Goal: Task Accomplishment & Management: Use online tool/utility

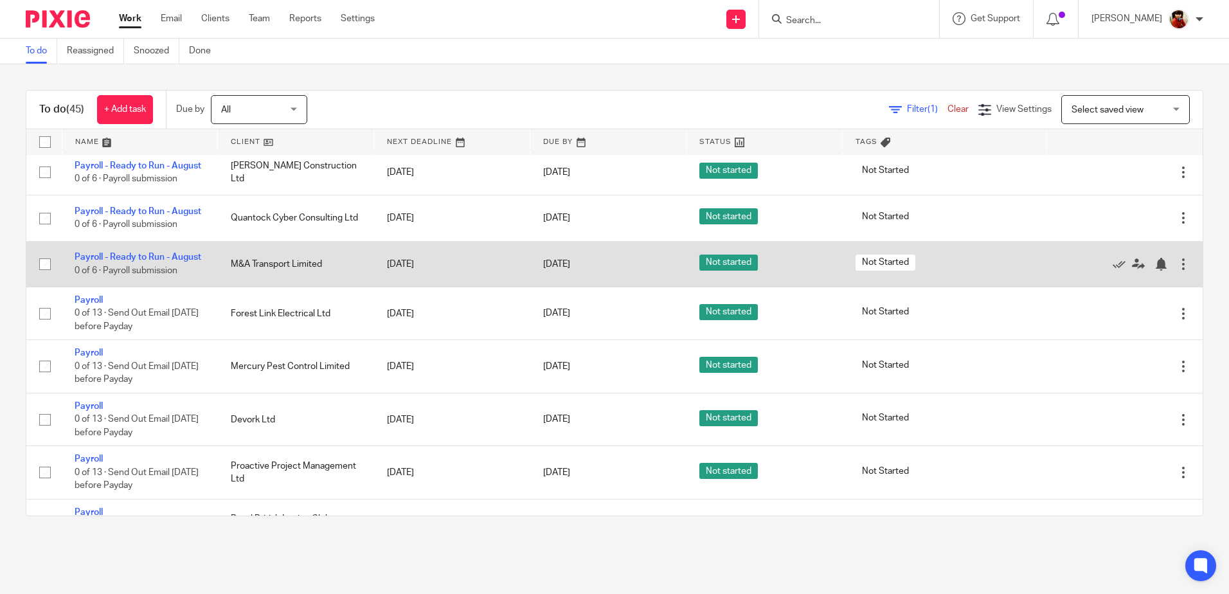
scroll to position [386, 0]
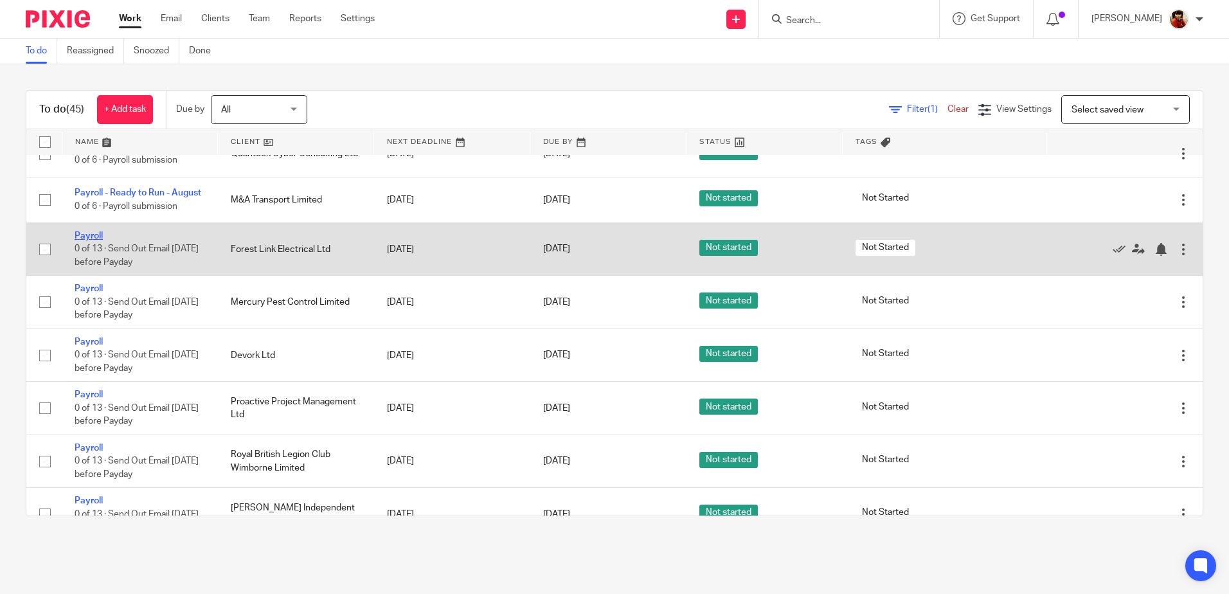
click at [93, 240] on link "Payroll" at bounding box center [89, 235] width 28 height 9
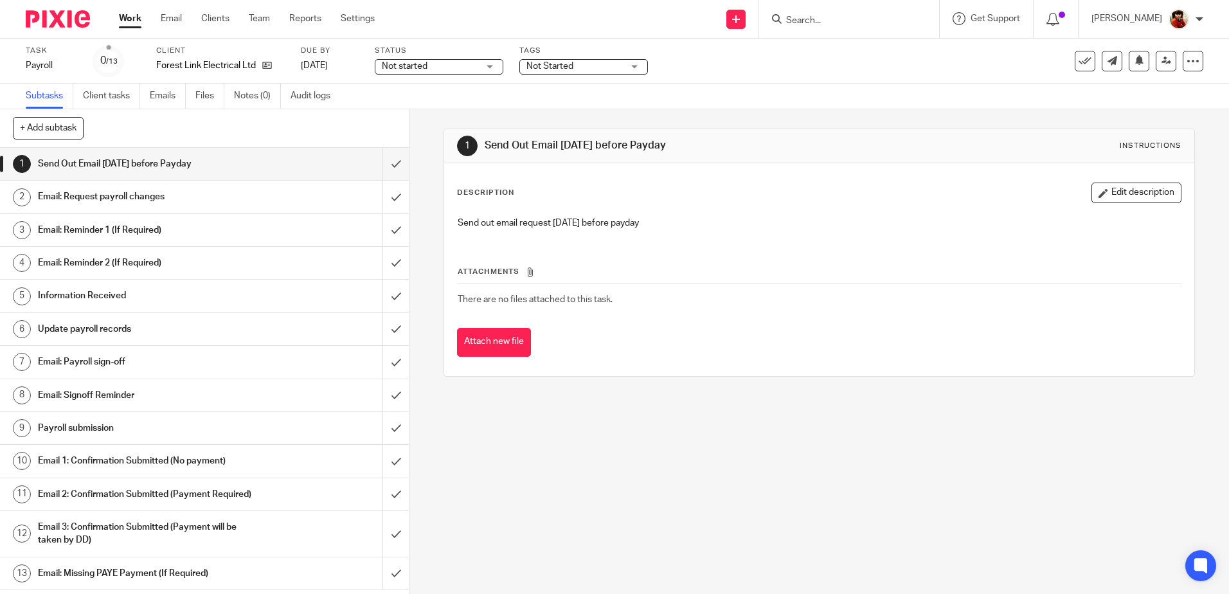
click at [138, 195] on h1 "Email: Request payroll changes" at bounding box center [148, 196] width 221 height 19
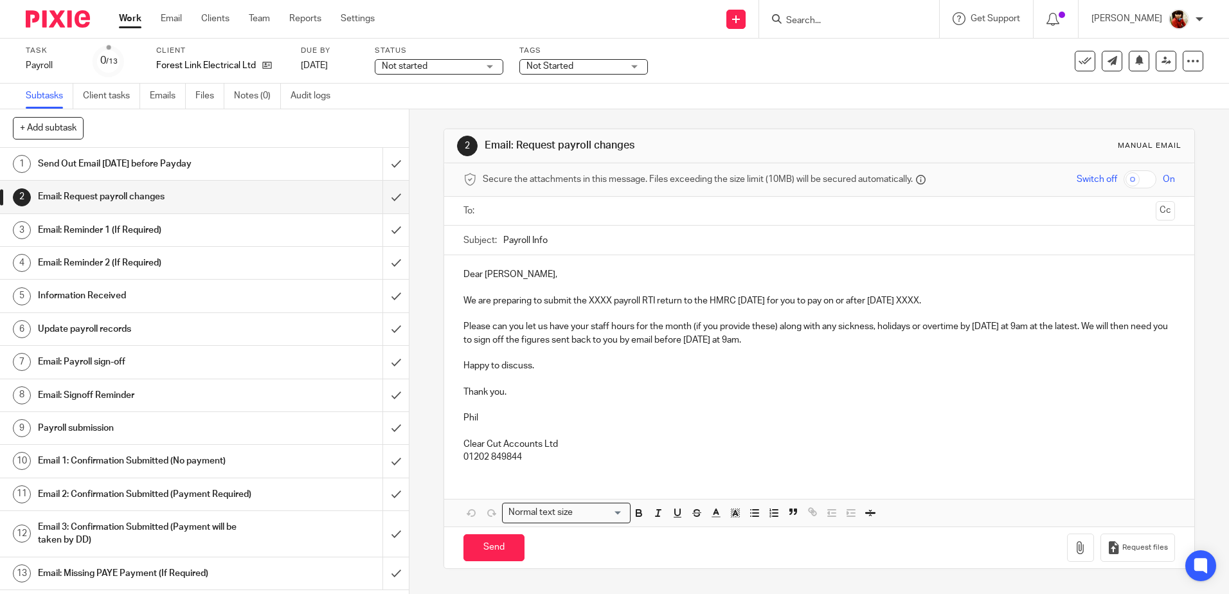
click at [609, 300] on p "We are preparing to submit the XXXX payroll RTI return to the HMRC [DATE] for y…" at bounding box center [818, 300] width 711 height 13
click at [980, 91] on div "Subtasks Client tasks Emails Files Notes (0) Audit logs" at bounding box center [614, 97] width 1229 height 26
click at [609, 297] on p "We are preparing to submit the XXXX payroll RTI return to the HMRC [DATE] for y…" at bounding box center [818, 300] width 711 height 13
click at [945, 298] on p "We are preparing to submit the August payroll RTI return to the HMRC [DATE] for…" at bounding box center [818, 300] width 711 height 13
click at [519, 207] on input "text" at bounding box center [818, 211] width 662 height 15
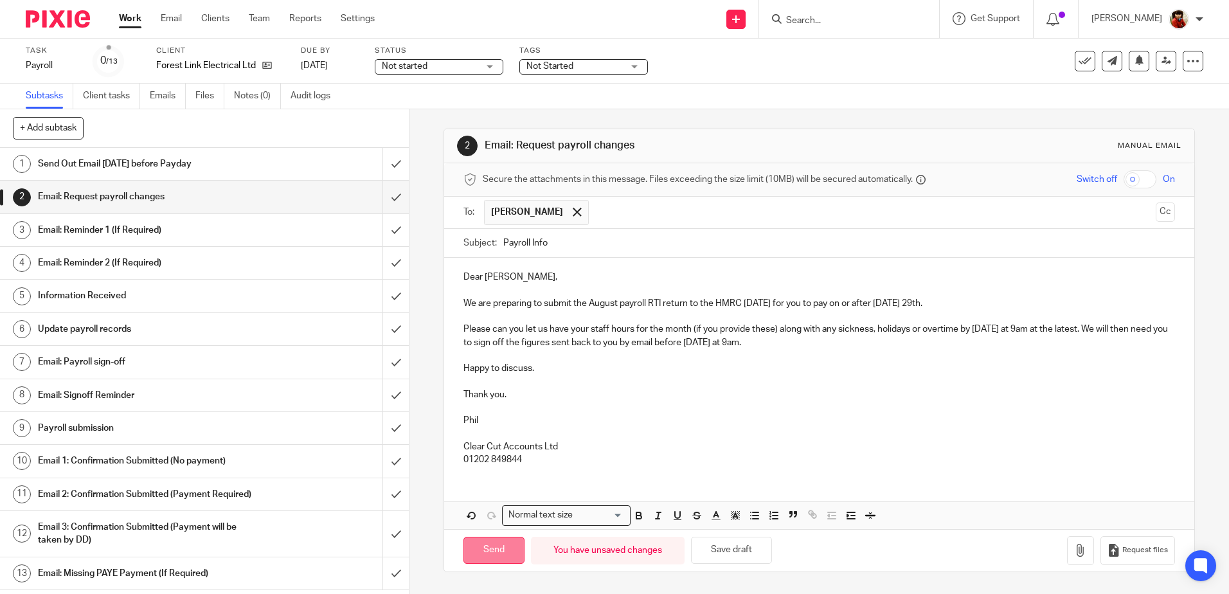
click at [493, 544] on input "Send" at bounding box center [493, 551] width 61 height 28
type input "Sent"
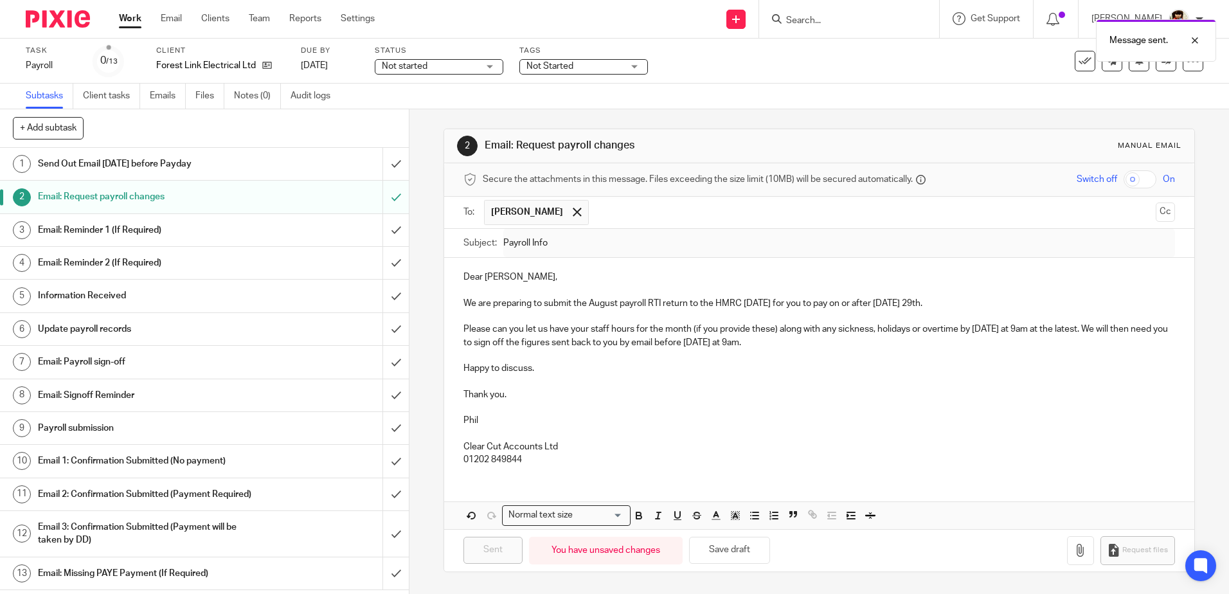
click at [488, 64] on div "Not started Not started" at bounding box center [439, 66] width 129 height 15
click at [411, 111] on span "In progress" at bounding box center [406, 113] width 45 height 9
click at [598, 67] on span "Not Started" at bounding box center [574, 66] width 96 height 13
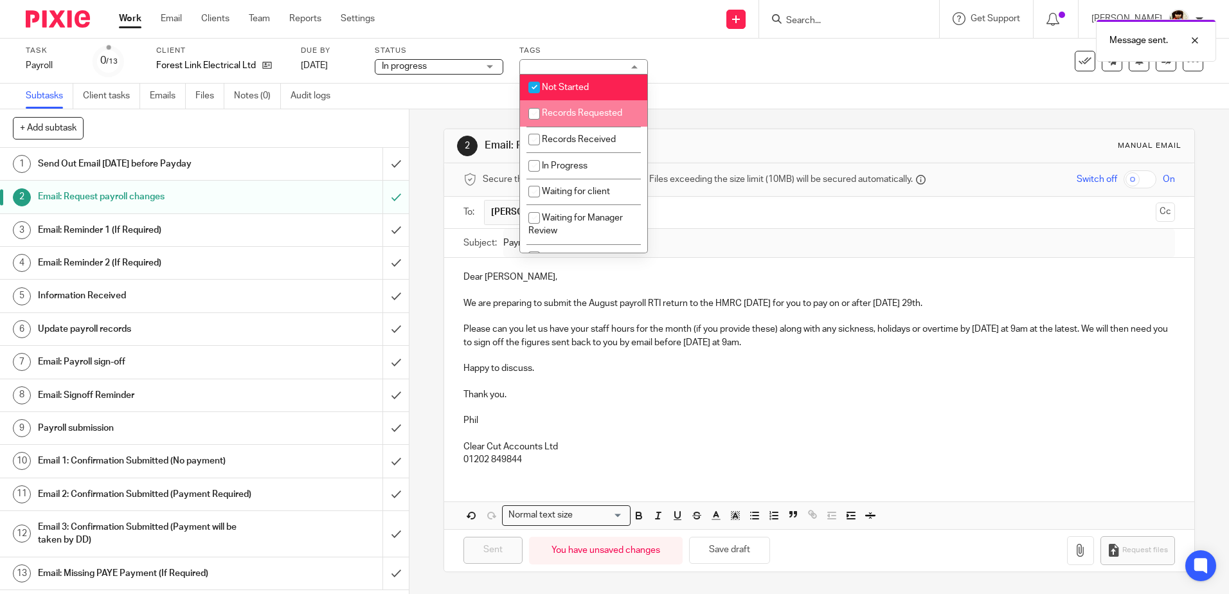
click at [544, 112] on input "checkbox" at bounding box center [534, 114] width 24 height 24
checkbox input "true"
click at [533, 85] on input "checkbox" at bounding box center [534, 87] width 24 height 24
checkbox input "false"
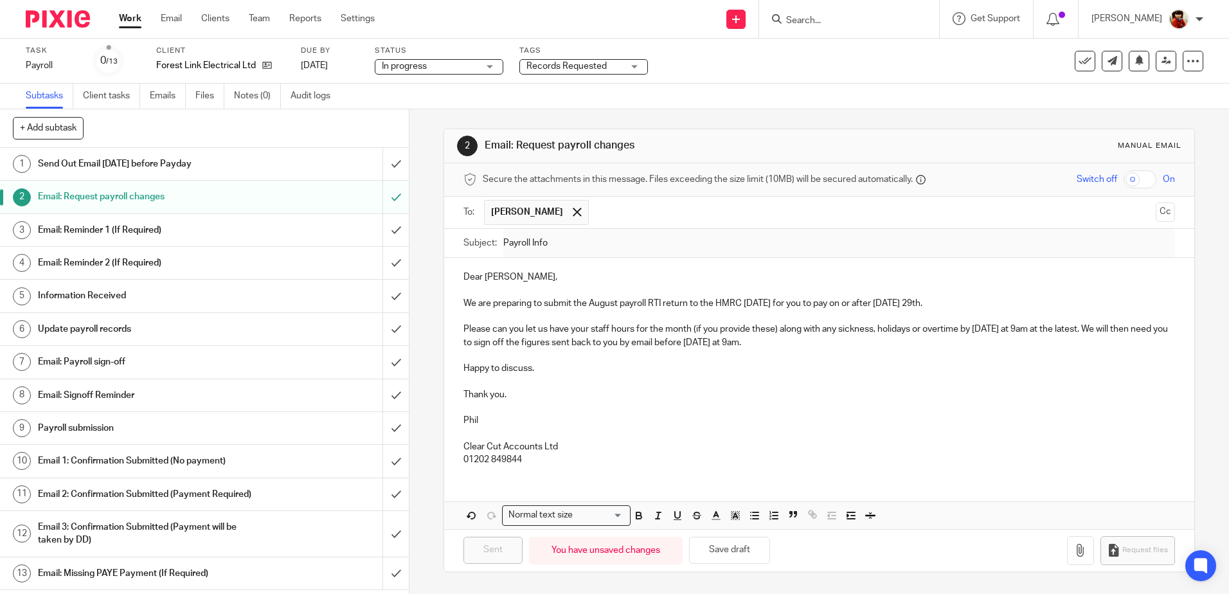
click at [711, 64] on div "Task Payroll Save Payroll 0 /13 Client Forest Link Electrical Ltd Due by 29 Aug…" at bounding box center [516, 61] width 981 height 31
click at [134, 21] on link "Work" at bounding box center [130, 18] width 22 height 13
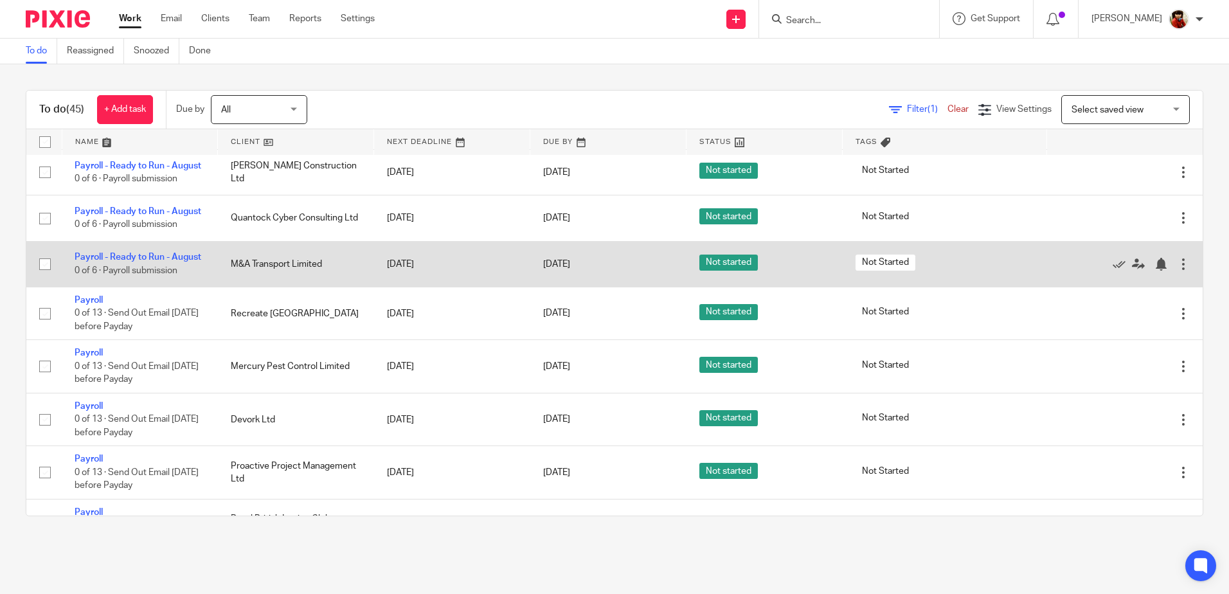
scroll to position [386, 0]
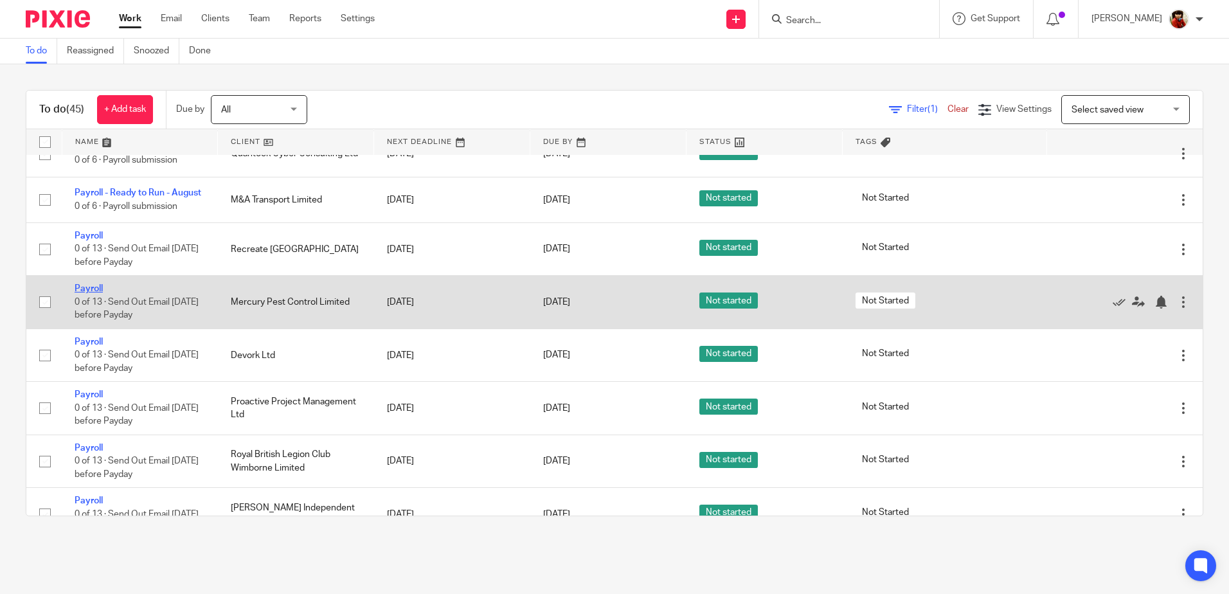
click at [91, 293] on link "Payroll" at bounding box center [89, 288] width 28 height 9
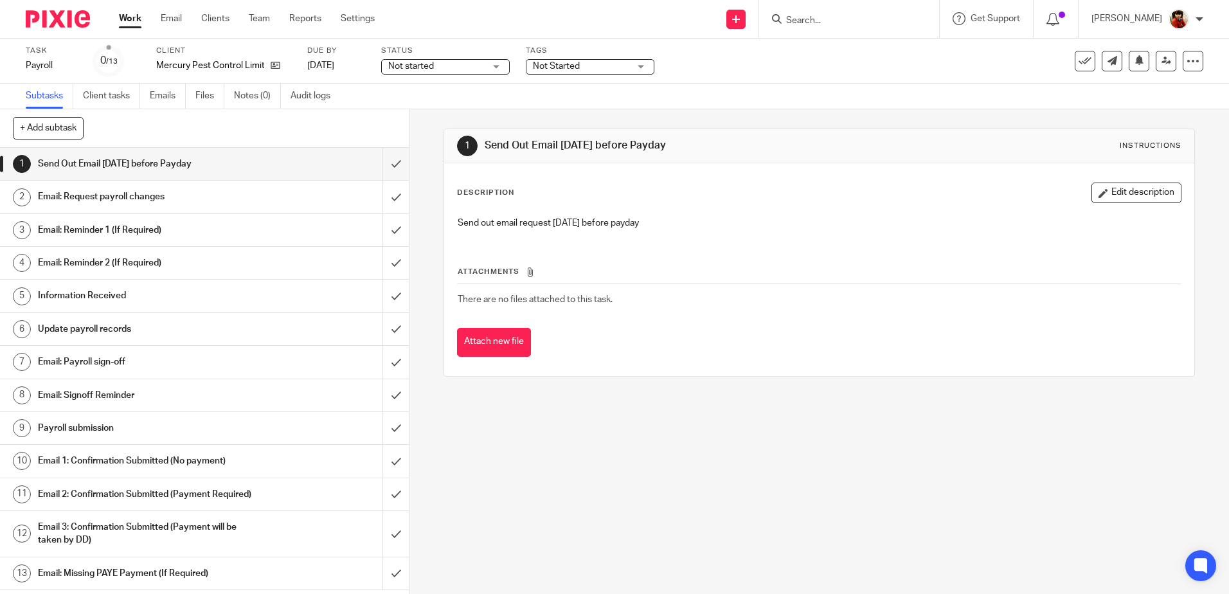
click at [105, 190] on h1 "Email: Request payroll changes" at bounding box center [148, 196] width 221 height 19
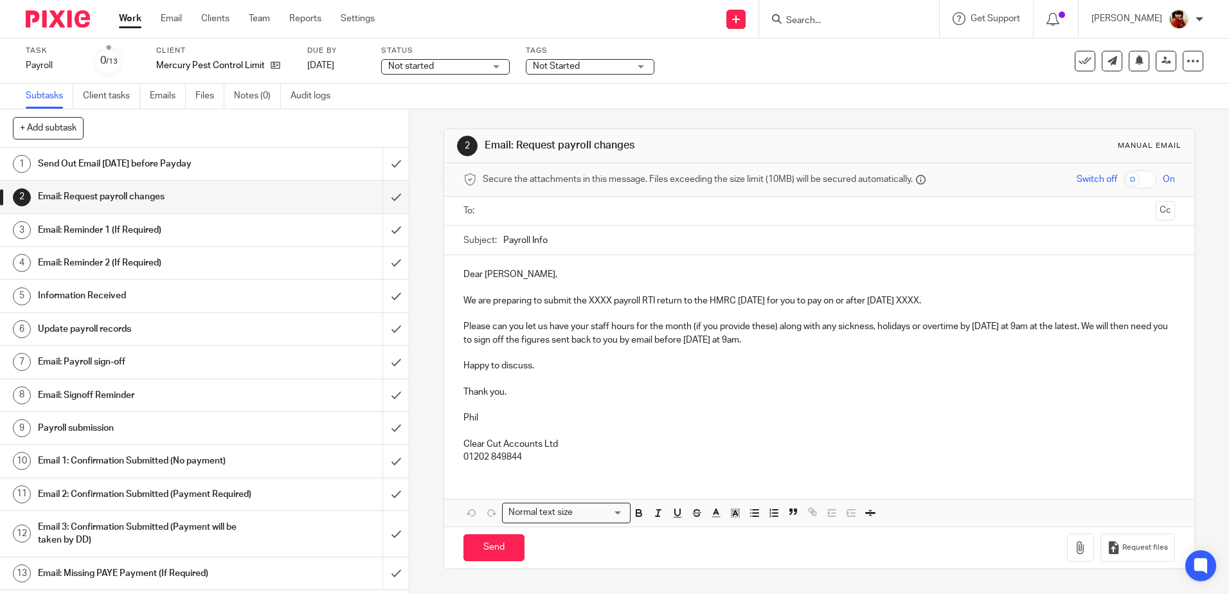
click at [609, 299] on p "We are preparing to submit the XXXX payroll RTI return to the HMRC [DATE] for y…" at bounding box center [818, 300] width 711 height 13
click at [943, 297] on p "We are preparing to submit the August payroll RTI return to the HMRC on Thursda…" at bounding box center [818, 300] width 711 height 13
click at [497, 211] on input "text" at bounding box center [818, 211] width 662 height 15
click at [497, 61] on div "Not started Not started" at bounding box center [445, 66] width 129 height 15
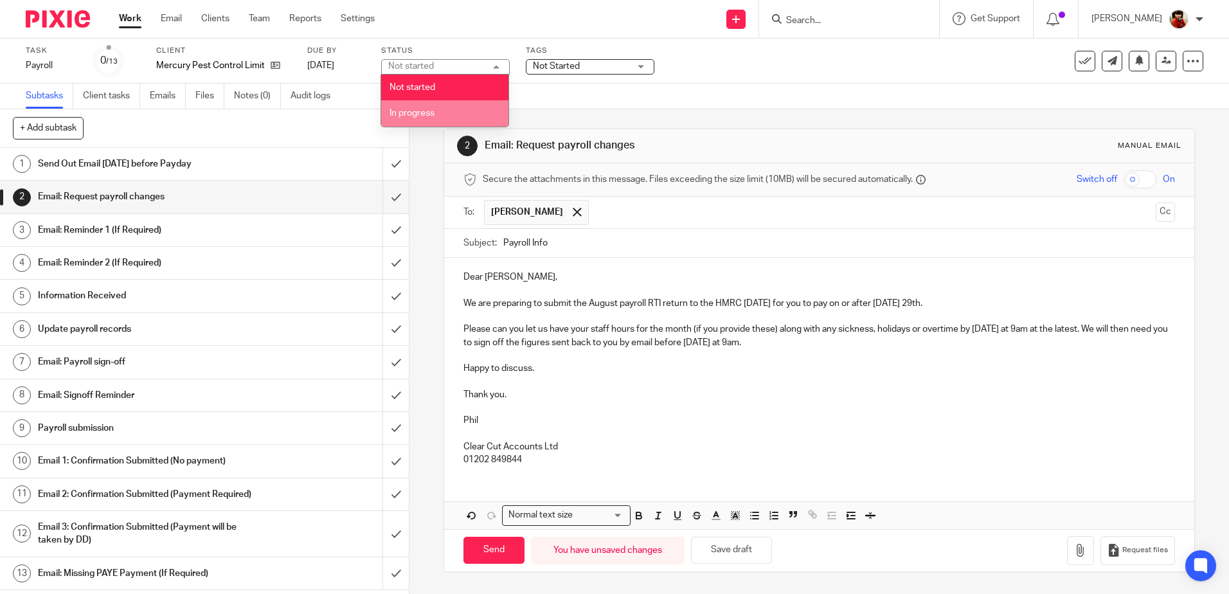
click at [413, 110] on span "In progress" at bounding box center [411, 113] width 45 height 9
click at [571, 64] on span "Not Started" at bounding box center [556, 66] width 47 height 9
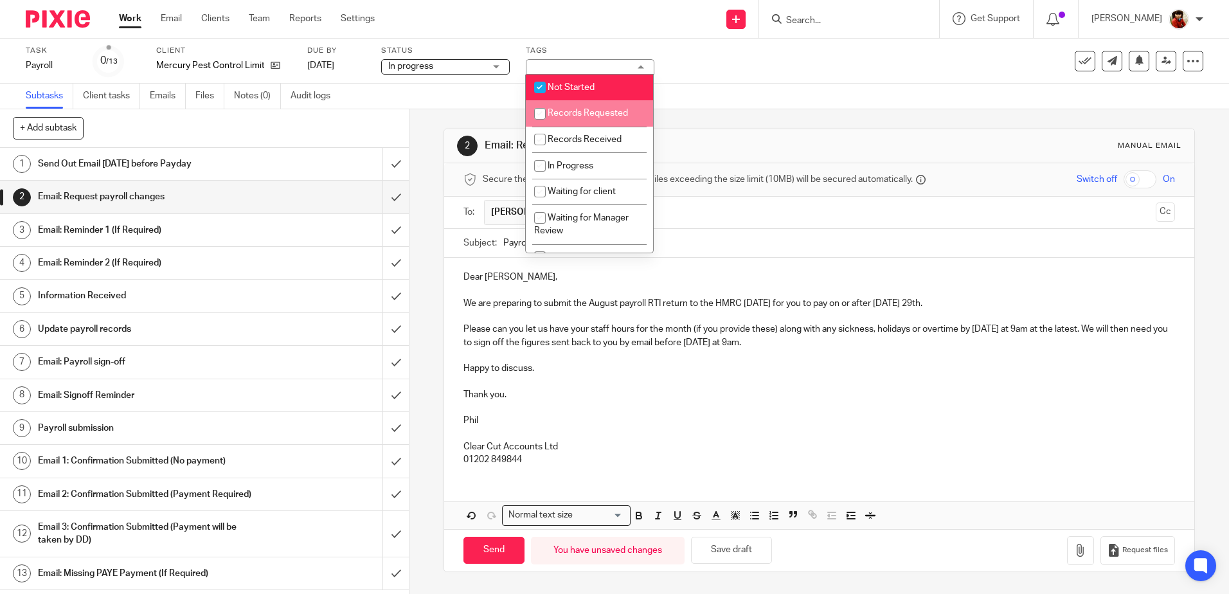
click at [537, 115] on input "checkbox" at bounding box center [540, 114] width 24 height 24
checkbox input "true"
click at [534, 77] on input "checkbox" at bounding box center [540, 87] width 24 height 24
checkbox input "false"
click at [731, 85] on div "Subtasks Client tasks Emails Files Notes (0) Audit logs" at bounding box center [614, 97] width 1229 height 26
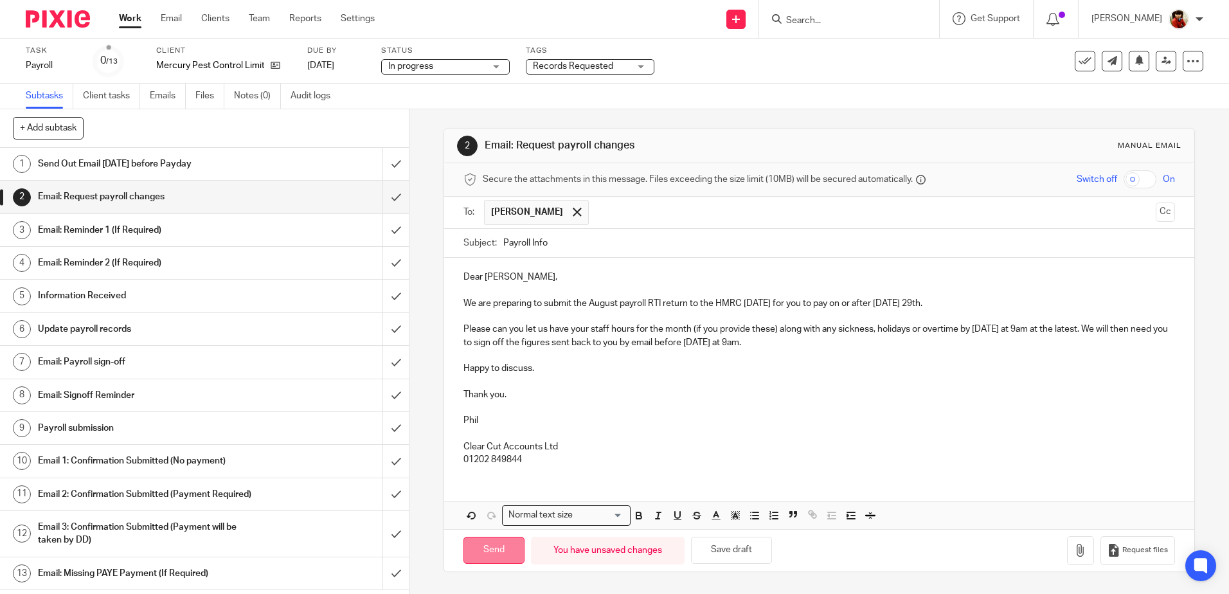
click at [490, 547] on input "Send" at bounding box center [493, 551] width 61 height 28
type input "Sent"
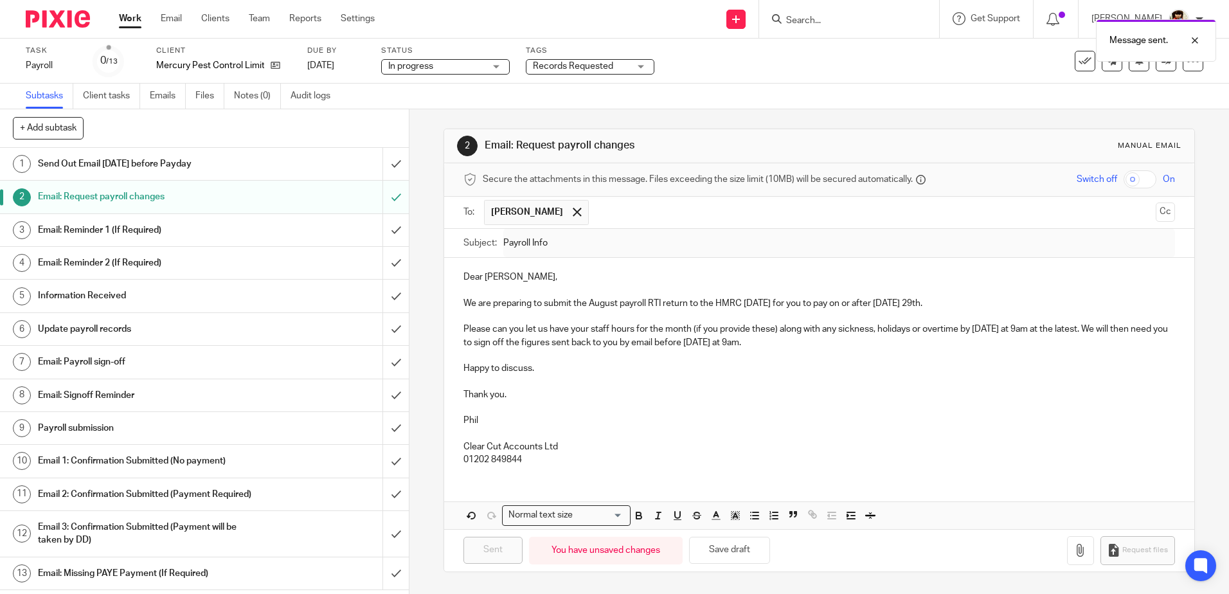
click at [138, 21] on link "Work" at bounding box center [130, 18] width 22 height 13
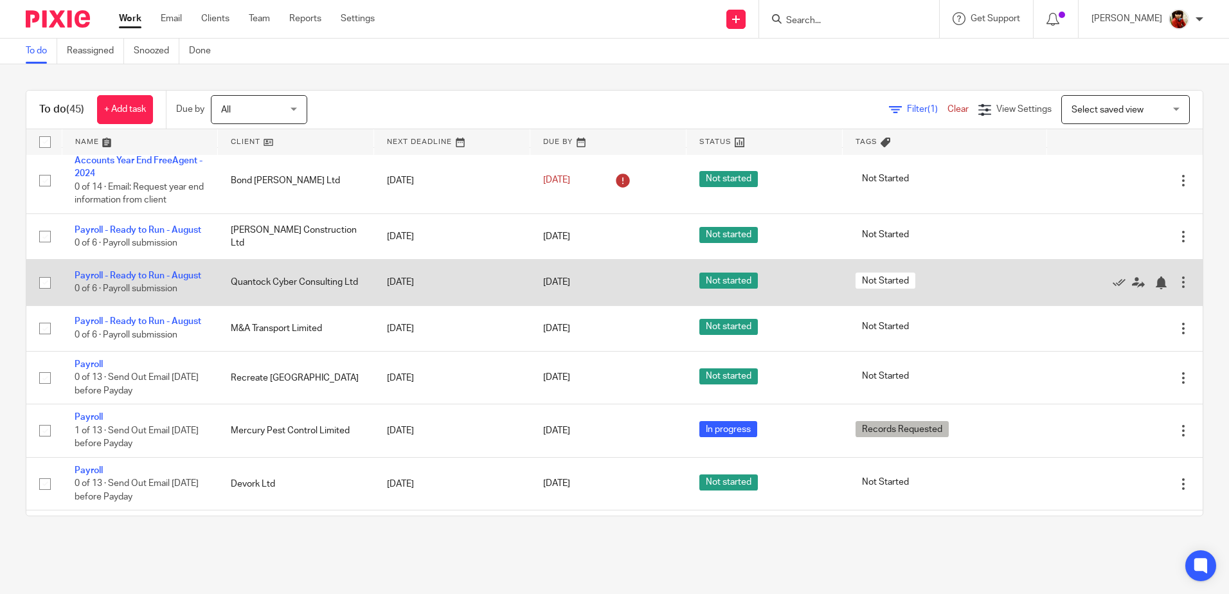
scroll to position [321, 0]
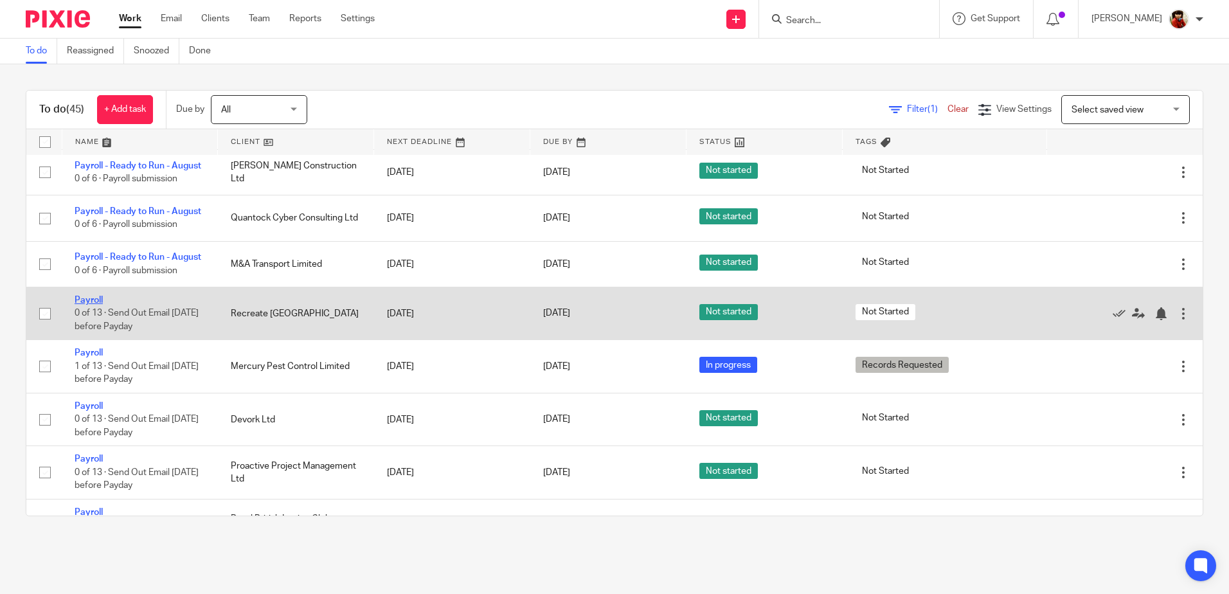
click at [96, 305] on link "Payroll" at bounding box center [89, 300] width 28 height 9
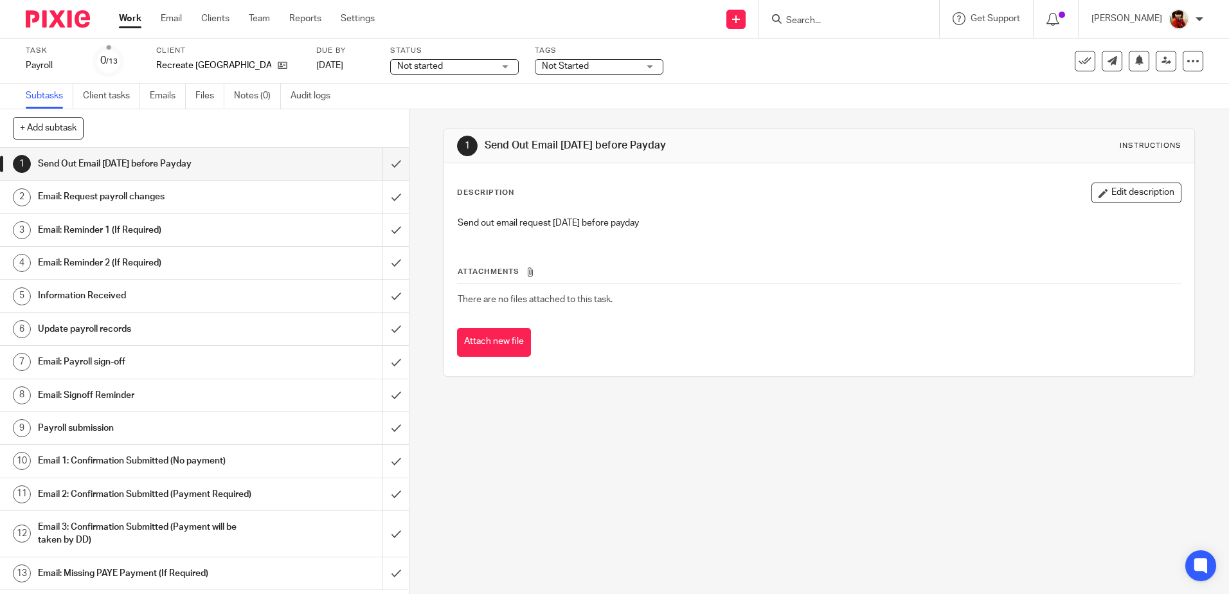
click at [132, 195] on h1 "Email: Request payroll changes" at bounding box center [148, 196] width 221 height 19
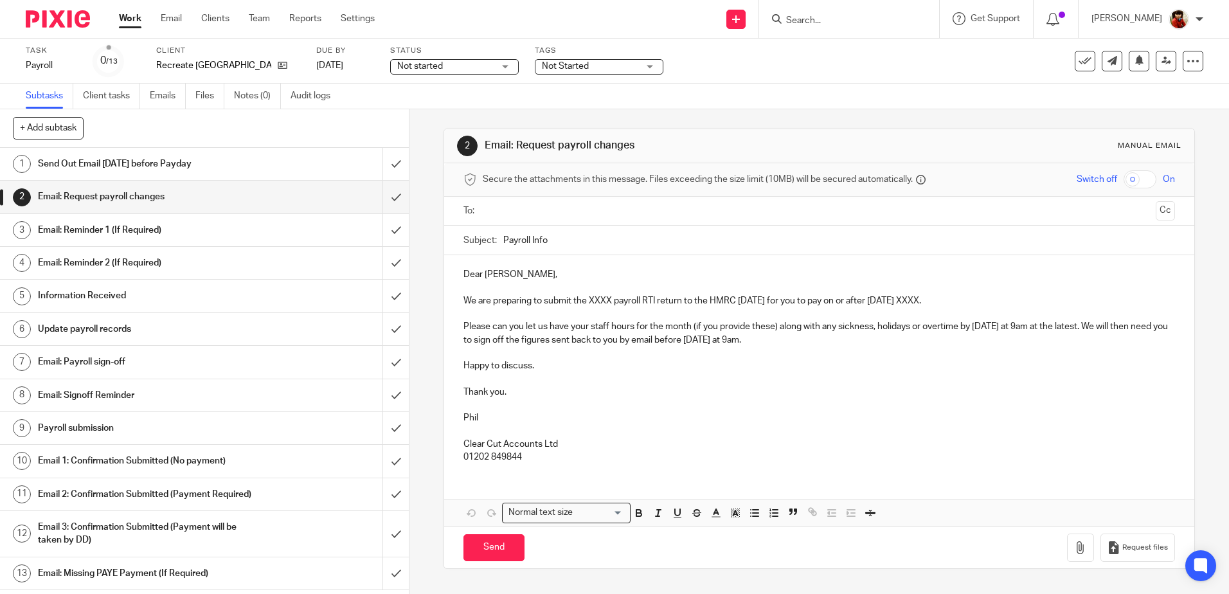
click at [610, 301] on p "We are preparing to submit the XXXX payroll RTI return to the HMRC on Thursday …" at bounding box center [818, 300] width 711 height 13
click at [945, 297] on p "We are preparing to submit the August payroll RTI return to the HMRC on Thursda…" at bounding box center [818, 300] width 711 height 13
click at [905, 299] on p "We are preparing to submit the August payroll RTI return to the HMRC on Thursda…" at bounding box center [818, 300] width 711 height 13
click at [509, 208] on input "text" at bounding box center [818, 211] width 662 height 15
click at [595, 215] on input "text" at bounding box center [872, 212] width 555 height 25
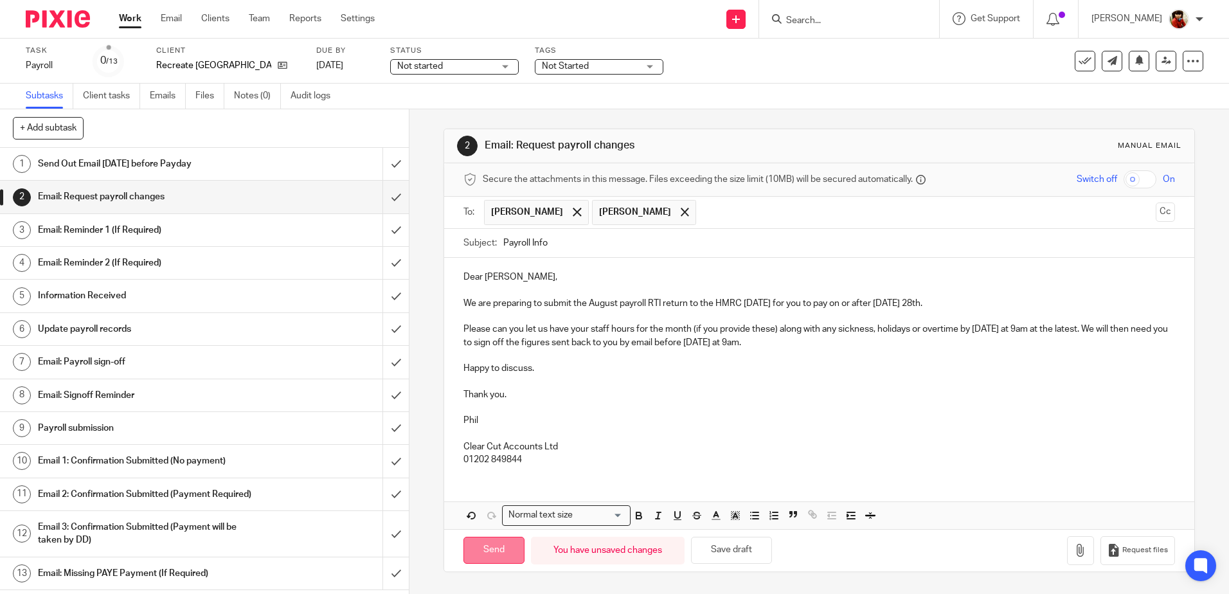
click at [495, 547] on input "Send" at bounding box center [493, 551] width 61 height 28
type input "Sent"
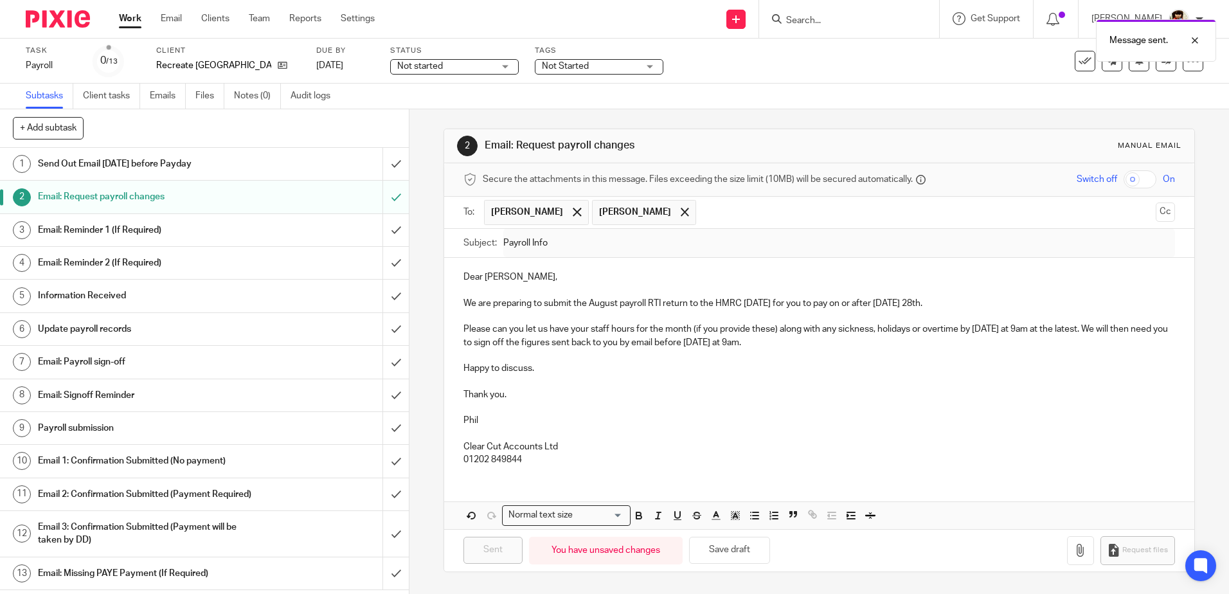
click at [488, 67] on div "Not started Not started" at bounding box center [454, 66] width 129 height 15
click at [402, 117] on span "In progress" at bounding box center [406, 113] width 45 height 9
click at [537, 57] on div "Tags Not Started Not Started Records Requested Records Received In Progress Wai…" at bounding box center [599, 61] width 129 height 31
click at [542, 67] on span "Not Started" at bounding box center [565, 66] width 47 height 9
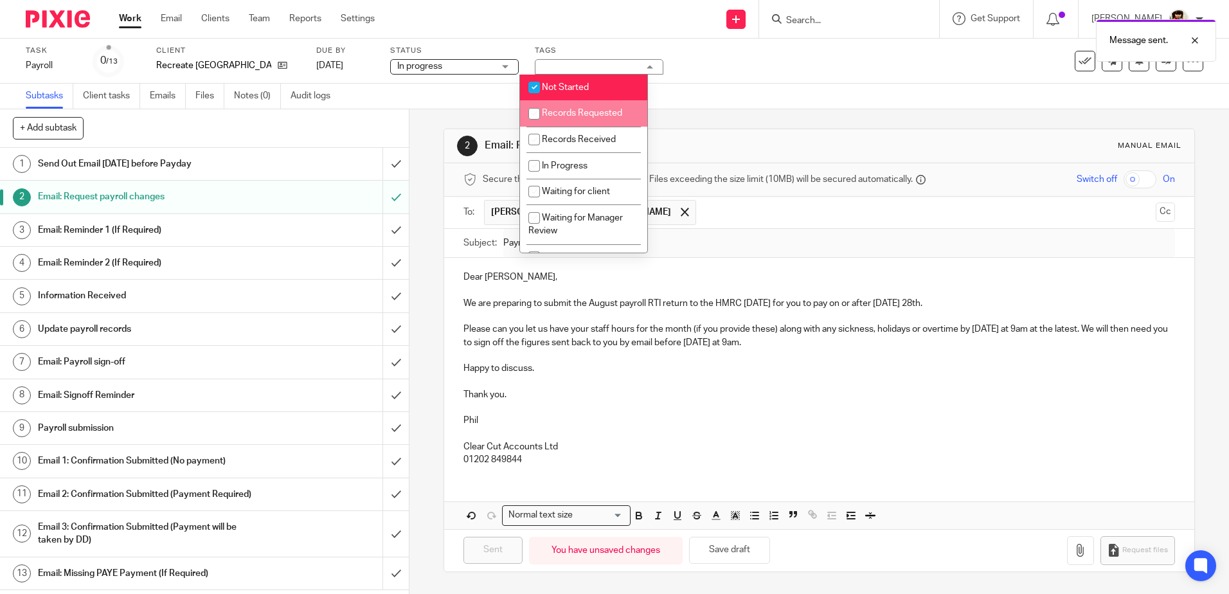
click at [537, 113] on input "checkbox" at bounding box center [534, 114] width 24 height 24
checkbox input "true"
click at [536, 89] on input "checkbox" at bounding box center [534, 87] width 24 height 24
checkbox input "false"
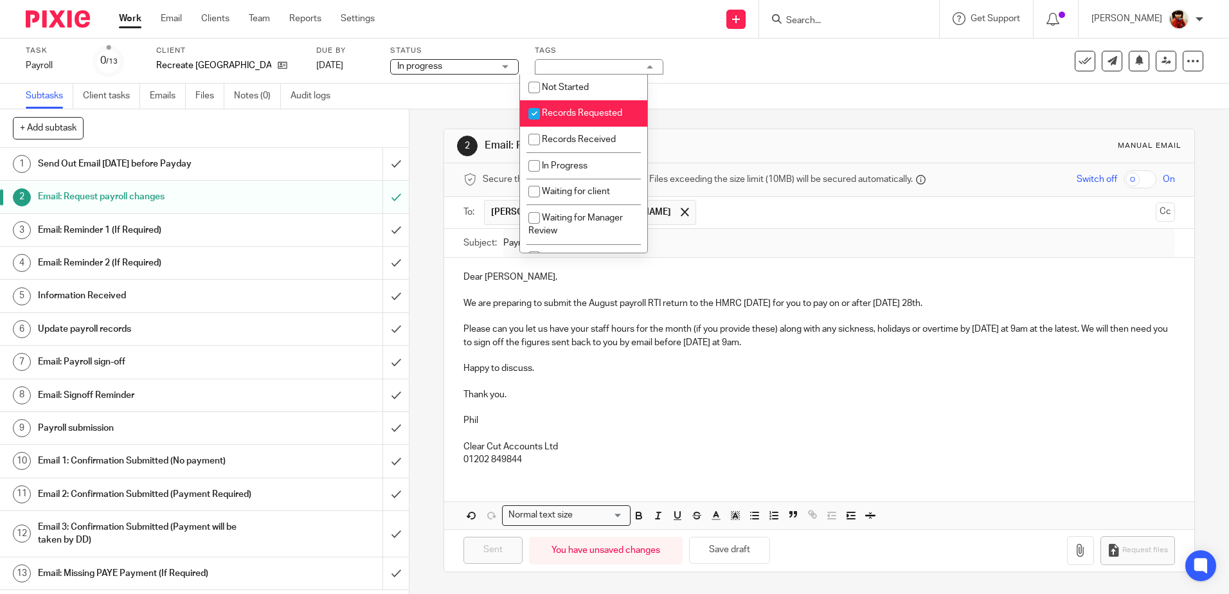
click at [711, 77] on div "Task Payroll Save Payroll 0 /13 Client Recreate Dorset Due by 29 Aug 2025 Statu…" at bounding box center [614, 61] width 1229 height 45
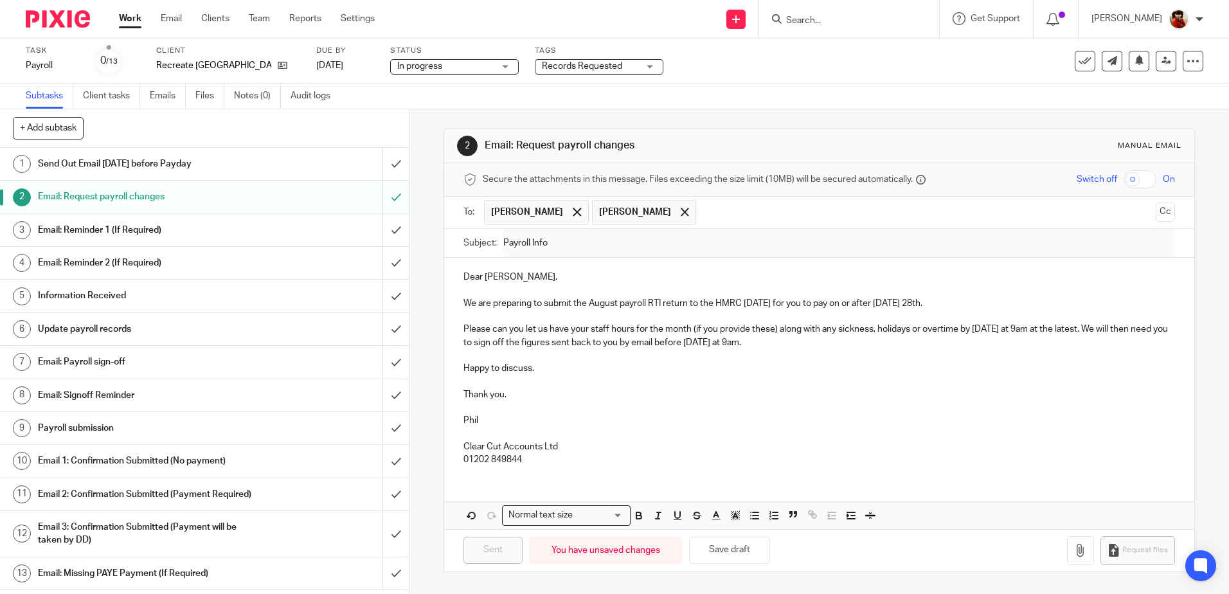
click at [131, 16] on link "Work" at bounding box center [130, 18] width 22 height 13
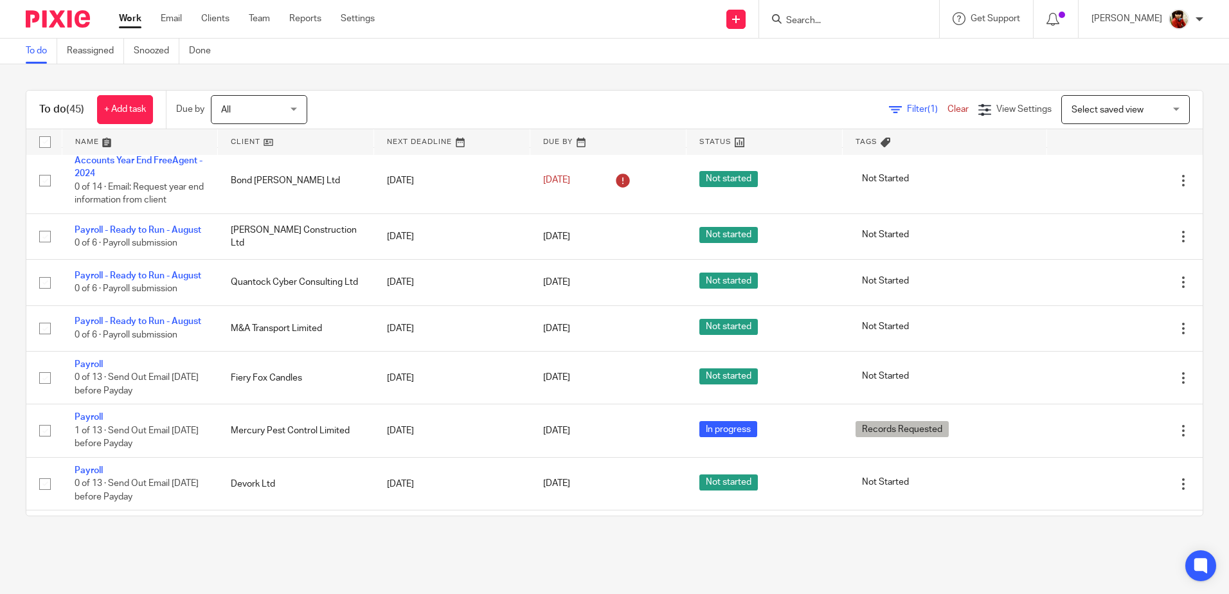
scroll to position [321, 0]
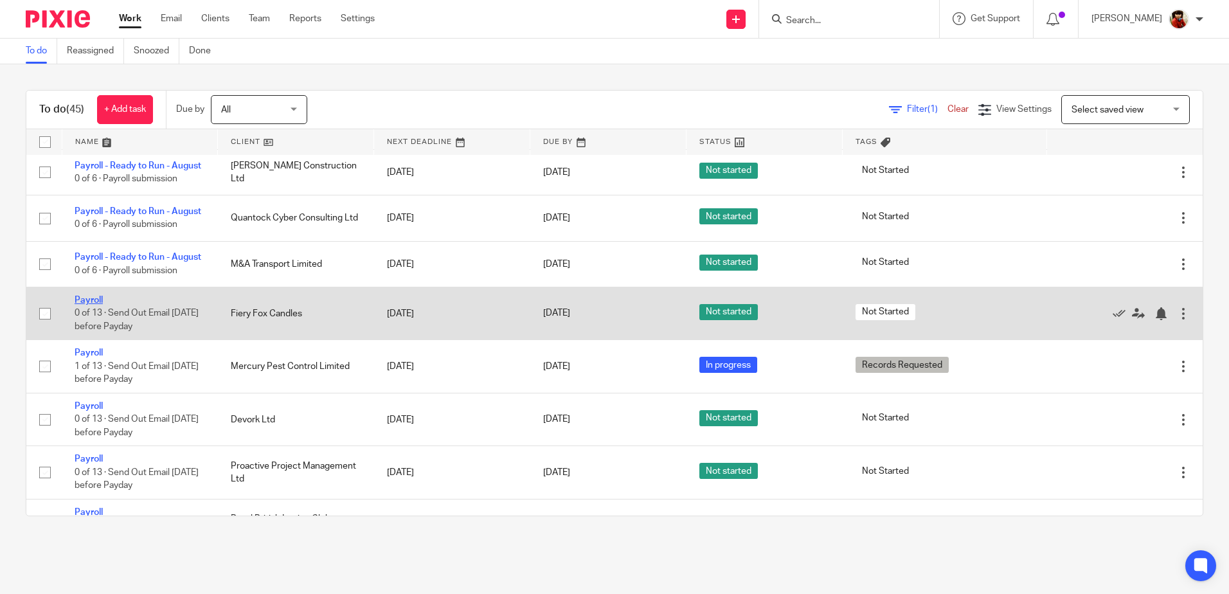
click at [99, 305] on link "Payroll" at bounding box center [89, 300] width 28 height 9
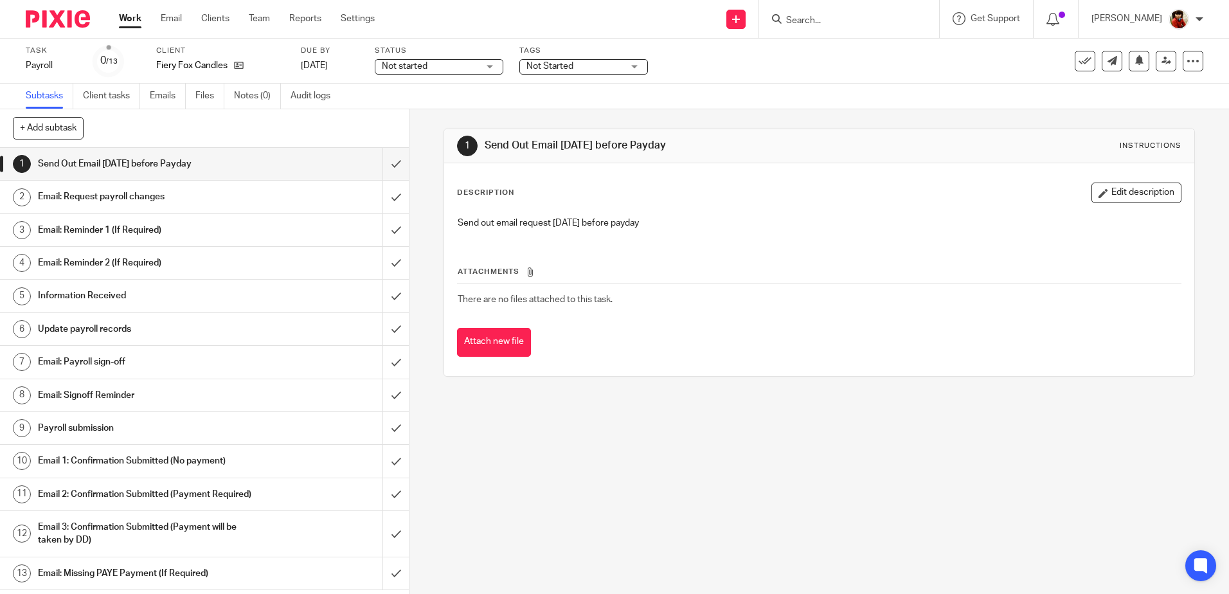
click at [125, 194] on h1 "Email: Request payroll changes" at bounding box center [148, 196] width 221 height 19
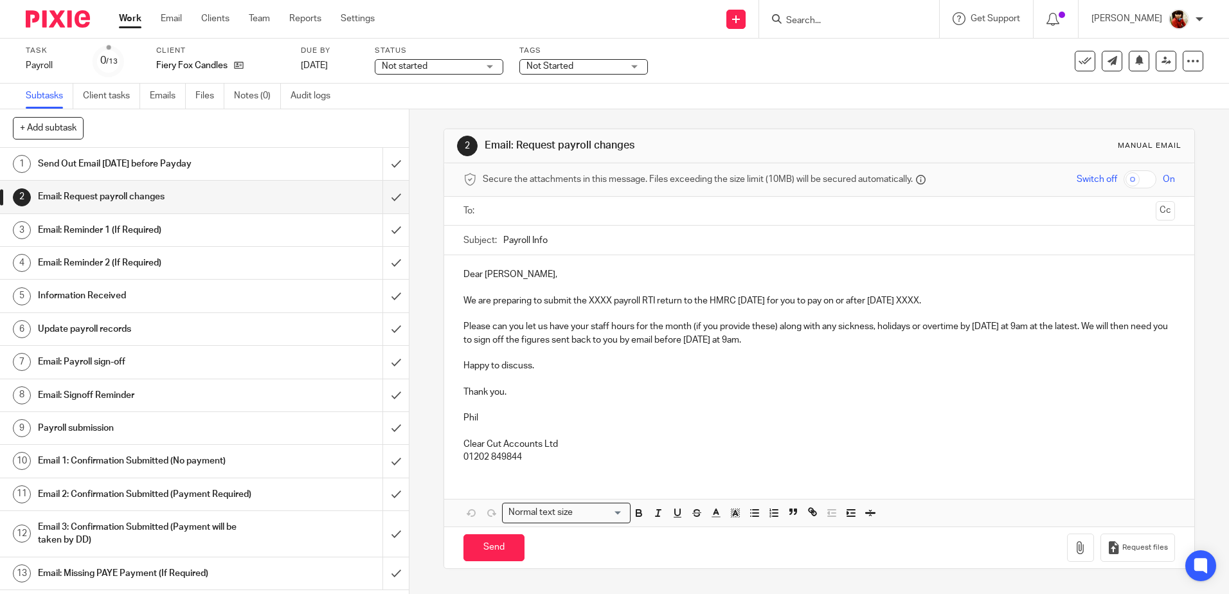
drag, startPoint x: 503, startPoint y: 270, endPoint x: 564, endPoint y: 278, distance: 61.5
click at [564, 278] on p "Dear [PERSON_NAME]," at bounding box center [818, 274] width 711 height 13
click at [610, 300] on p "We are preparing to submit the XXXX payroll RTI return to the HMRC [DATE] for y…" at bounding box center [818, 300] width 711 height 13
click at [944, 299] on p "We are preparing to submit the August payroll RTI return to the HMRC [DATE] for…" at bounding box center [818, 300] width 711 height 13
click at [515, 215] on input "text" at bounding box center [818, 211] width 662 height 15
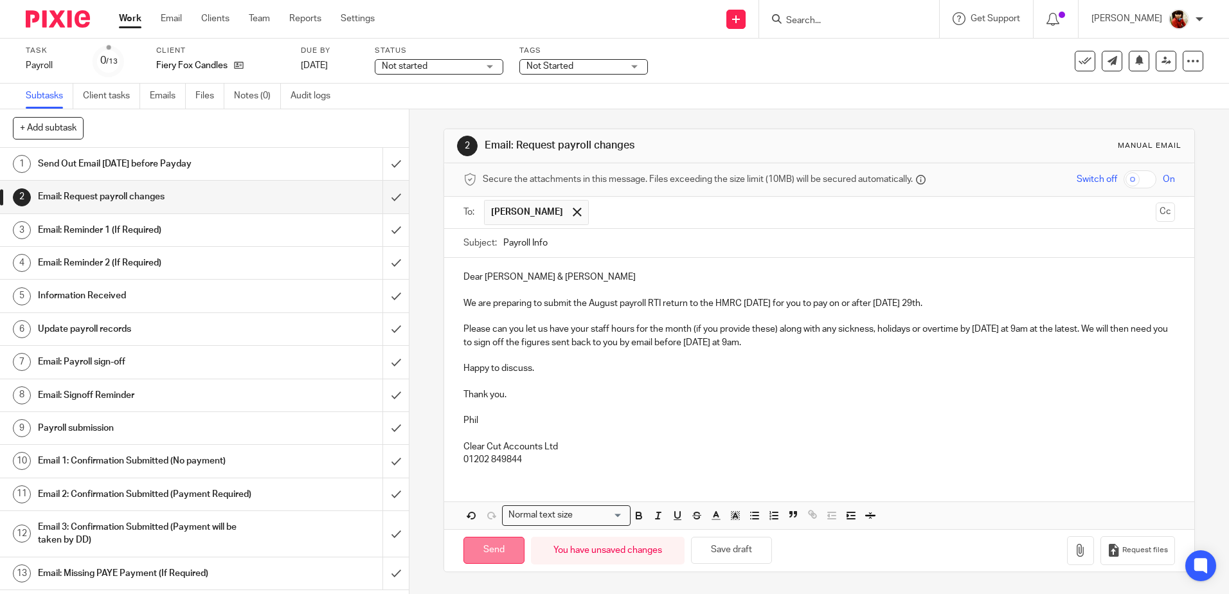
click at [488, 549] on input "Send" at bounding box center [493, 551] width 61 height 28
type input "Sent"
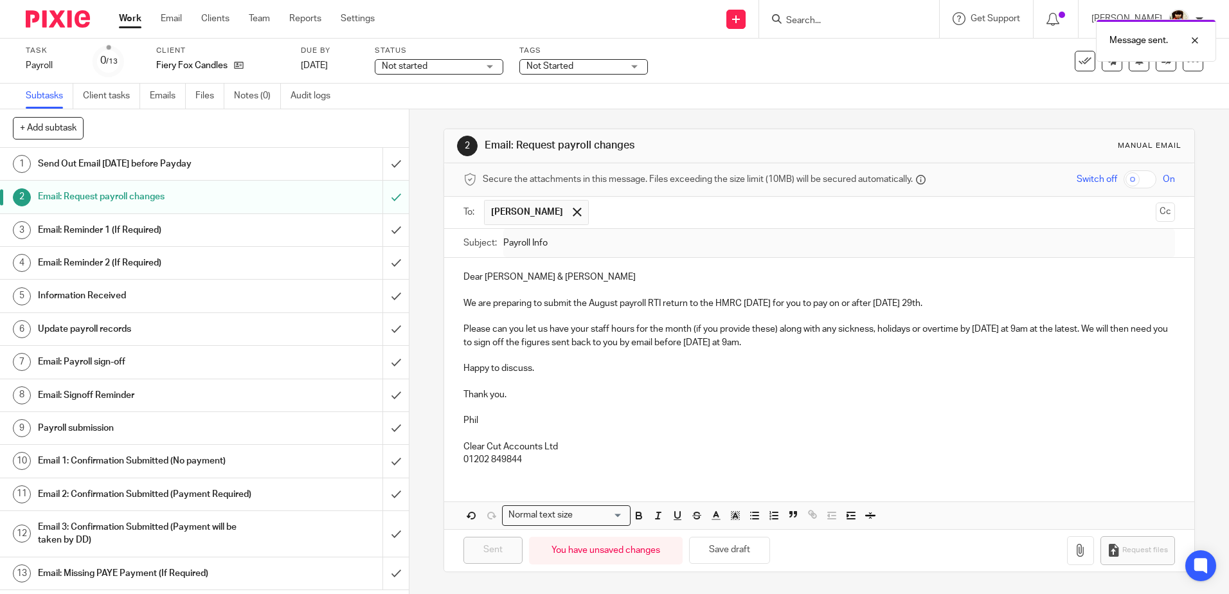
click at [443, 65] on span "Not started" at bounding box center [430, 66] width 96 height 13
click at [400, 115] on span "In progress" at bounding box center [406, 113] width 45 height 9
click at [531, 66] on span "Not Started" at bounding box center [549, 66] width 47 height 9
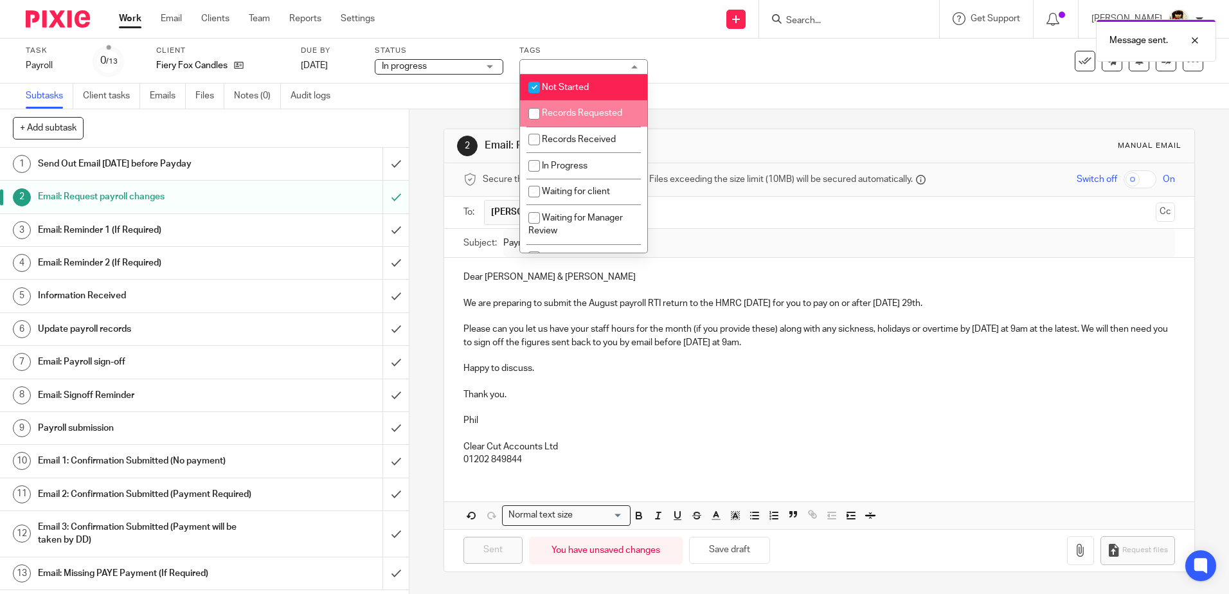
click at [538, 114] on input "checkbox" at bounding box center [534, 114] width 24 height 24
checkbox input "true"
click at [535, 83] on input "checkbox" at bounding box center [534, 87] width 24 height 24
checkbox input "false"
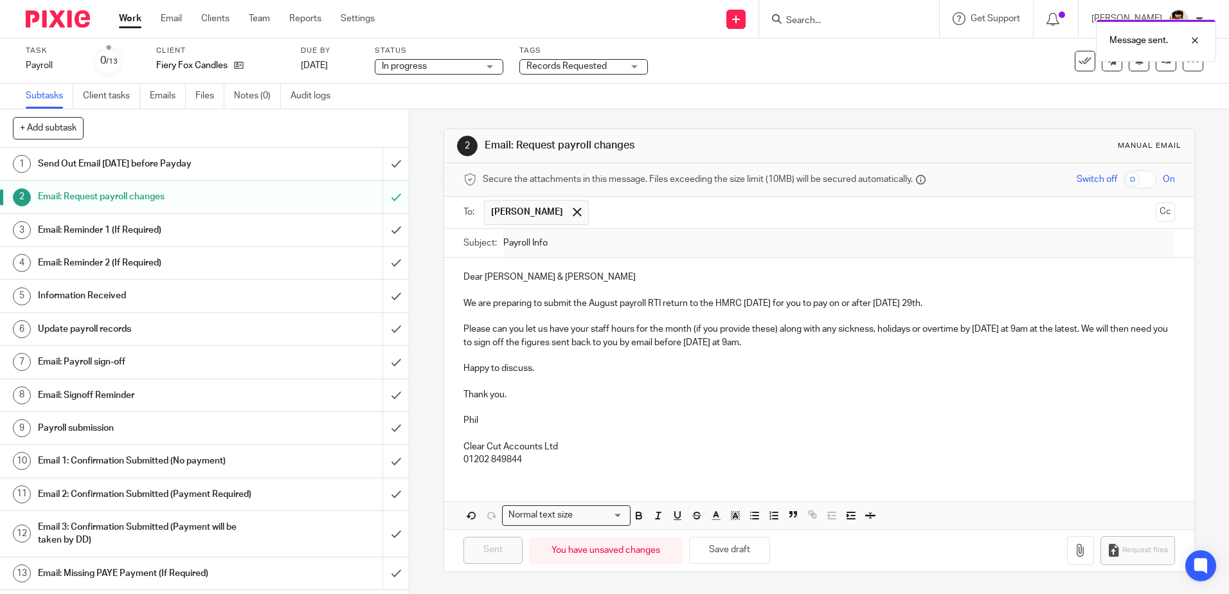
click at [408, 95] on div "Subtasks Client tasks Emails Files Notes (0) Audit logs" at bounding box center [614, 97] width 1229 height 26
click at [130, 19] on link "Work" at bounding box center [130, 18] width 22 height 13
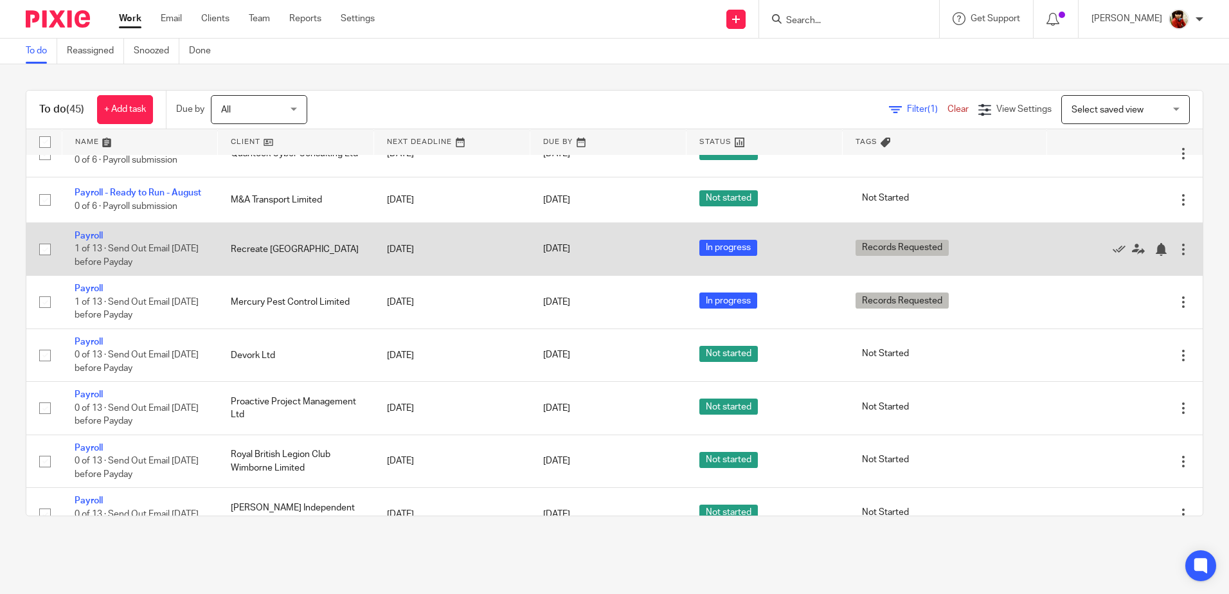
scroll to position [450, 0]
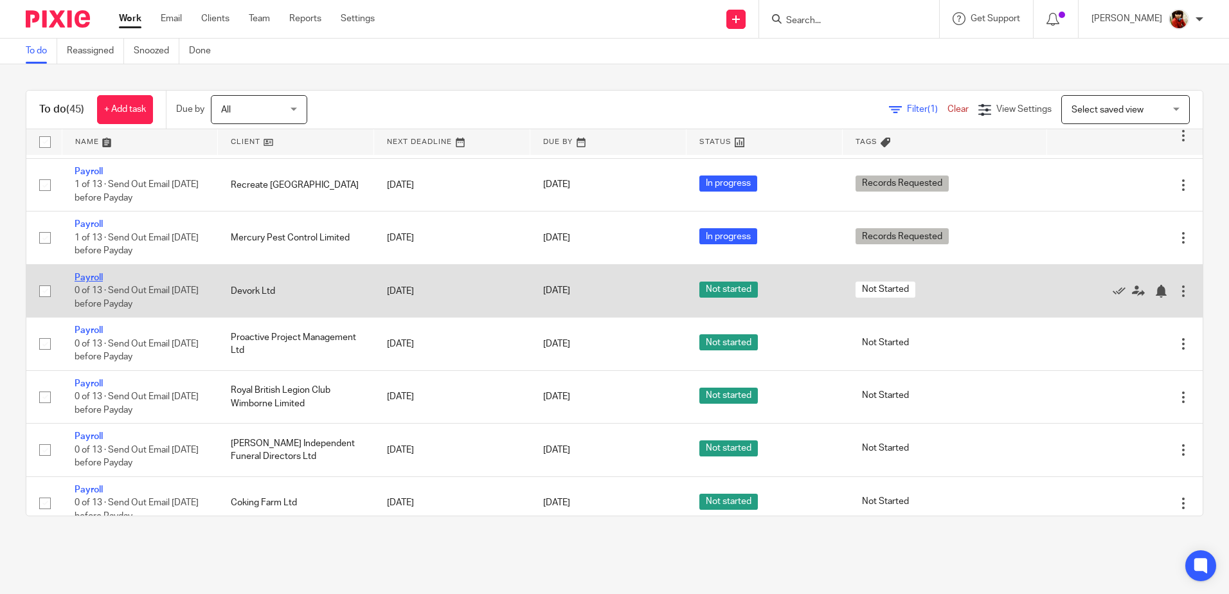
click at [84, 282] on link "Payroll" at bounding box center [89, 277] width 28 height 9
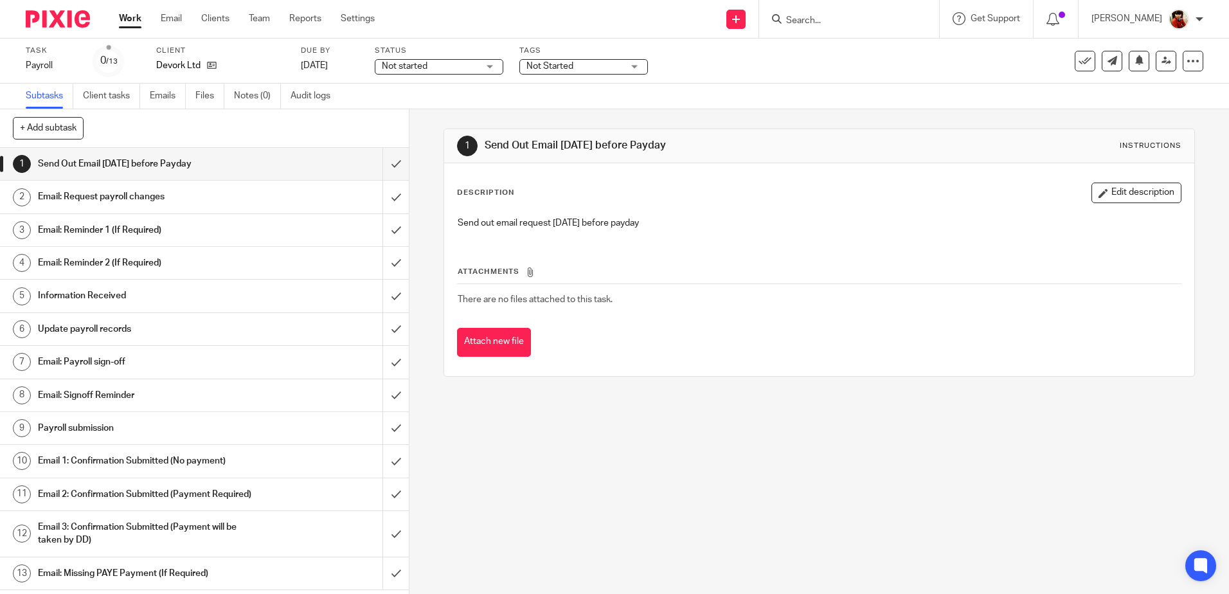
click at [102, 191] on h1 "Email: Request payroll changes" at bounding box center [148, 196] width 221 height 19
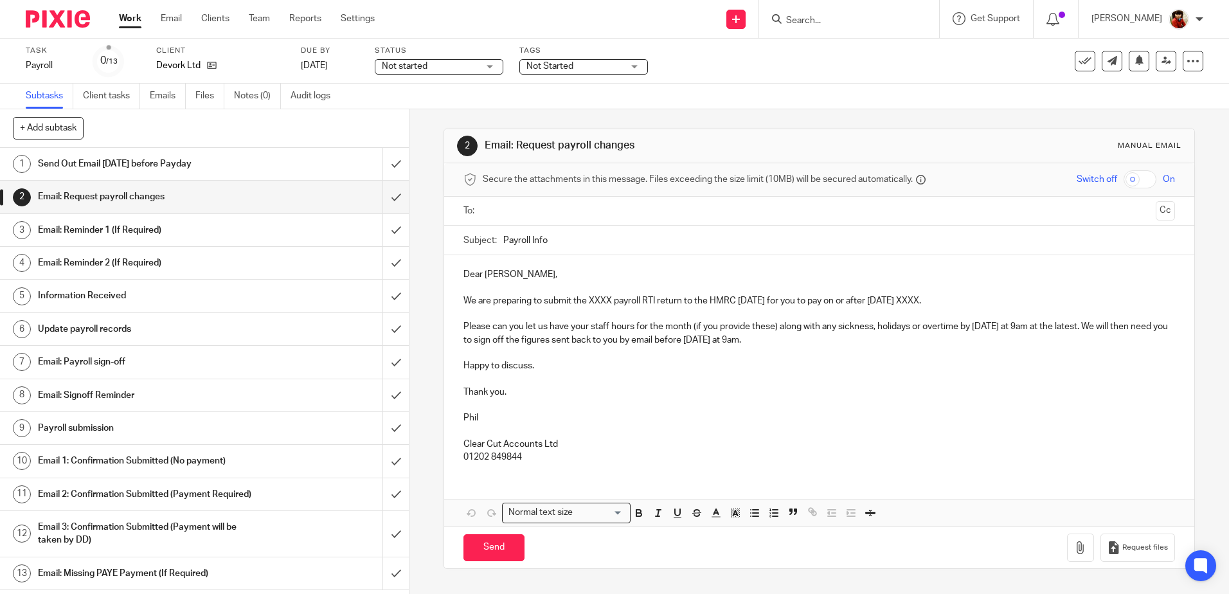
click at [610, 300] on p "We are preparing to submit the XXXX payroll RTI return to the HMRC on Thursday …" at bounding box center [818, 300] width 711 height 13
click at [944, 299] on p "We are preparing to submit the August payroll RTI return to the HMRC on Thursda…" at bounding box center [818, 300] width 711 height 13
click at [503, 211] on input "text" at bounding box center [818, 211] width 662 height 15
click at [491, 550] on input "Send" at bounding box center [493, 551] width 61 height 28
type input "Sent"
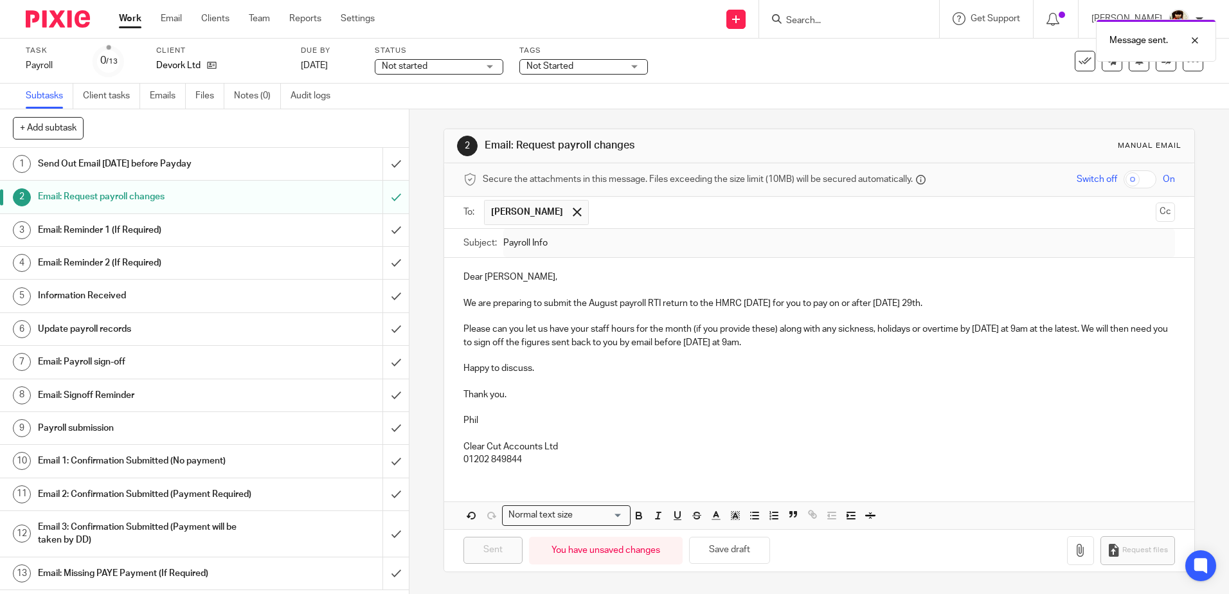
click at [457, 64] on span "Not started" at bounding box center [430, 66] width 96 height 13
click at [402, 114] on span "In progress" at bounding box center [406, 113] width 45 height 9
click at [543, 62] on span "Not Started" at bounding box center [549, 66] width 47 height 9
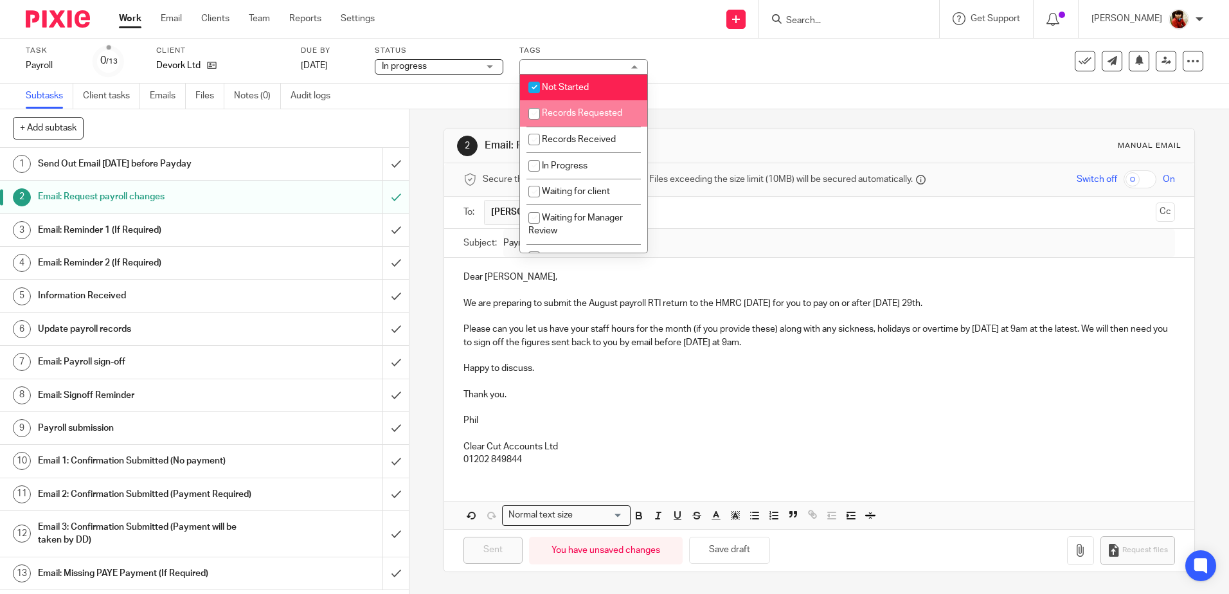
click at [533, 112] on input "checkbox" at bounding box center [534, 114] width 24 height 24
checkbox input "true"
click at [537, 83] on input "checkbox" at bounding box center [534, 87] width 24 height 24
checkbox input "false"
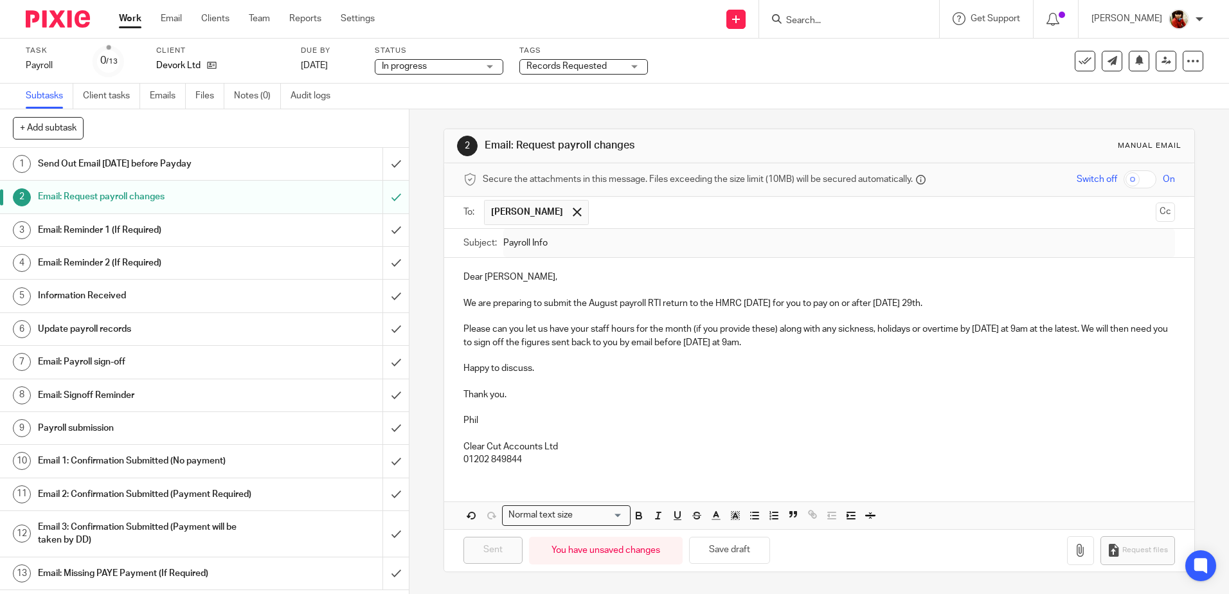
click at [750, 77] on div "Task Payroll Save Payroll 0 /13 Client Devork Ltd Due by 29 Aug 2025 Status In …" at bounding box center [614, 61] width 1229 height 45
click at [130, 19] on link "Work" at bounding box center [130, 18] width 22 height 13
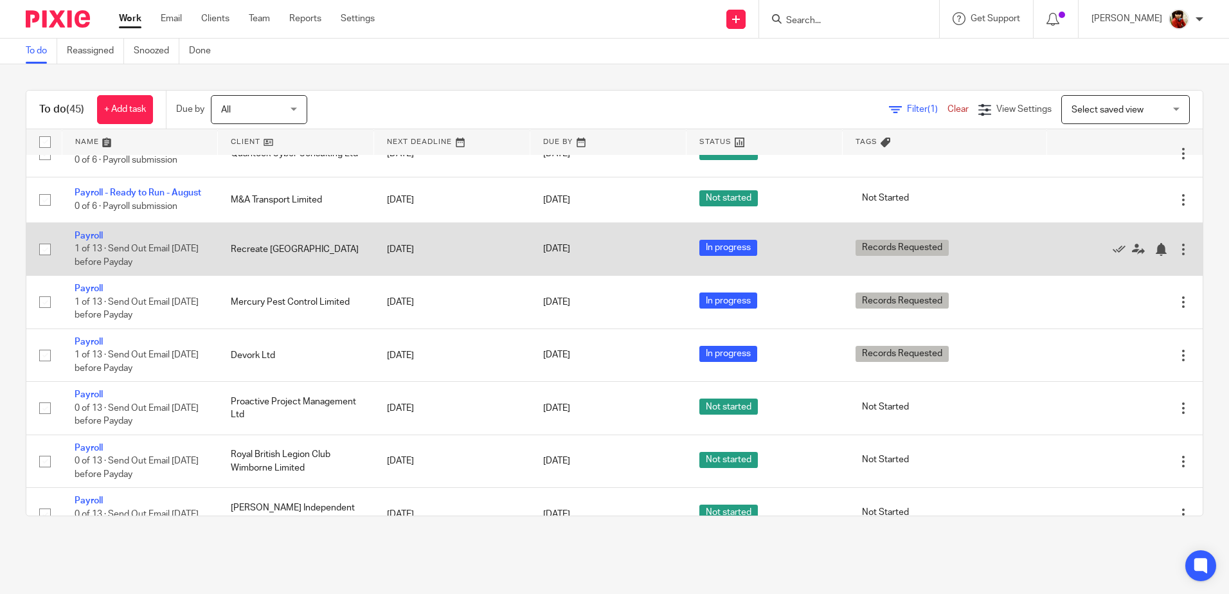
scroll to position [450, 0]
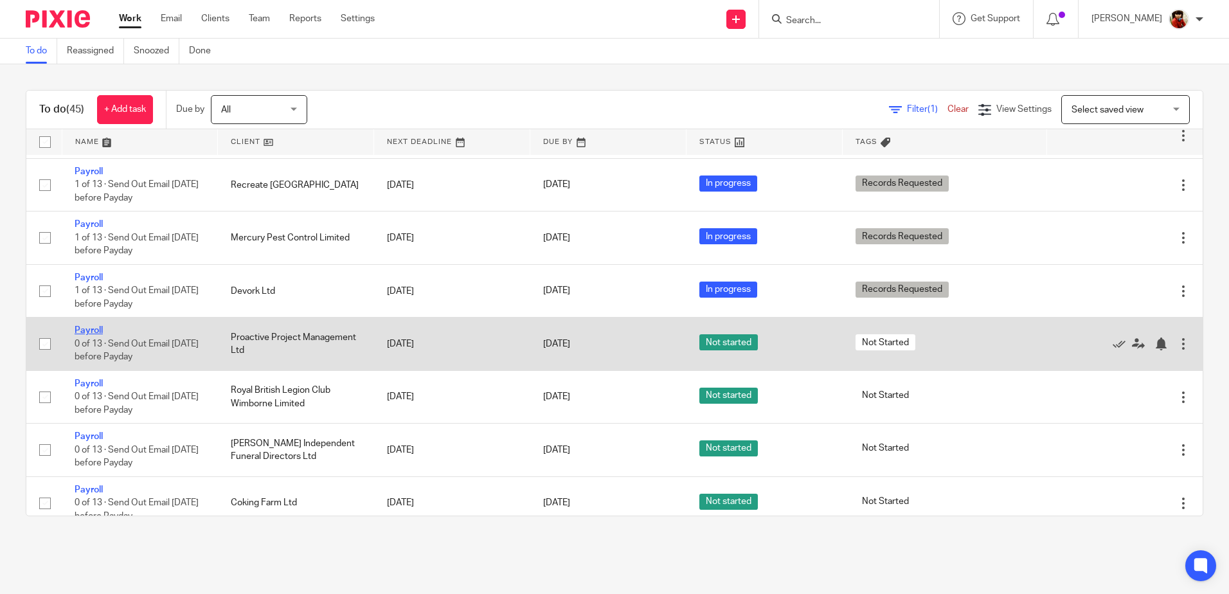
click at [86, 335] on link "Payroll" at bounding box center [89, 330] width 28 height 9
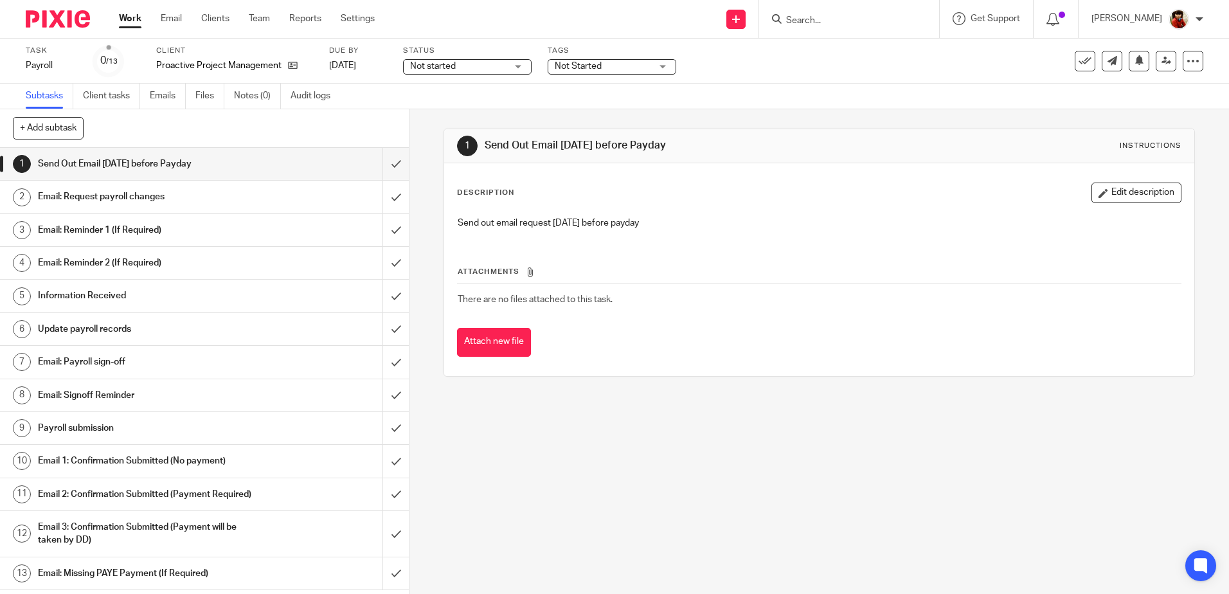
click at [98, 191] on h1 "Email: Request payroll changes" at bounding box center [148, 196] width 221 height 19
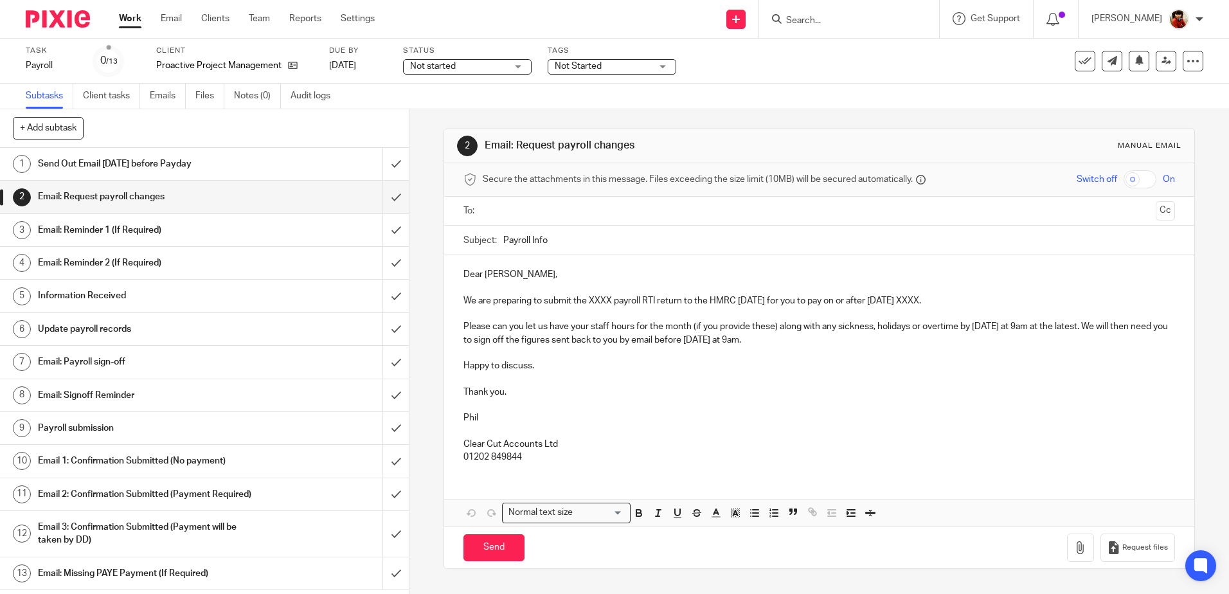
click at [608, 300] on p "We are preparing to submit the XXXX payroll RTI return to the HMRC [DATE] for y…" at bounding box center [818, 300] width 711 height 13
click at [942, 302] on p "We are preparing to submit the August payroll RTI return to the HMRC [DATE] for…" at bounding box center [818, 300] width 711 height 13
click at [501, 210] on input "text" at bounding box center [818, 211] width 662 height 15
click at [497, 553] on input "Send" at bounding box center [493, 551] width 61 height 28
type input "Sent"
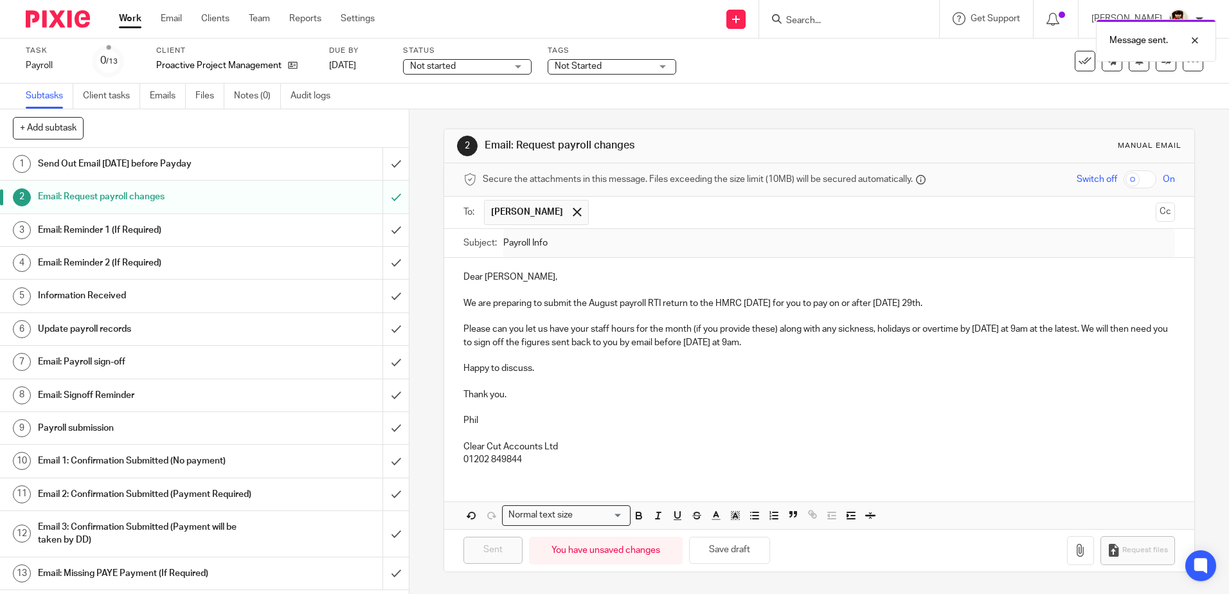
click at [514, 67] on div "Not started Not started" at bounding box center [467, 66] width 129 height 15
click at [447, 114] on span "In progress" at bounding box center [433, 113] width 45 height 9
click at [618, 66] on span "Not Started" at bounding box center [603, 66] width 96 height 13
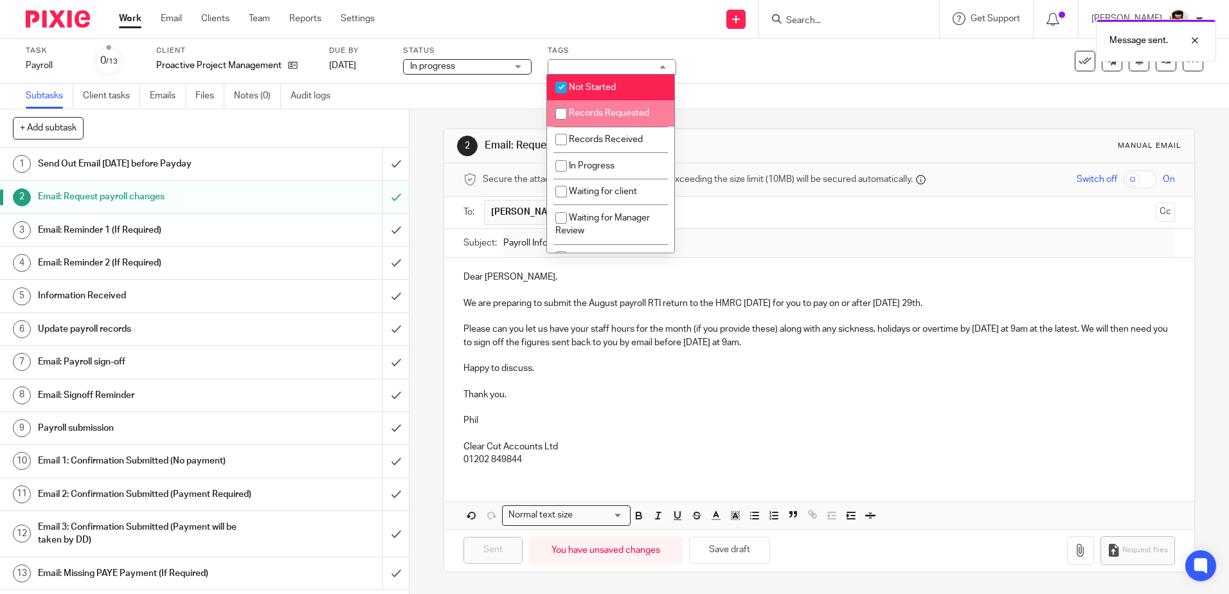
click at [558, 114] on input "checkbox" at bounding box center [561, 114] width 24 height 24
checkbox input "true"
click at [565, 89] on input "checkbox" at bounding box center [561, 87] width 24 height 24
checkbox input "false"
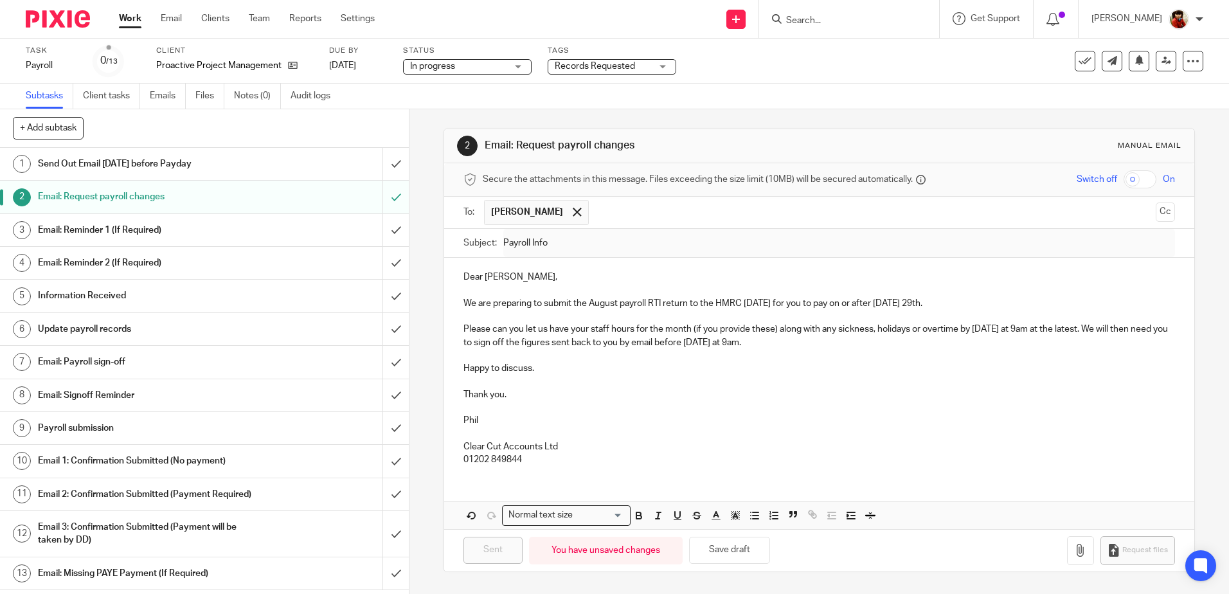
click at [758, 92] on div "Subtasks Client tasks Emails Files Notes (0) Audit logs" at bounding box center [614, 97] width 1229 height 26
click at [134, 22] on link "Work" at bounding box center [130, 18] width 22 height 13
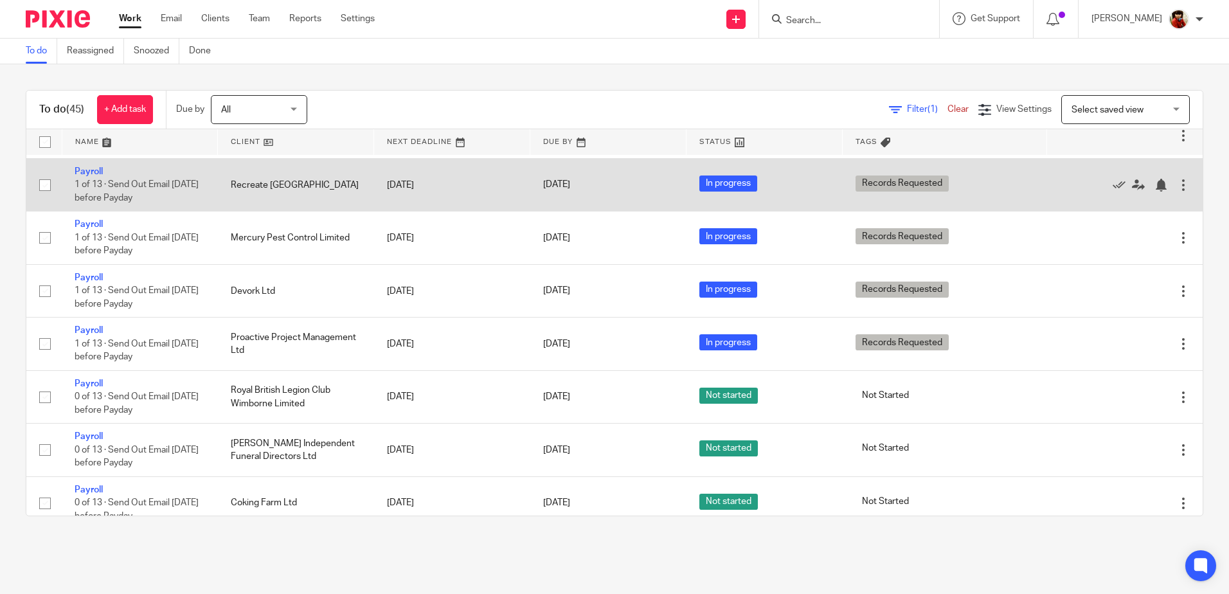
scroll to position [514, 0]
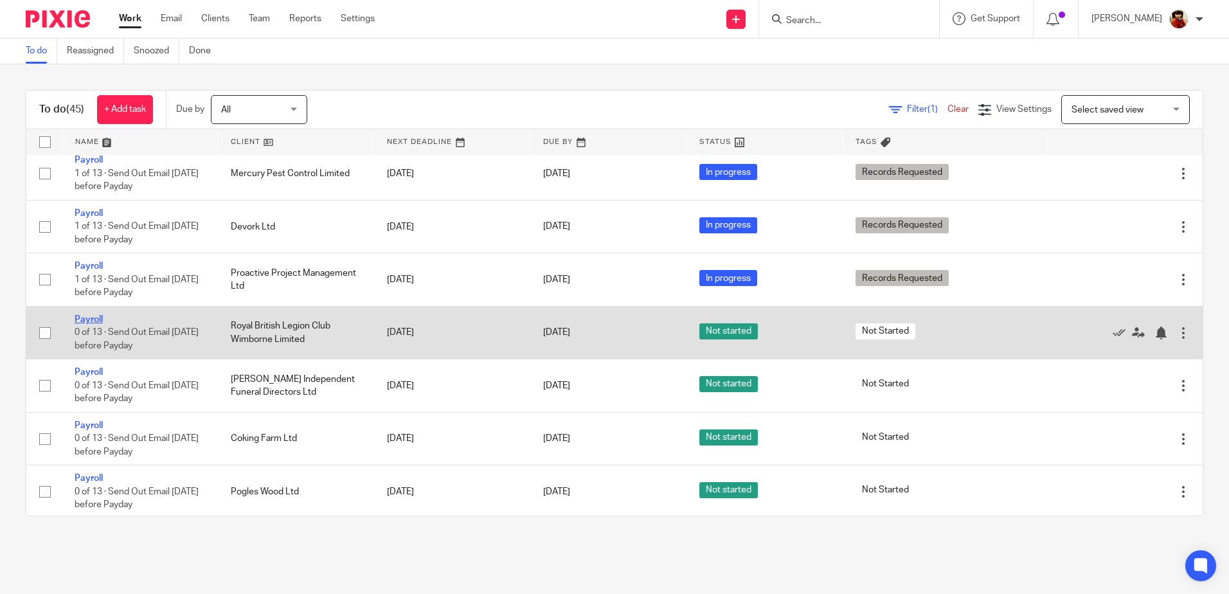
click at [96, 324] on link "Payroll" at bounding box center [89, 319] width 28 height 9
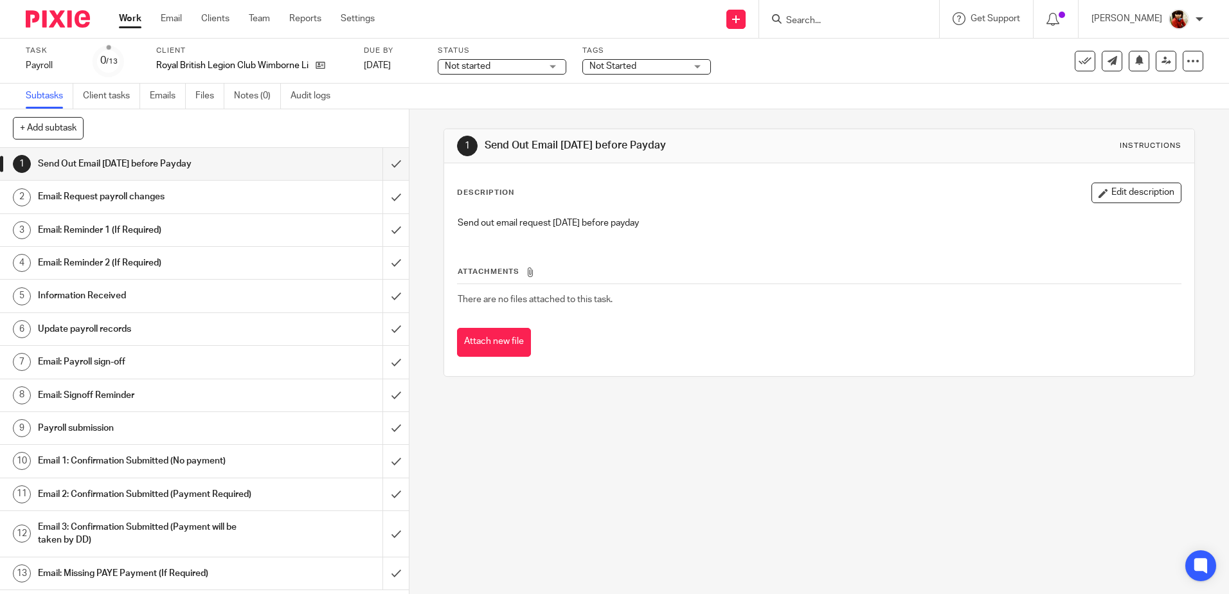
click at [98, 195] on h1 "Email: Request payroll changes" at bounding box center [148, 196] width 221 height 19
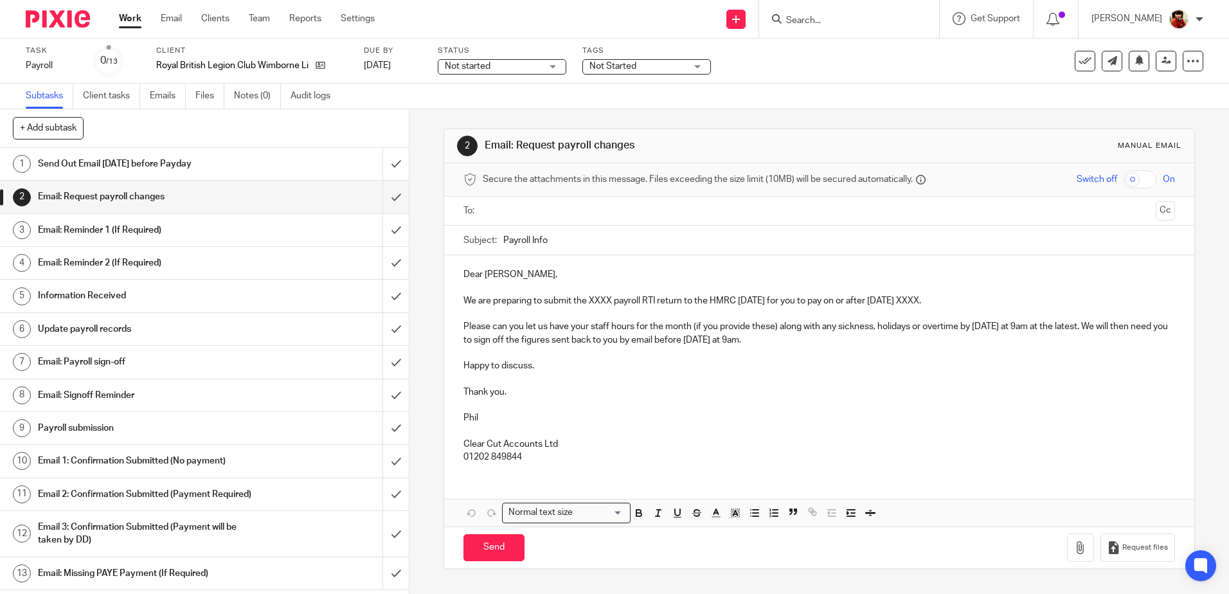
click at [605, 301] on p "We are preparing to submit the XXXX payroll RTI return to the HMRC on Thursday …" at bounding box center [818, 300] width 711 height 13
click at [610, 298] on p "We are preparing to submit the XXXX payroll RTI return to the HMRC on Thursday …" at bounding box center [818, 300] width 711 height 13
click at [945, 301] on p "We are preparing to submit the August payroll RTI return to the HMRC on Thursda…" at bounding box center [818, 300] width 711 height 13
click at [506, 211] on input "text" at bounding box center [818, 211] width 662 height 15
click at [488, 546] on input "Send" at bounding box center [493, 551] width 61 height 28
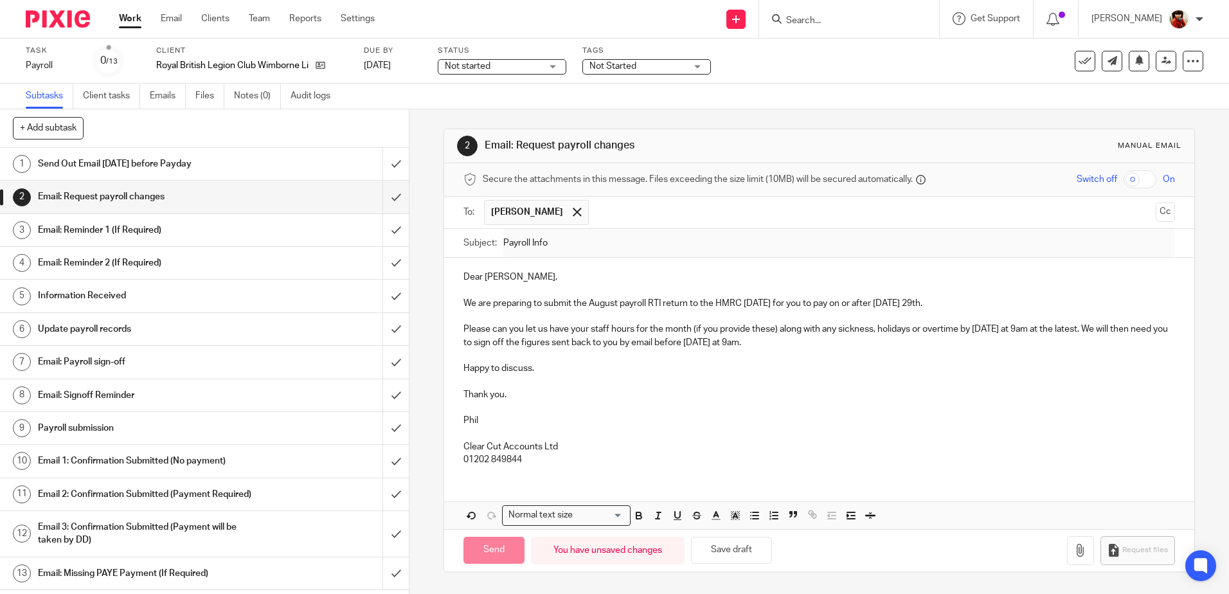
type input "Sent"
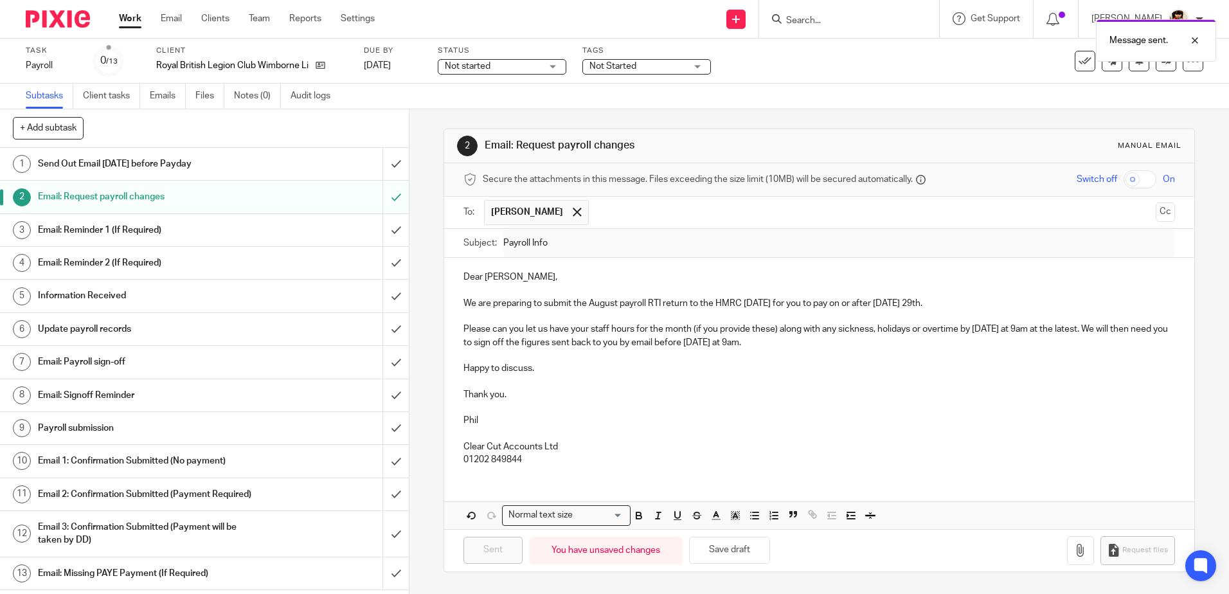
click at [547, 66] on div "Not started Not started" at bounding box center [502, 66] width 129 height 15
click at [477, 115] on span "In progress" at bounding box center [469, 113] width 45 height 9
click at [615, 66] on span "Not Started" at bounding box center [612, 66] width 47 height 9
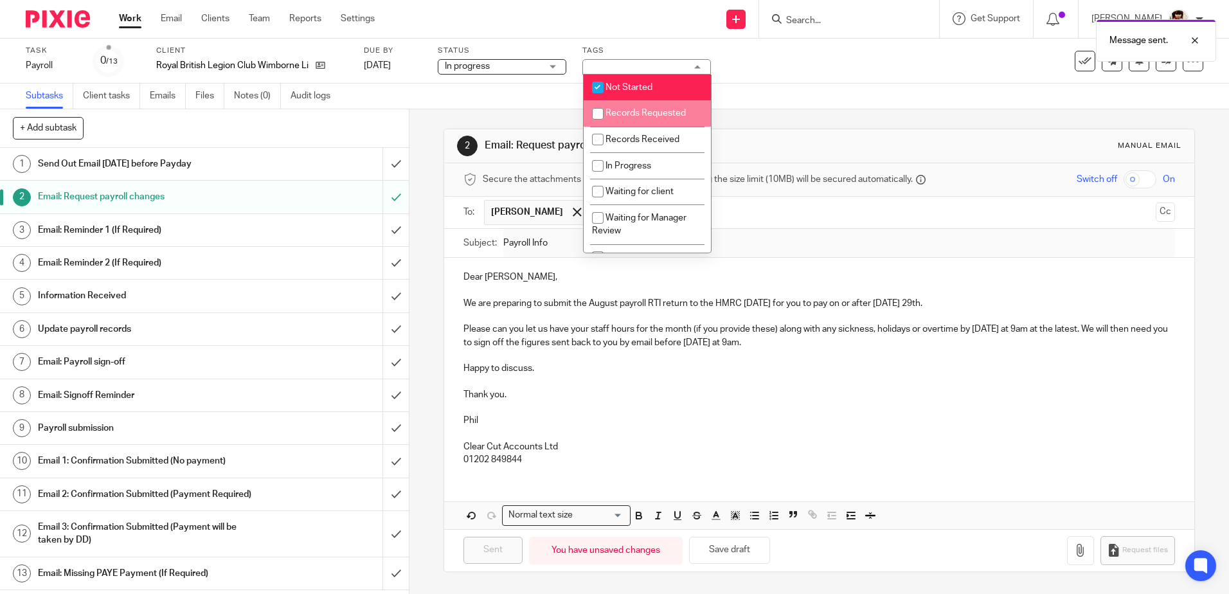
click at [599, 112] on input "checkbox" at bounding box center [597, 114] width 24 height 24
checkbox input "true"
click at [600, 89] on input "checkbox" at bounding box center [597, 87] width 24 height 24
checkbox input "false"
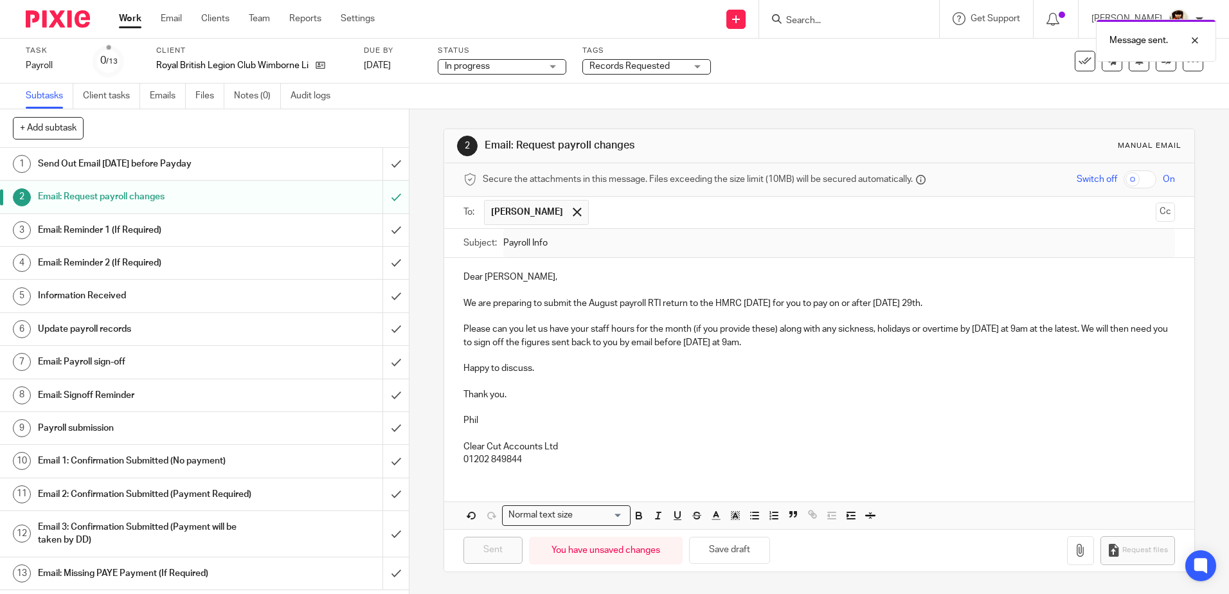
click at [742, 76] on div "Task Payroll Save Payroll 0 /13 Client Royal British Legion Club Wimborne Limit…" at bounding box center [614, 61] width 1229 height 45
click at [127, 19] on link "Work" at bounding box center [130, 18] width 22 height 13
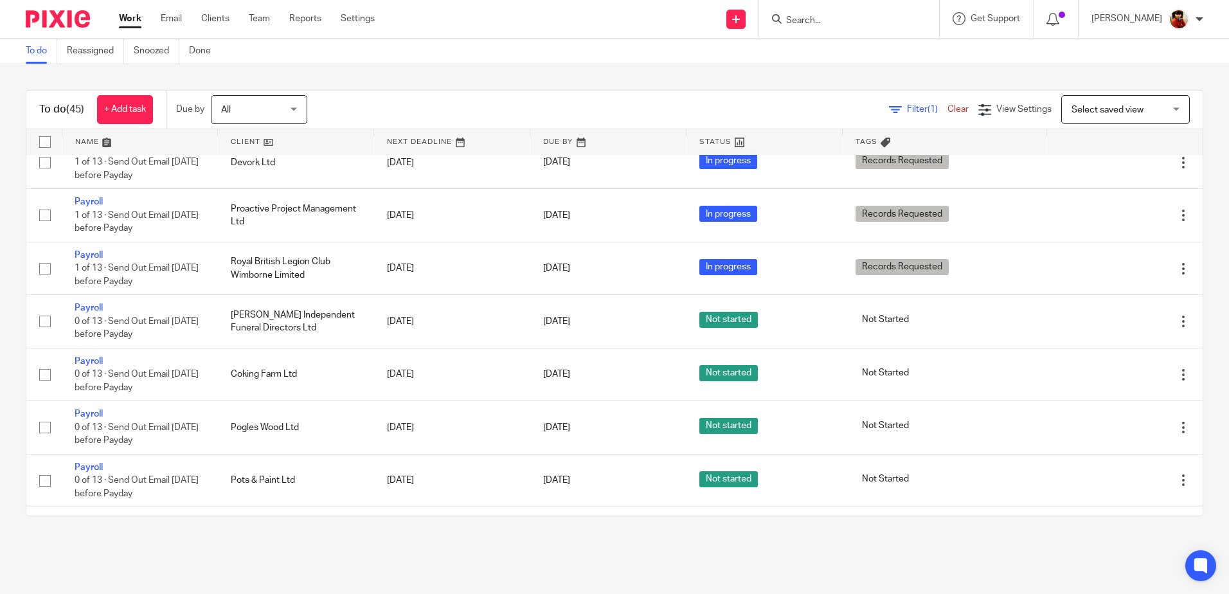
scroll to position [643, 0]
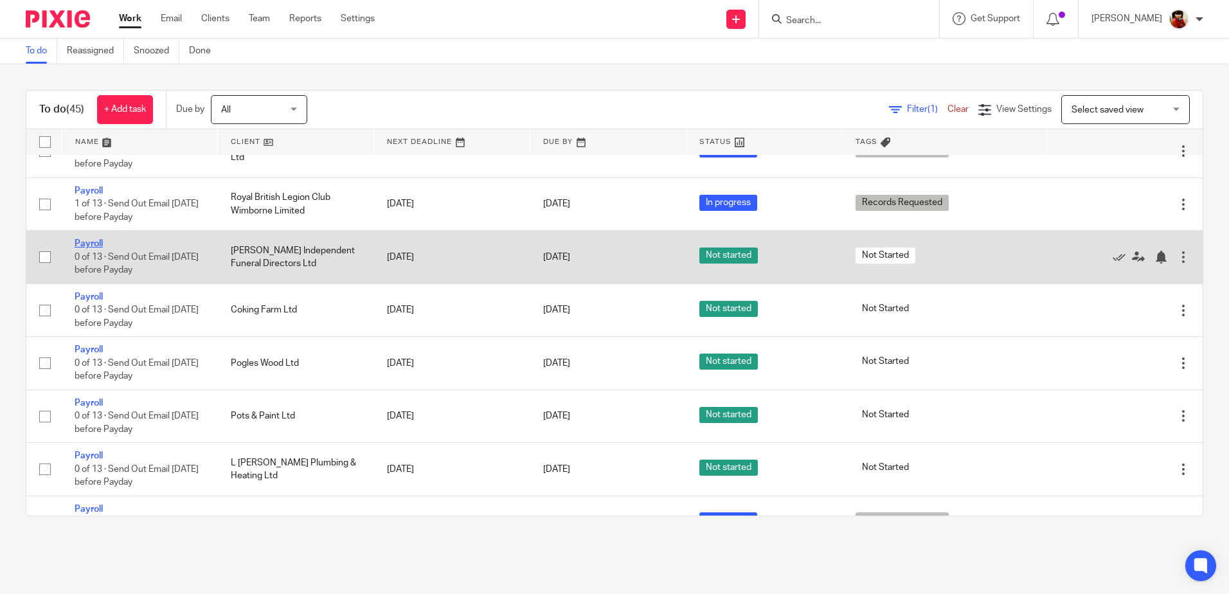
click at [96, 248] on link "Payroll" at bounding box center [89, 243] width 28 height 9
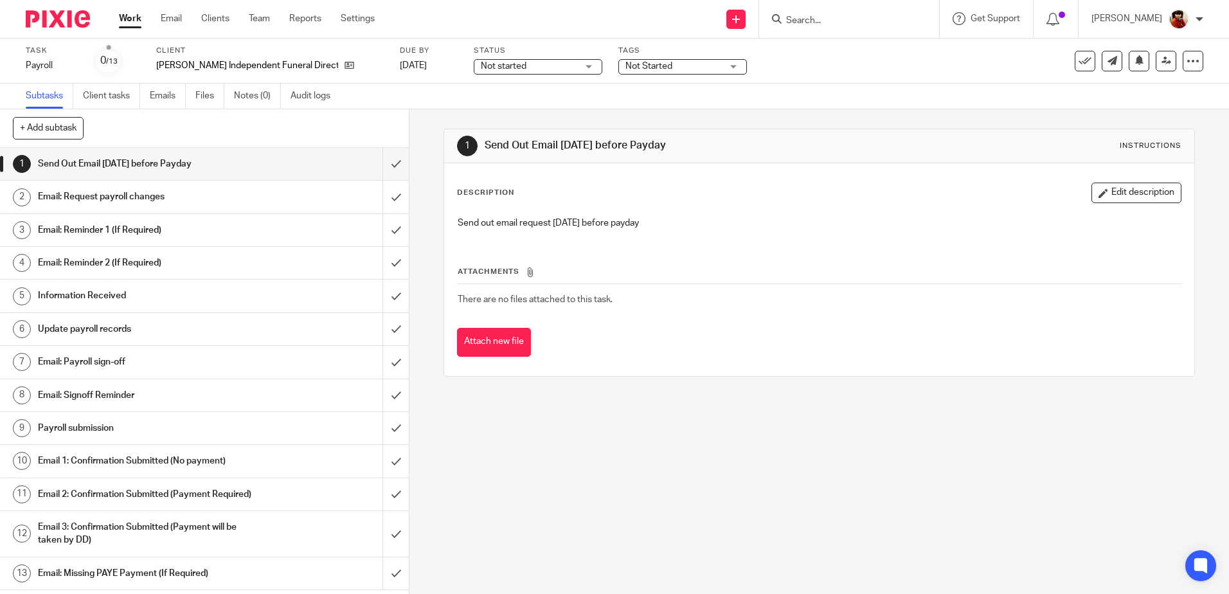
click at [139, 197] on h1 "Email: Request payroll changes" at bounding box center [148, 196] width 221 height 19
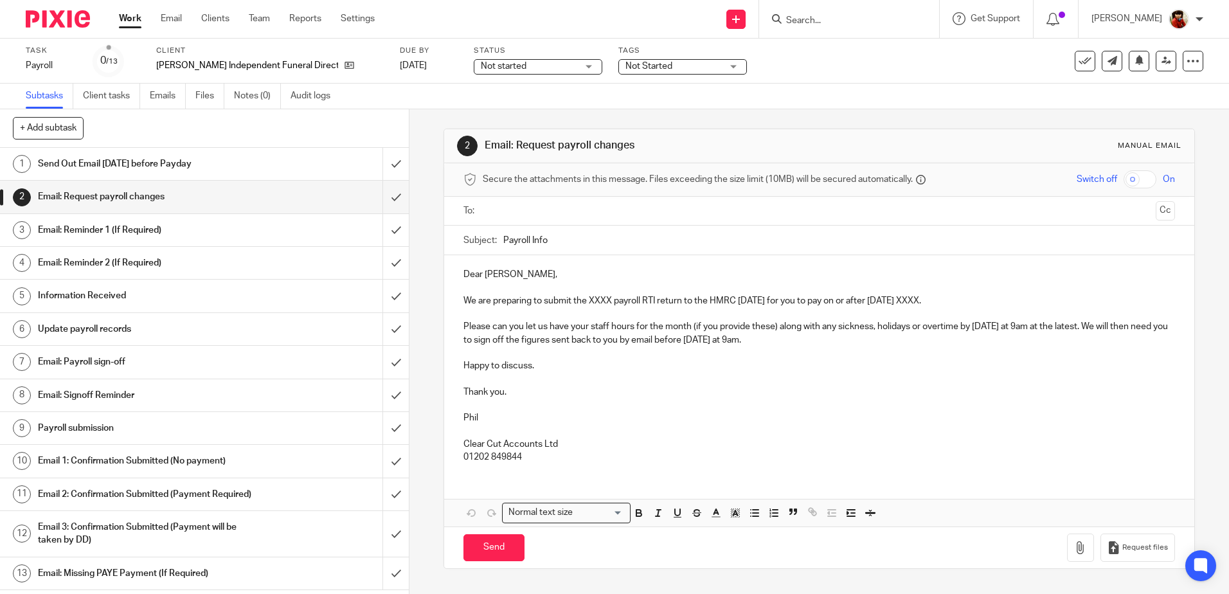
drag, startPoint x: 608, startPoint y: 299, endPoint x: 626, endPoint y: 299, distance: 18.0
click at [609, 299] on p "We are preparing to submit the XXXX payroll RTI return to the HMRC [DATE] for y…" at bounding box center [818, 300] width 711 height 13
click at [945, 298] on p "We are preparing to submit the August payroll RTI return to the HMRC [DATE] for…" at bounding box center [818, 300] width 711 height 13
click at [509, 209] on input "text" at bounding box center [818, 211] width 662 height 15
click at [498, 551] on input "Send" at bounding box center [493, 551] width 61 height 28
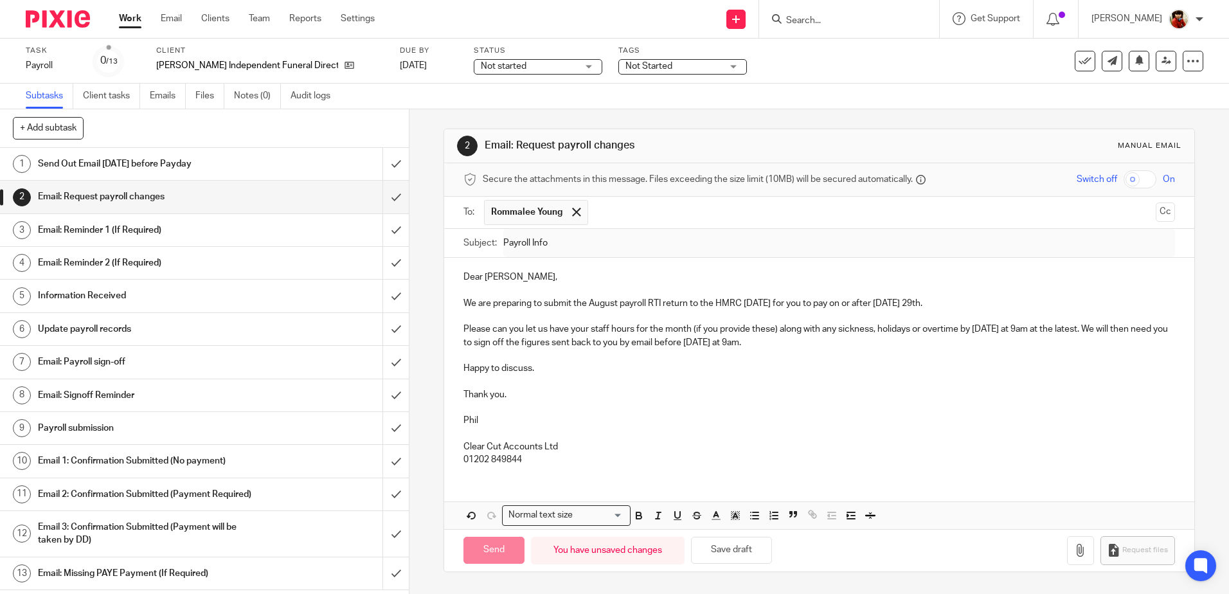
type input "Sent"
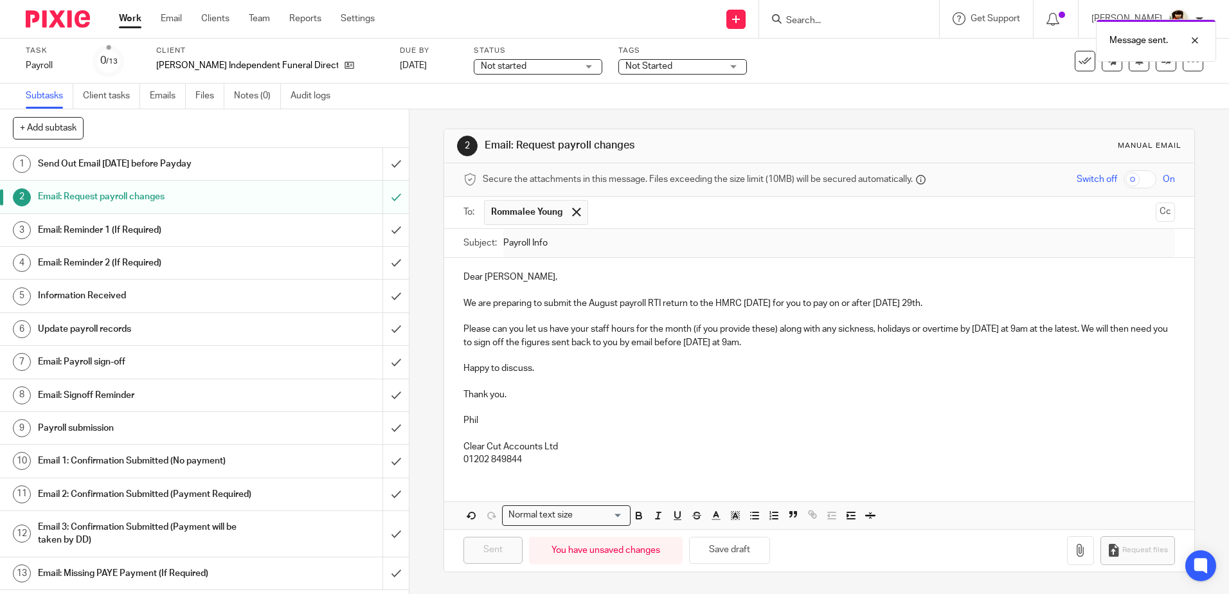
click at [566, 66] on div "Not started Not started" at bounding box center [538, 66] width 129 height 15
click at [508, 111] on span "In progress" at bounding box center [485, 113] width 45 height 9
click at [639, 65] on span "Not Started" at bounding box center [648, 66] width 47 height 9
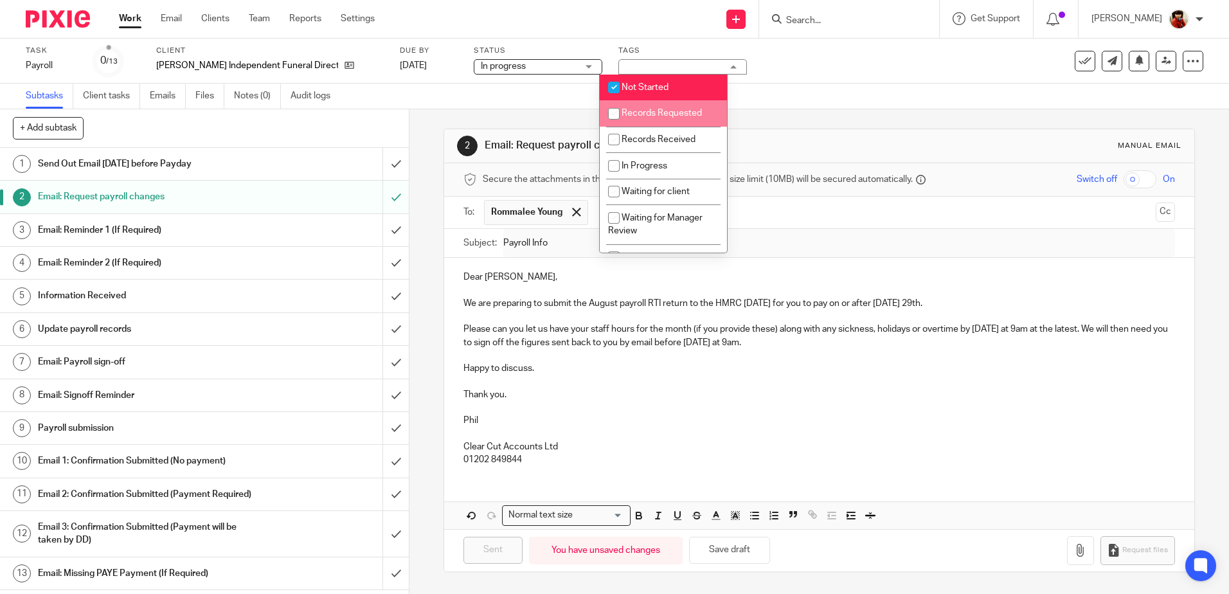
click at [616, 112] on input "checkbox" at bounding box center [613, 114] width 24 height 24
checkbox input "true"
click at [619, 85] on input "checkbox" at bounding box center [613, 87] width 24 height 24
checkbox input "false"
click at [774, 83] on div "Task Payroll Save Payroll 0 /13 Client Harold White Independent Funeral Directo…" at bounding box center [614, 61] width 1229 height 45
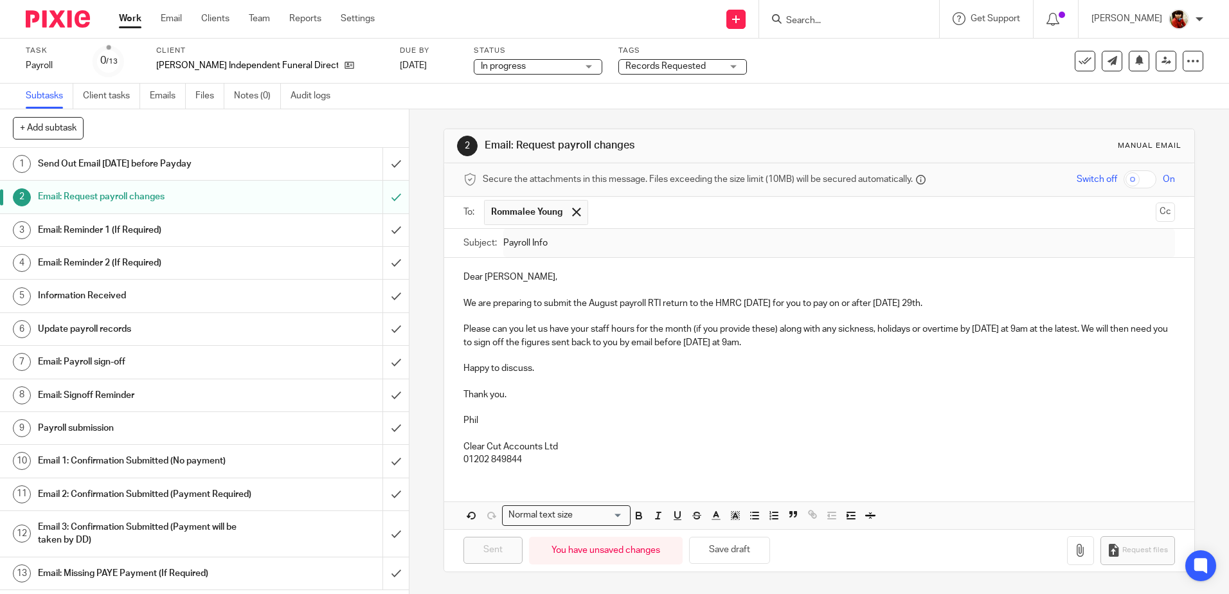
click at [134, 19] on link "Work" at bounding box center [130, 18] width 22 height 13
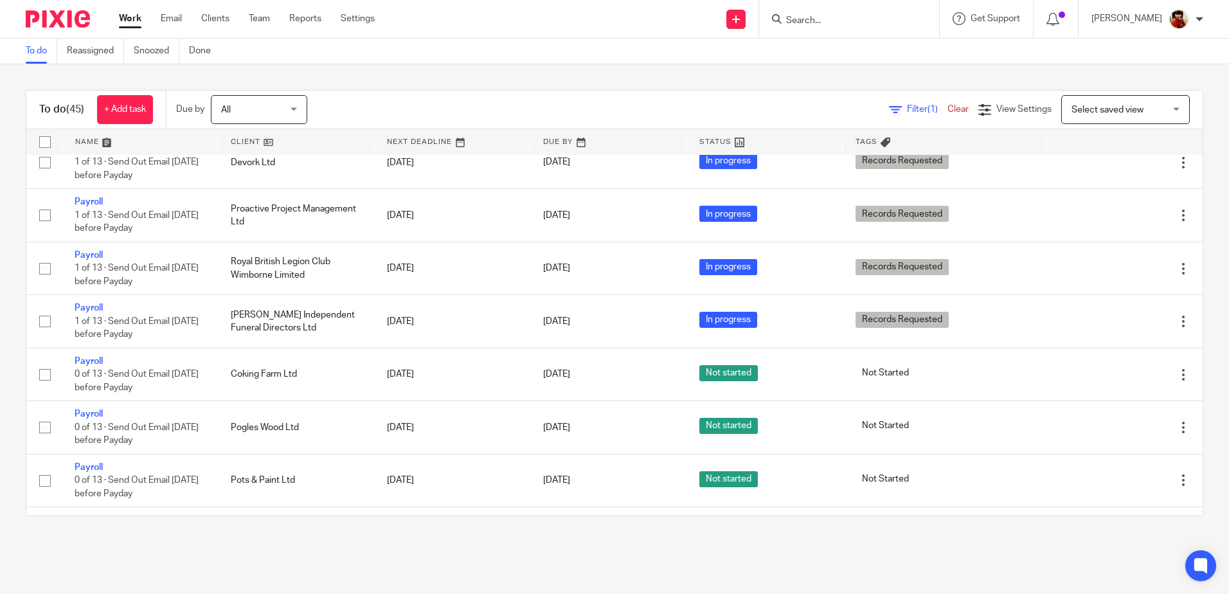
scroll to position [643, 0]
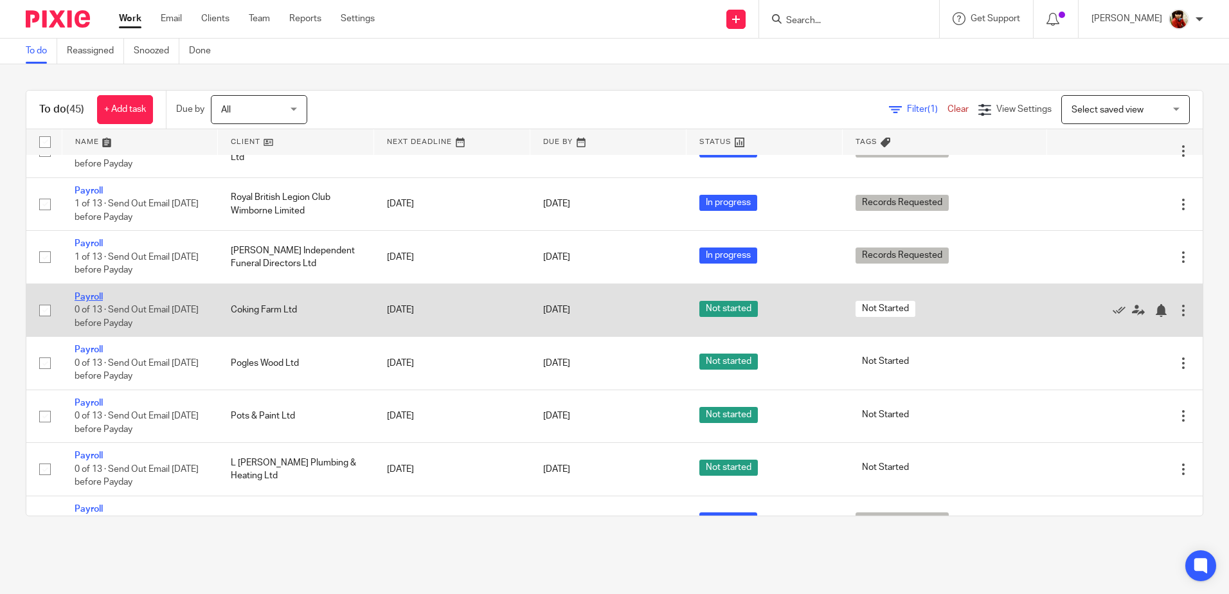
click at [93, 301] on link "Payroll" at bounding box center [89, 296] width 28 height 9
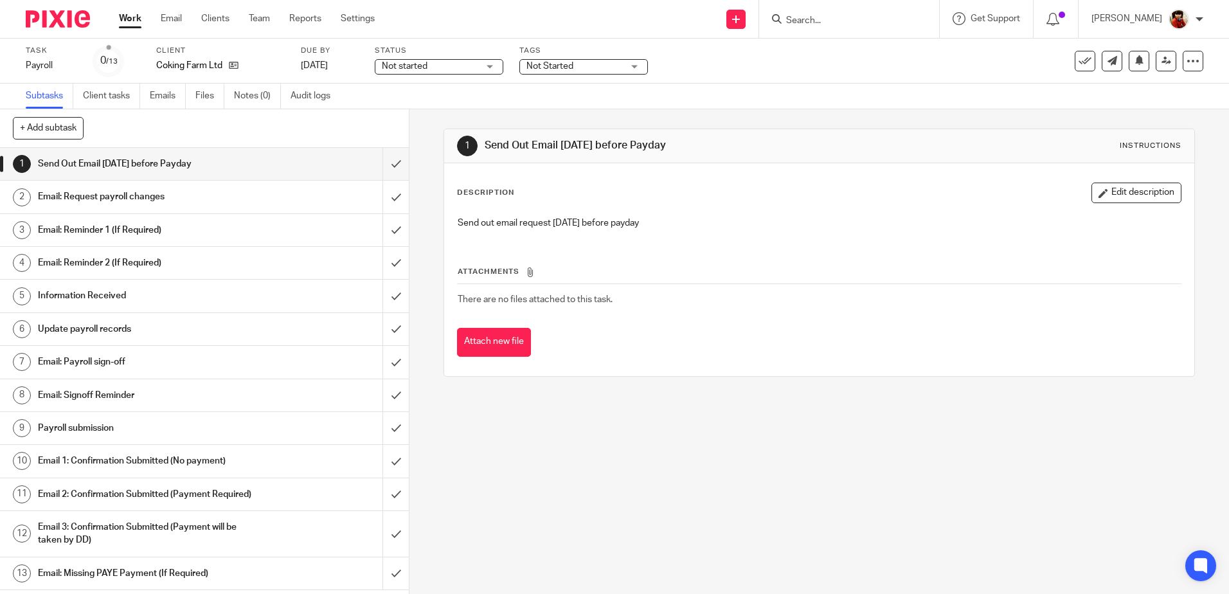
click at [70, 193] on h1 "Email: Request payroll changes" at bounding box center [148, 196] width 221 height 19
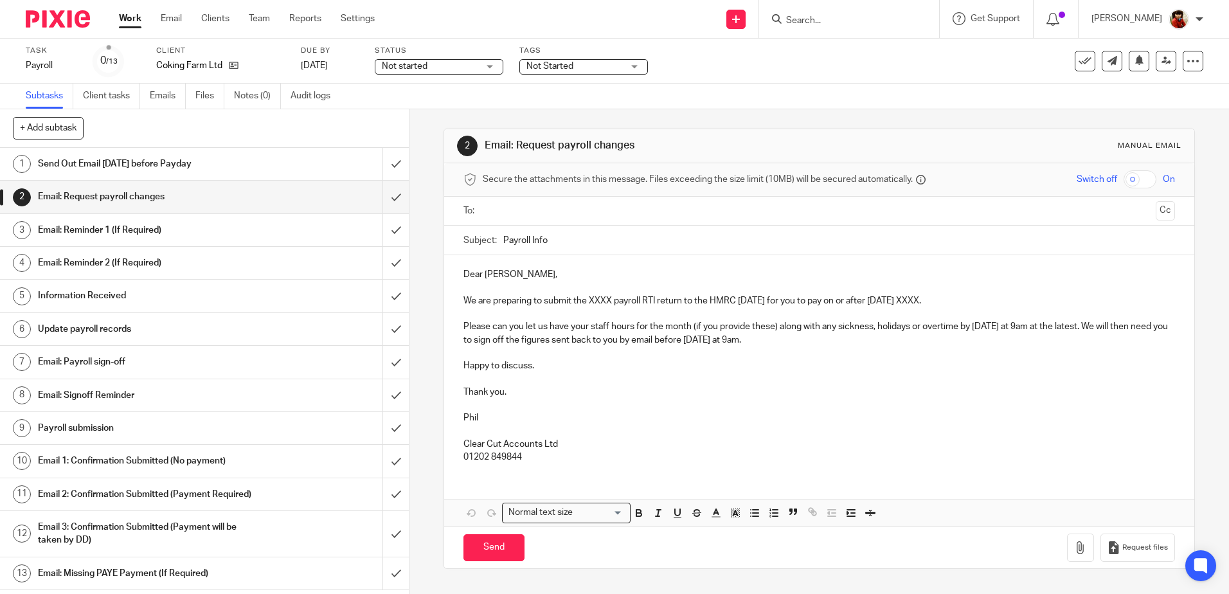
click at [607, 298] on p "We are preparing to submit the XXXX payroll RTI return to the HMRC [DATE] for y…" at bounding box center [818, 300] width 711 height 13
click at [943, 298] on p "We are preparing to submit the August payroll RTI return to the HMRC [DATE] for…" at bounding box center [818, 300] width 711 height 13
click at [509, 208] on input "text" at bounding box center [818, 211] width 662 height 15
click at [489, 65] on div "Not started Not started" at bounding box center [439, 66] width 129 height 15
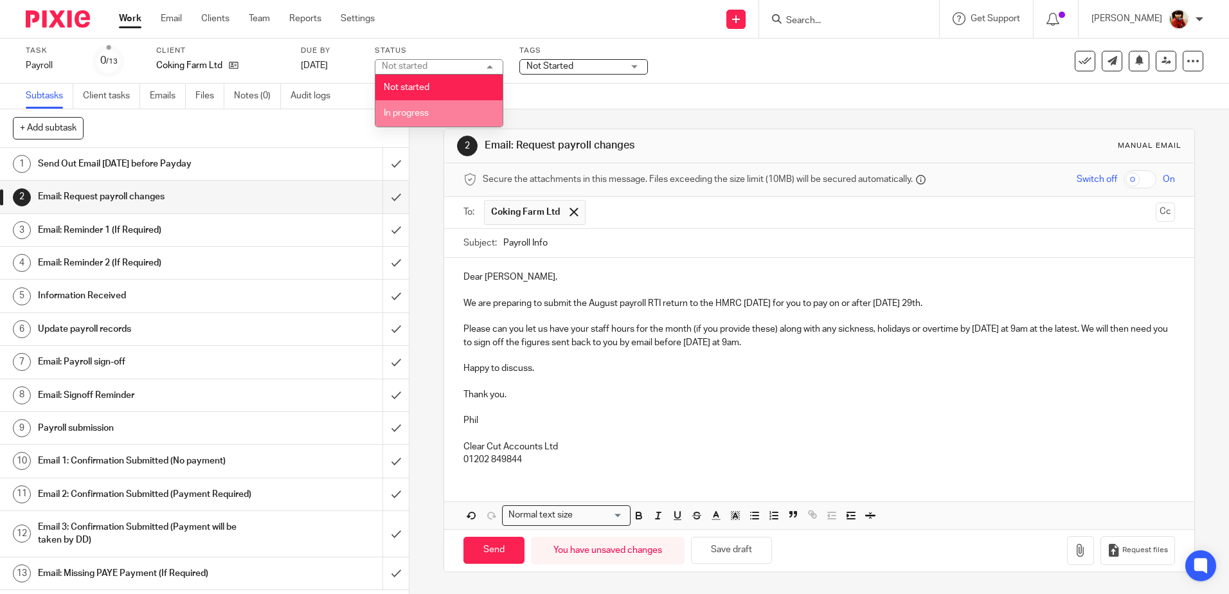
click at [414, 116] on span "In progress" at bounding box center [406, 113] width 45 height 9
click at [554, 67] on span "Not Started" at bounding box center [549, 66] width 47 height 9
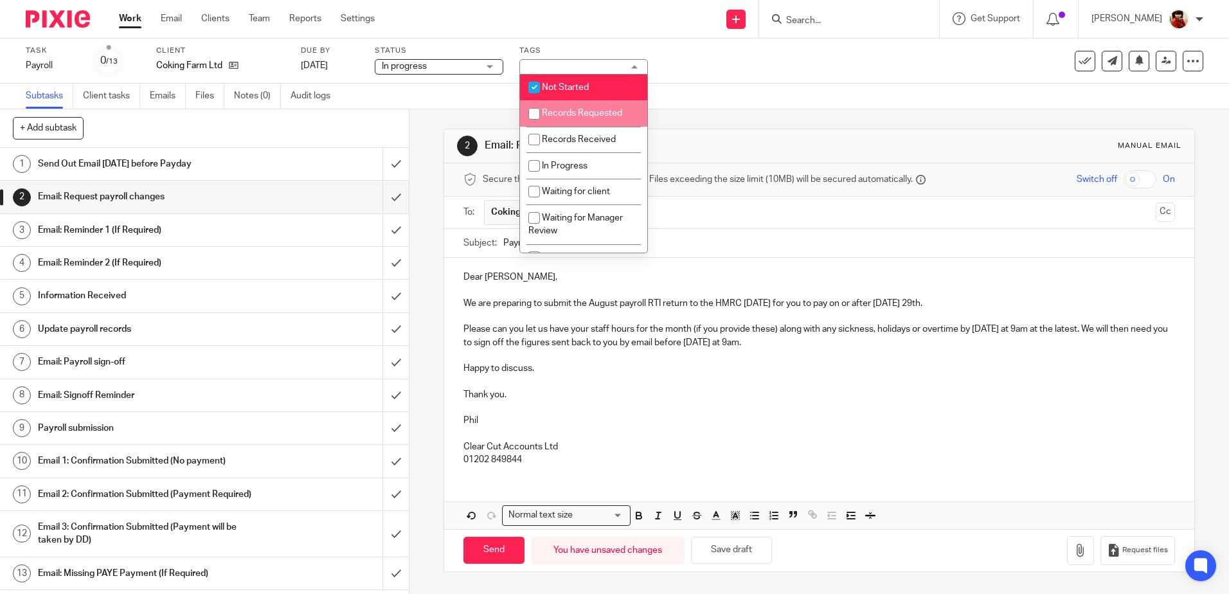
click at [551, 110] on span "Records Requested" at bounding box center [582, 113] width 80 height 9
checkbox input "true"
click at [544, 84] on input "checkbox" at bounding box center [534, 87] width 24 height 24
checkbox input "false"
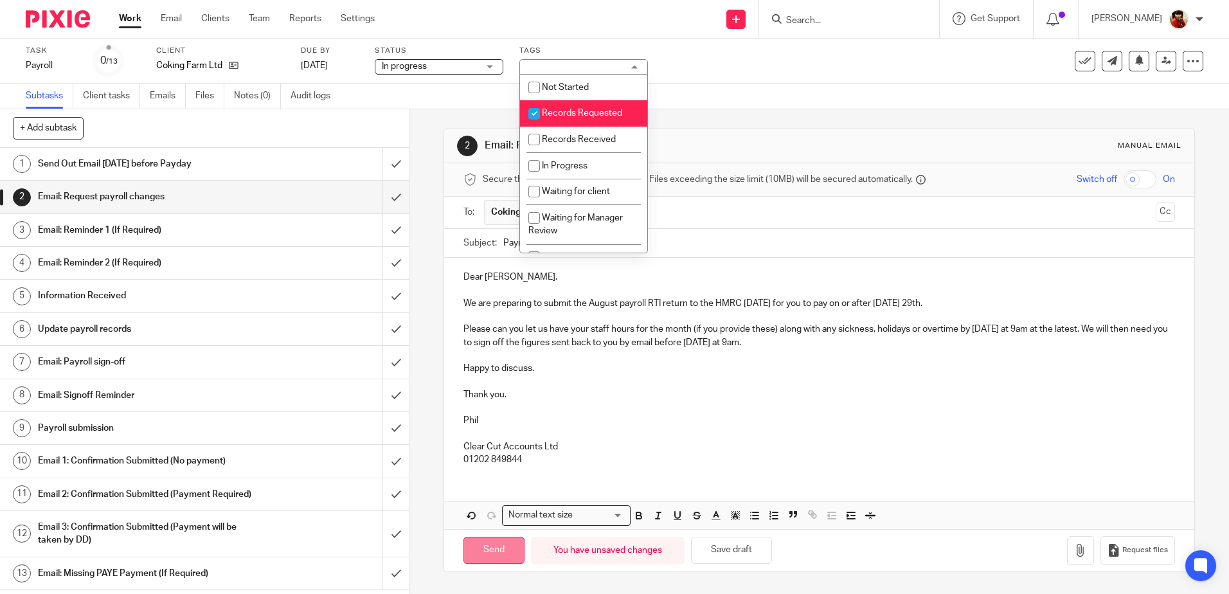
click at [504, 550] on input "Send" at bounding box center [493, 551] width 61 height 28
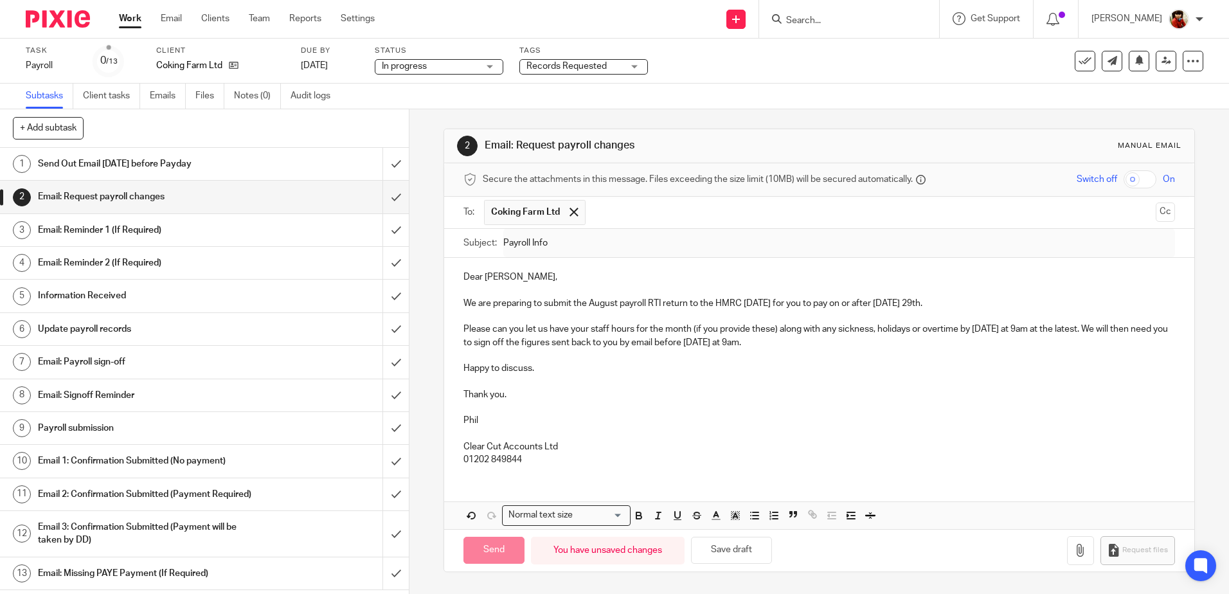
type input "Sent"
click at [130, 17] on link "Work" at bounding box center [130, 18] width 22 height 13
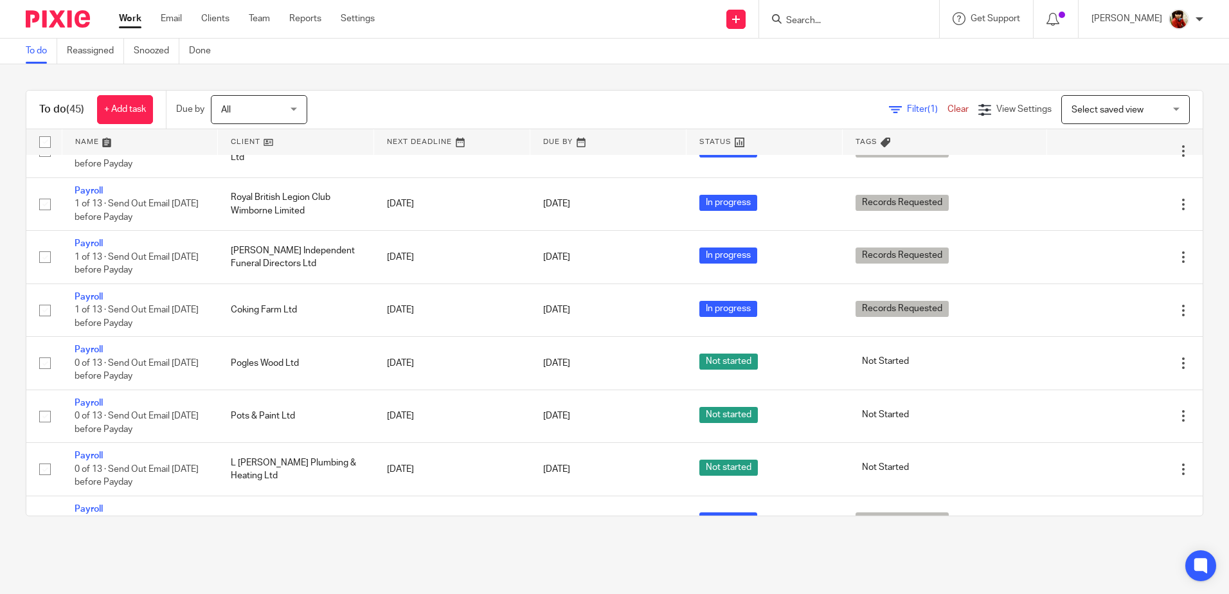
scroll to position [707, 0]
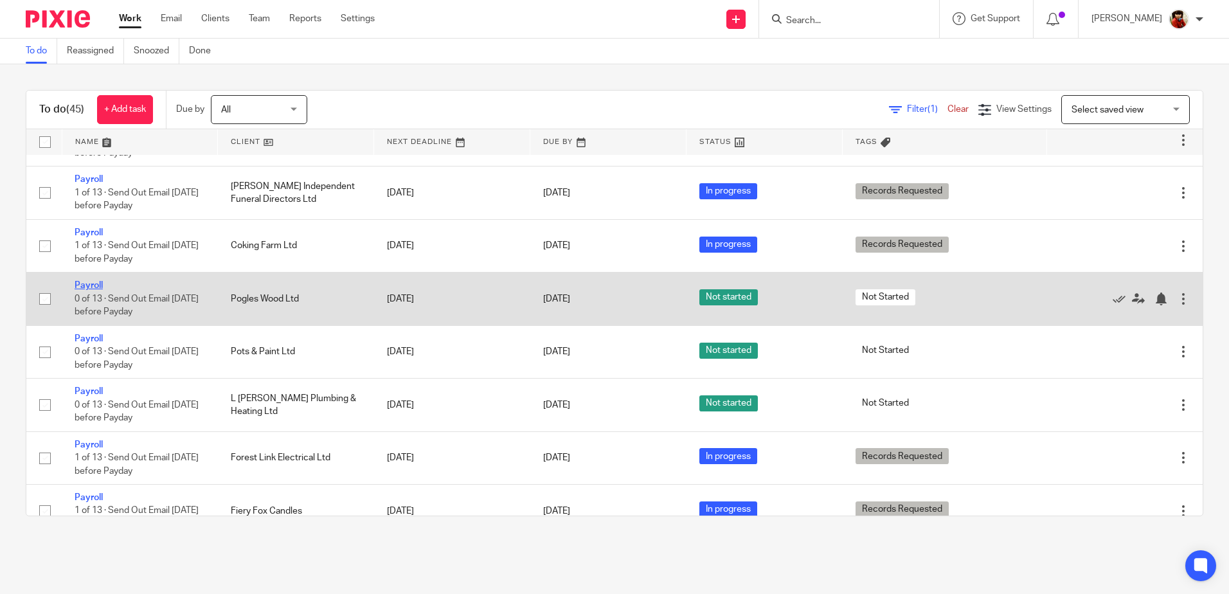
click at [80, 290] on link "Payroll" at bounding box center [89, 285] width 28 height 9
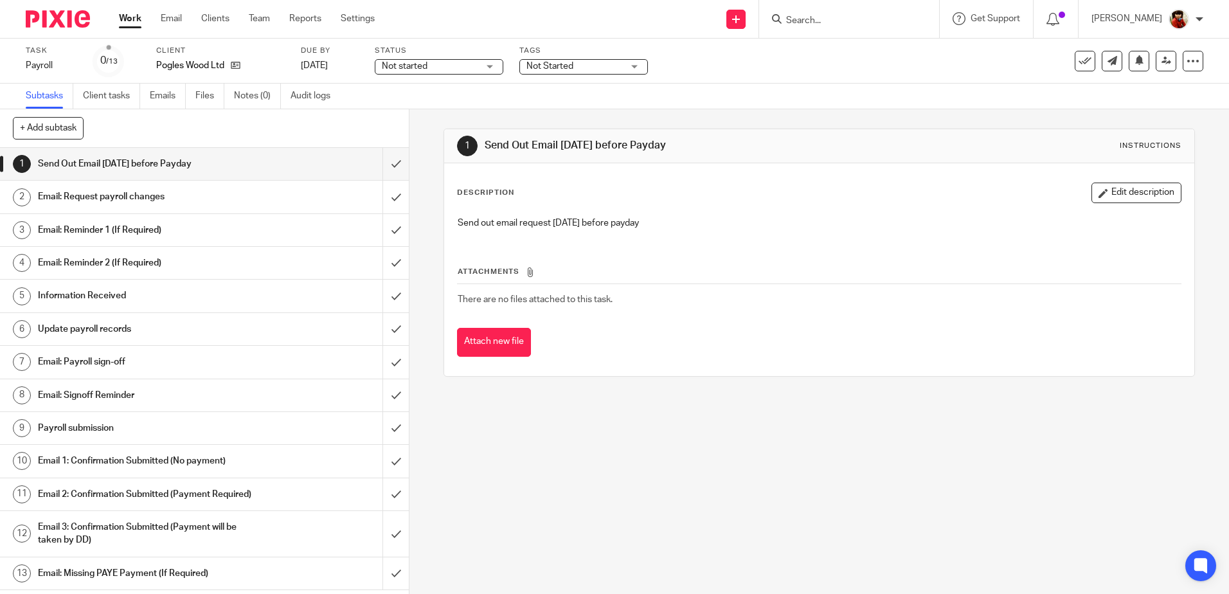
click at [88, 195] on h1 "Email: Request payroll changes" at bounding box center [148, 196] width 221 height 19
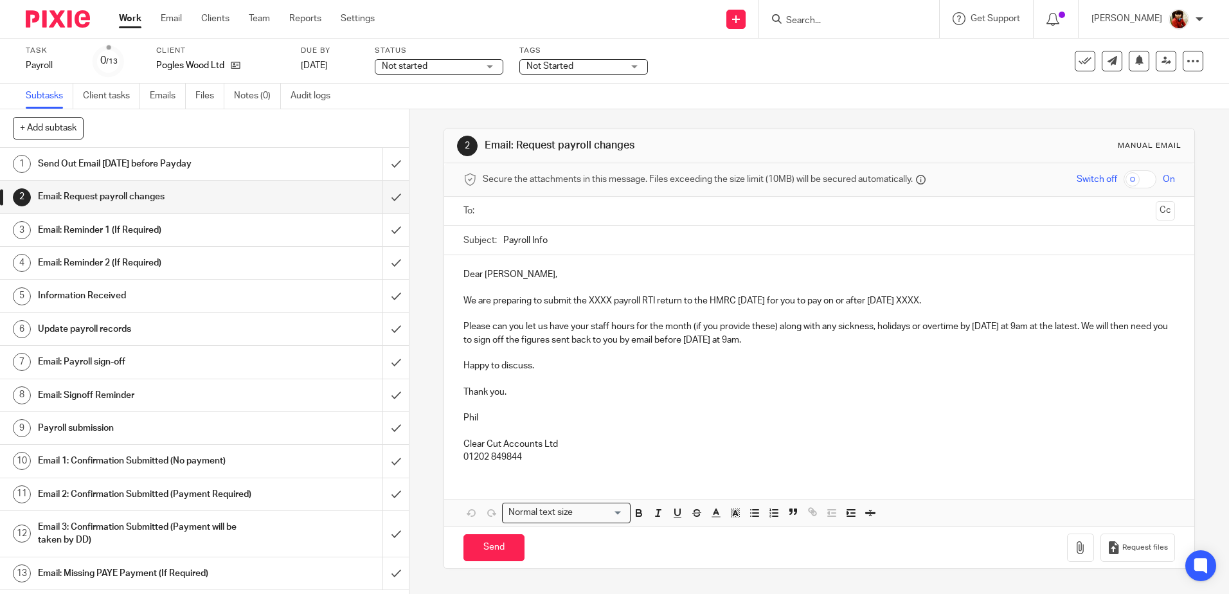
click at [610, 303] on p "We are preparing to submit the XXXX payroll RTI return to the HMRC [DATE] for y…" at bounding box center [818, 300] width 711 height 13
click at [943, 299] on p "We are preparing to submit the August payroll RTI return to the HMRC [DATE] for…" at bounding box center [818, 300] width 711 height 13
click at [518, 204] on input "text" at bounding box center [818, 211] width 662 height 15
click at [487, 553] on input "Send" at bounding box center [493, 551] width 61 height 28
type input "Sent"
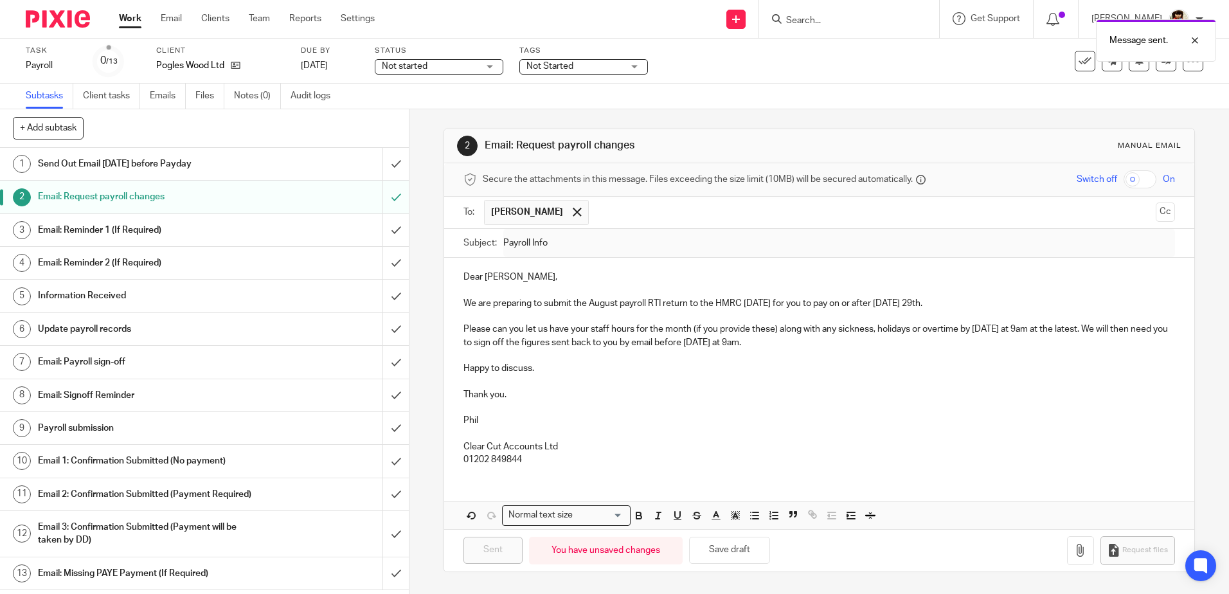
click at [424, 69] on span "Not started" at bounding box center [405, 66] width 46 height 9
click at [414, 114] on span "In progress" at bounding box center [406, 113] width 45 height 9
click at [544, 62] on span "Not Started" at bounding box center [549, 66] width 47 height 9
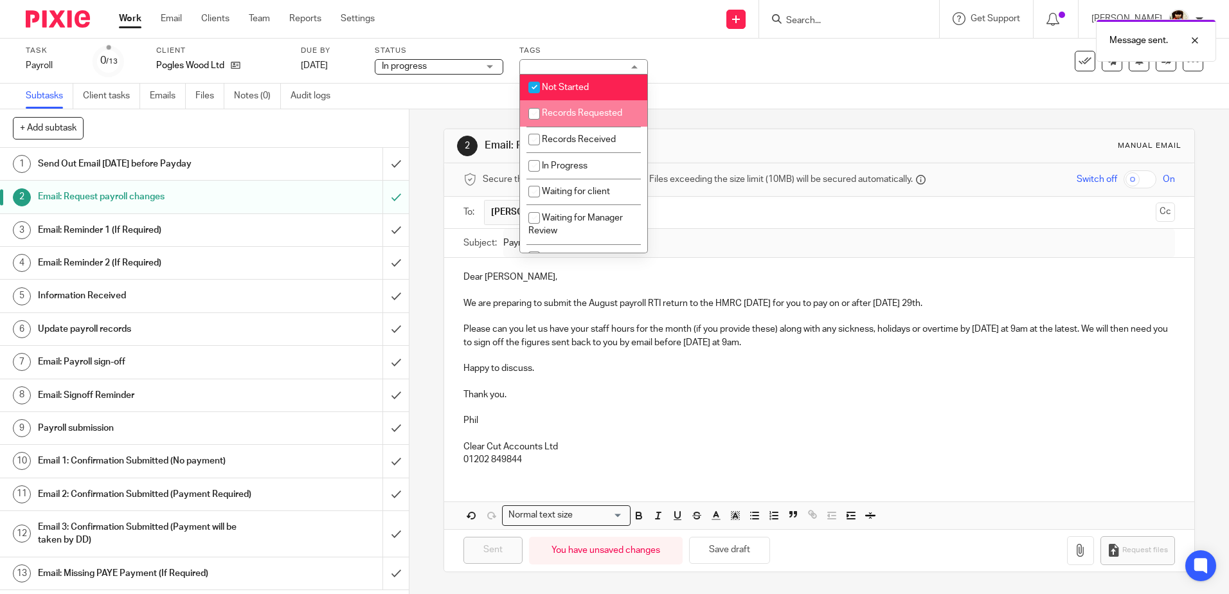
click at [538, 113] on input "checkbox" at bounding box center [534, 114] width 24 height 24
checkbox input "true"
click at [540, 81] on input "checkbox" at bounding box center [534, 87] width 24 height 24
checkbox input "false"
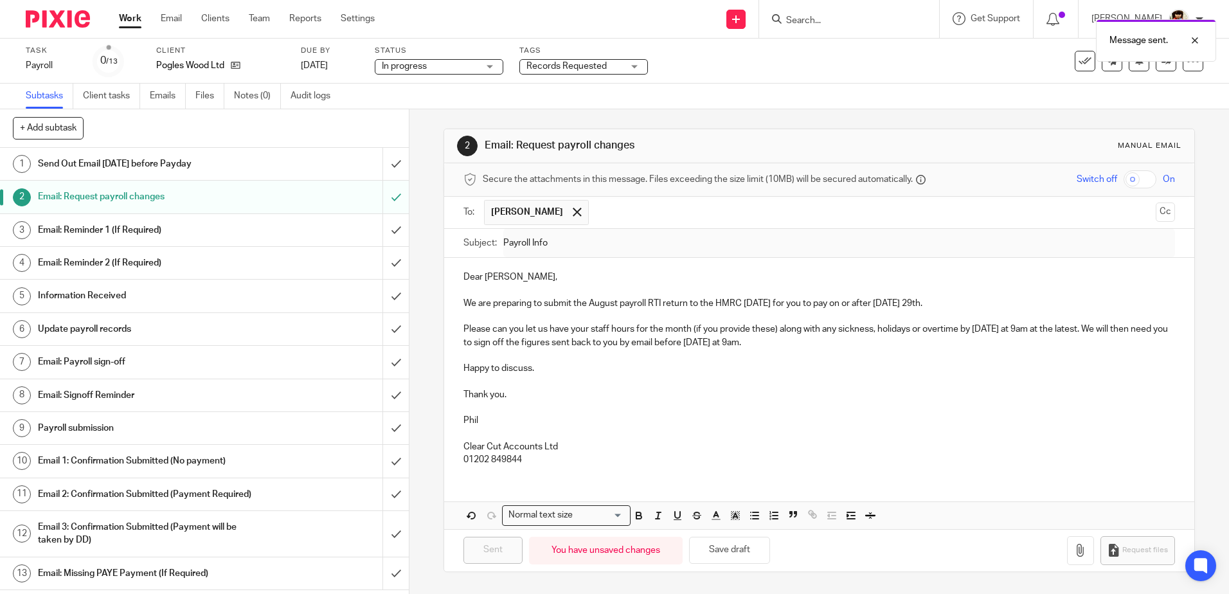
click at [686, 75] on div "Task Payroll Save Payroll 0 /13 Client Pogles Wood Ltd Due by [DATE] Status In …" at bounding box center [516, 61] width 981 height 31
click at [129, 17] on link "Work" at bounding box center [130, 18] width 22 height 13
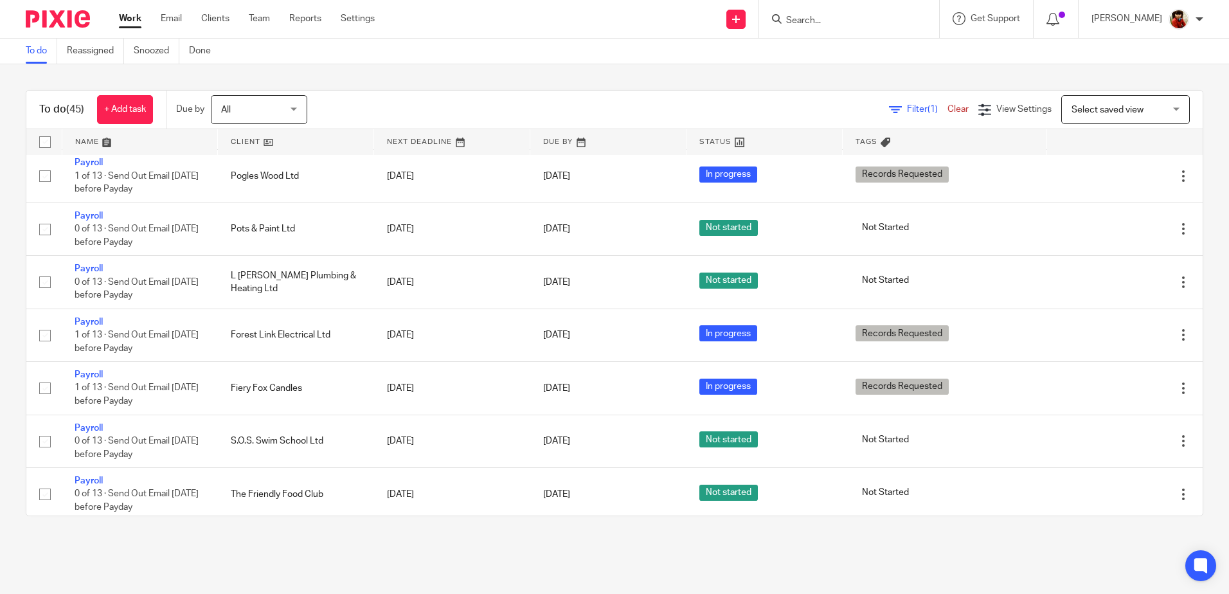
scroll to position [847, 0]
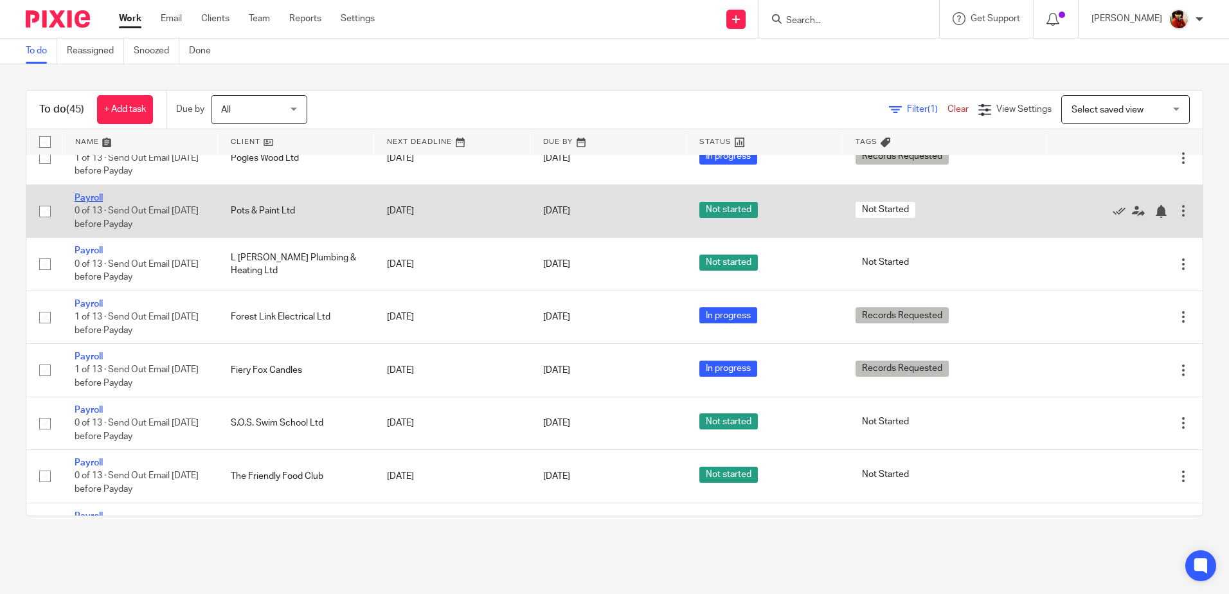
click at [91, 202] on link "Payroll" at bounding box center [89, 197] width 28 height 9
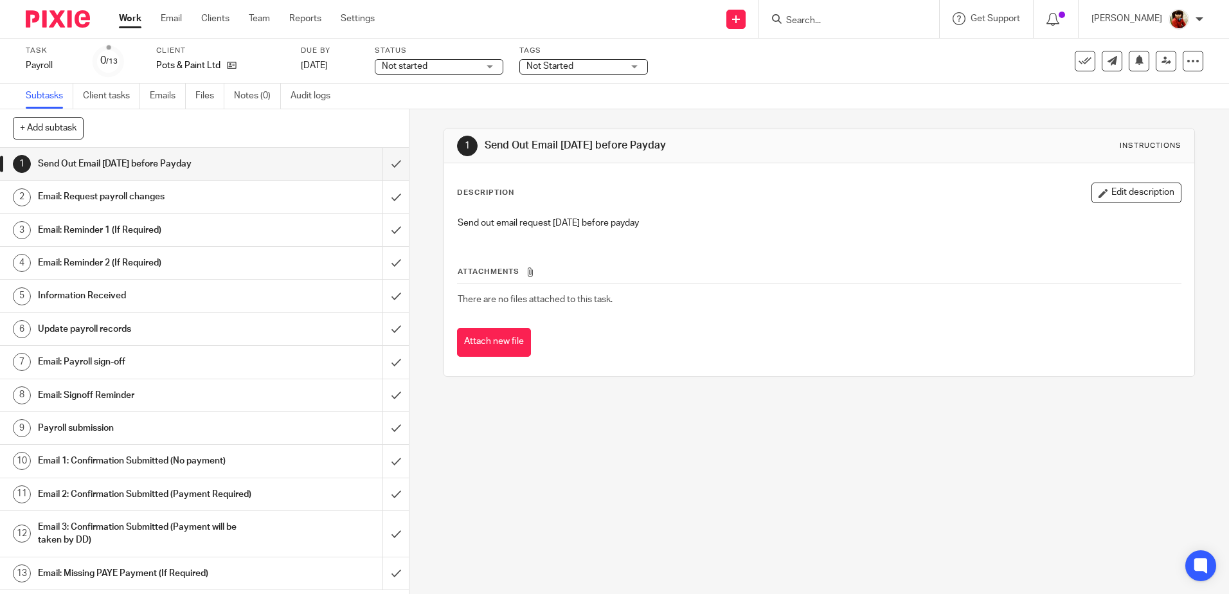
click at [139, 193] on h1 "Email: Request payroll changes" at bounding box center [148, 196] width 221 height 19
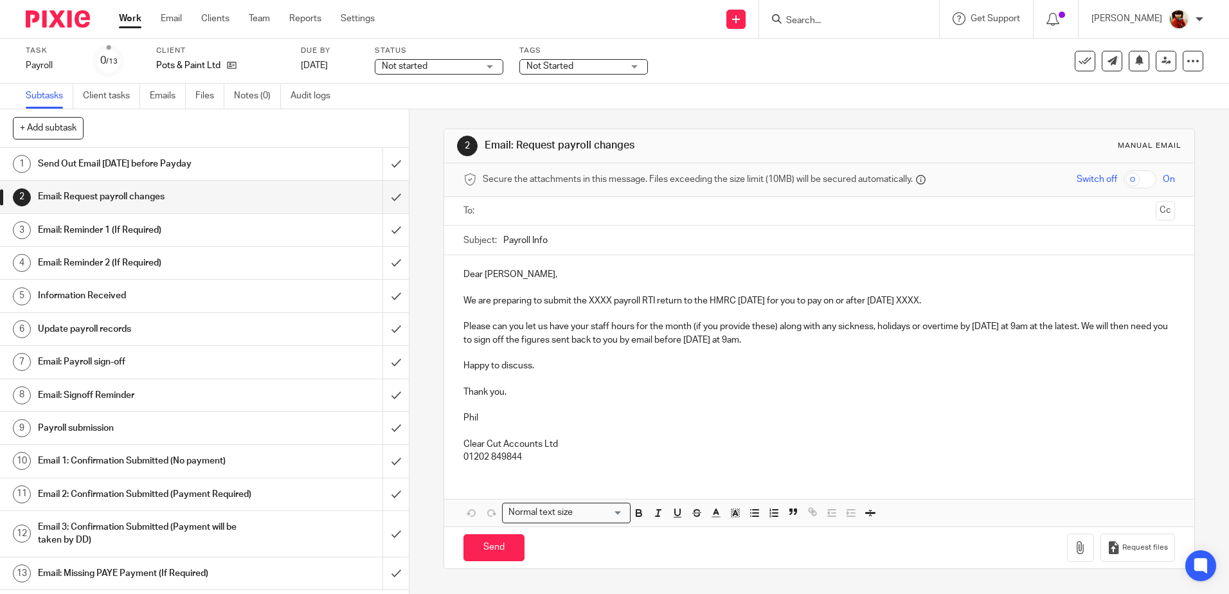
click at [499, 275] on p "Dear Lucy," at bounding box center [818, 274] width 711 height 13
click at [608, 298] on p "We are preparing to submit the XXXX payroll RTI return to the HMRC on Thursday …" at bounding box center [818, 300] width 711 height 13
click at [943, 299] on p "We are preparing to submit the August payroll RTI return to the HMRC on Thursda…" at bounding box center [818, 300] width 711 height 13
click at [506, 211] on input "text" at bounding box center [818, 211] width 662 height 15
click at [491, 543] on input "Send" at bounding box center [493, 551] width 61 height 28
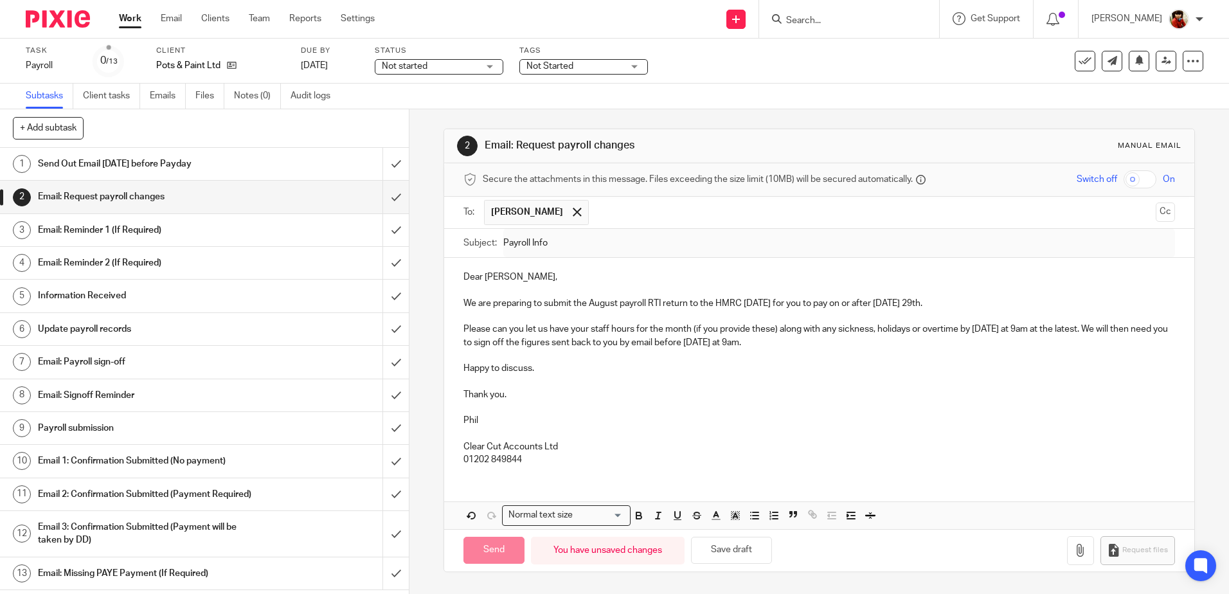
type input "Sent"
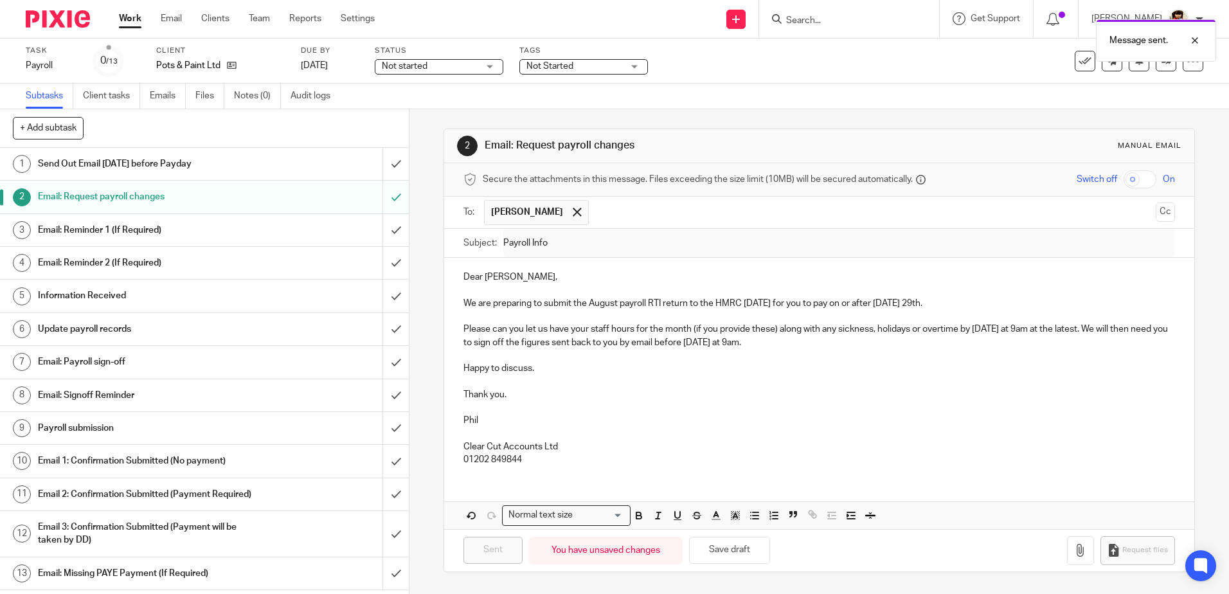
click at [416, 64] on span "Not started" at bounding box center [405, 66] width 46 height 9
click at [413, 109] on span "In progress" at bounding box center [406, 113] width 45 height 9
click at [560, 66] on span "Not Started" at bounding box center [549, 66] width 47 height 9
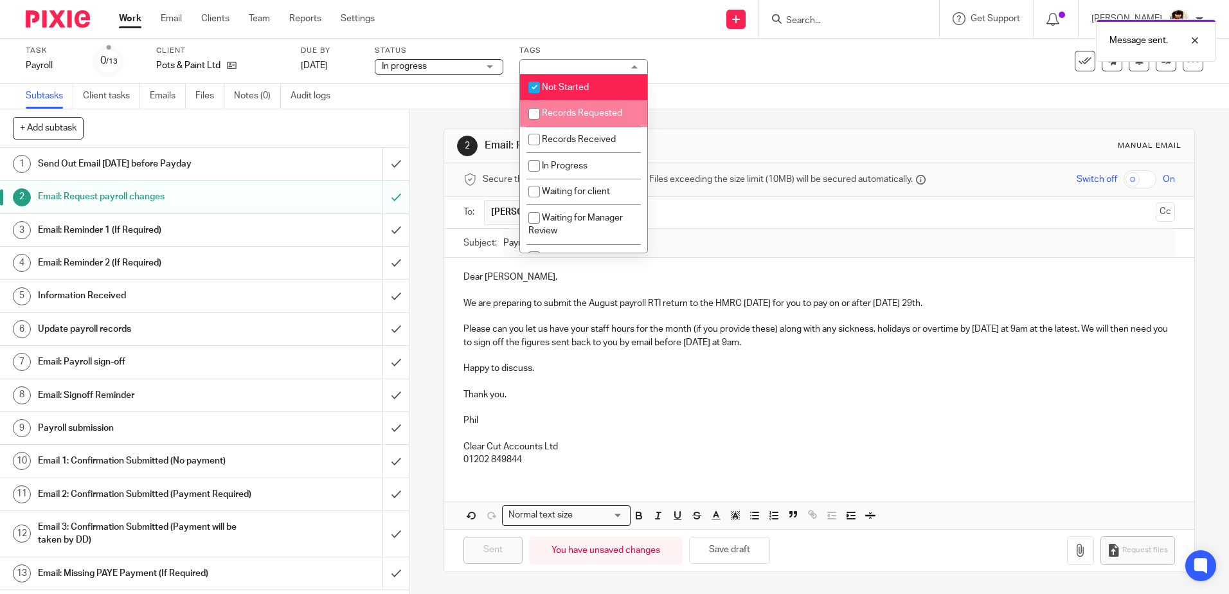
click at [535, 116] on input "checkbox" at bounding box center [534, 114] width 24 height 24
checkbox input "true"
click at [535, 87] on input "checkbox" at bounding box center [534, 87] width 24 height 24
checkbox input "false"
click at [707, 58] on div "Message sent." at bounding box center [914, 37] width 601 height 49
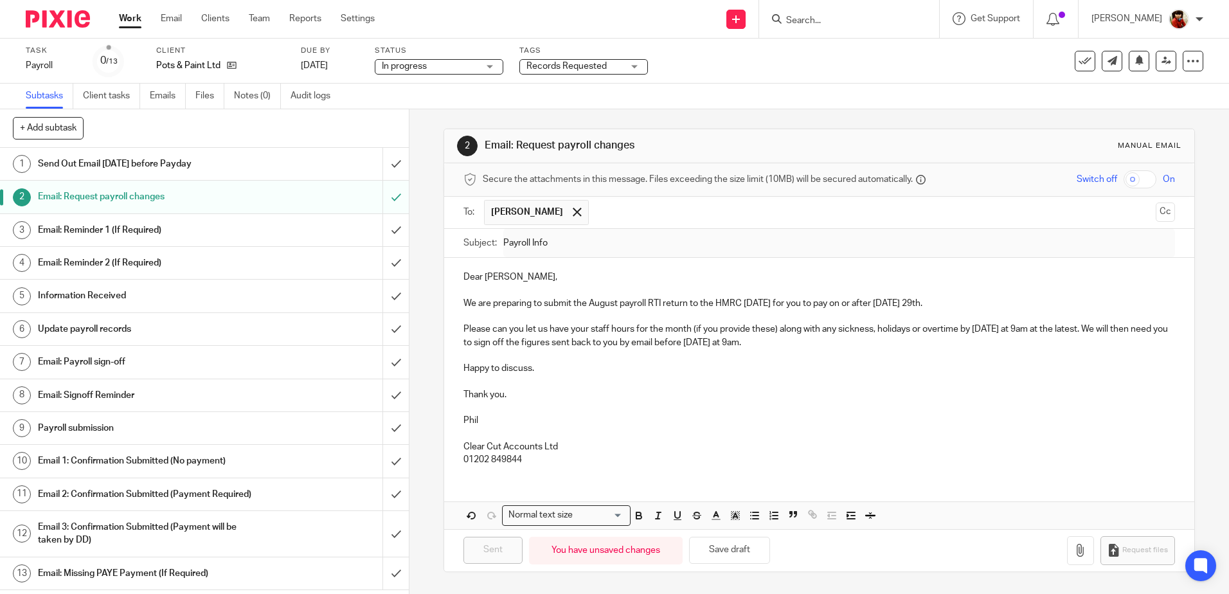
click at [131, 19] on link "Work" at bounding box center [130, 18] width 22 height 13
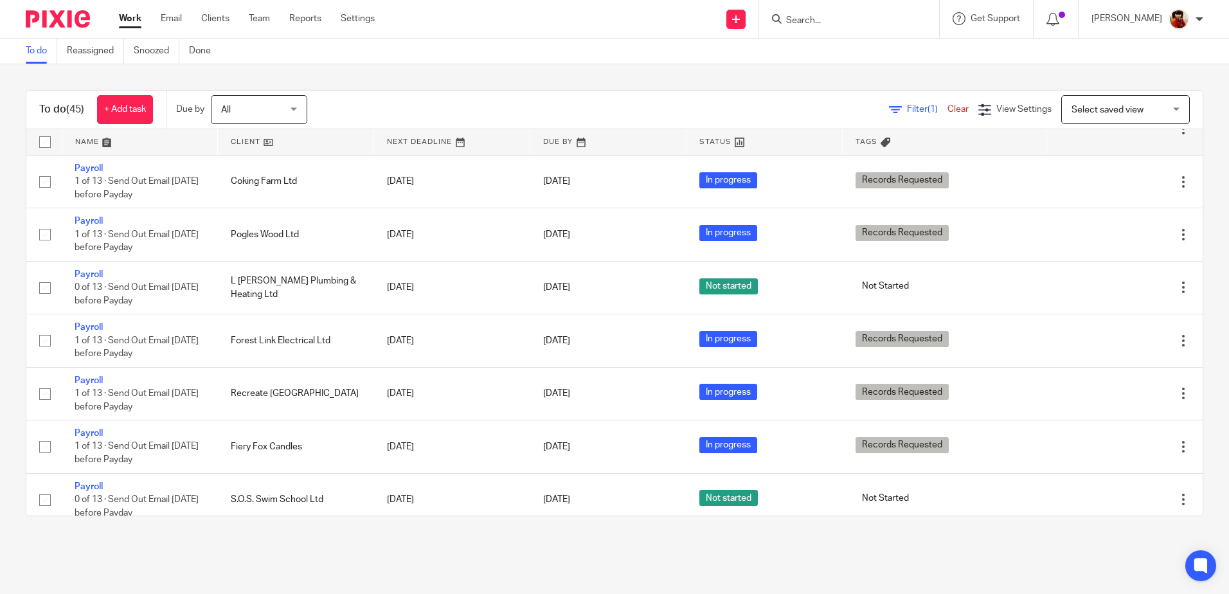
scroll to position [835, 0]
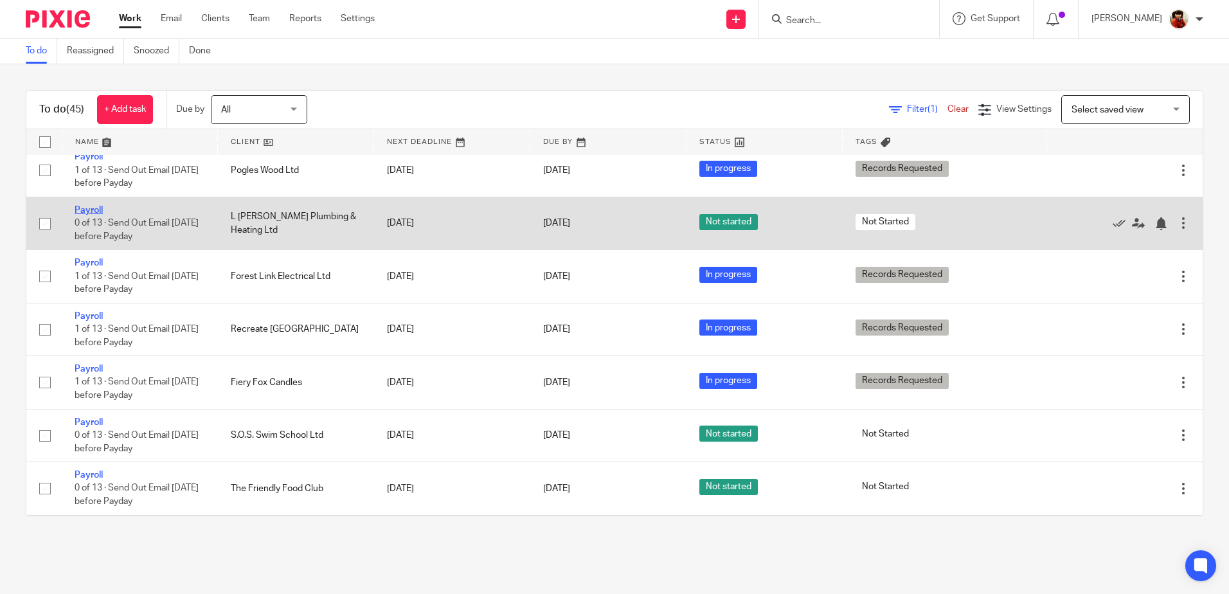
click at [82, 215] on link "Payroll" at bounding box center [89, 210] width 28 height 9
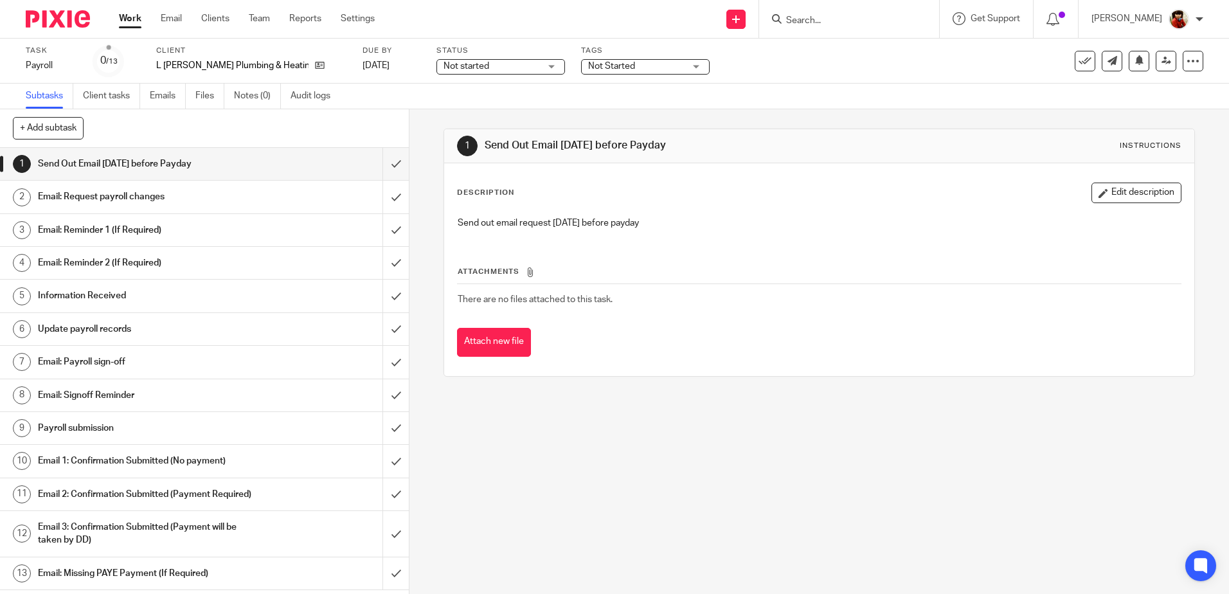
click at [109, 193] on h1 "Email: Request payroll changes" at bounding box center [148, 196] width 221 height 19
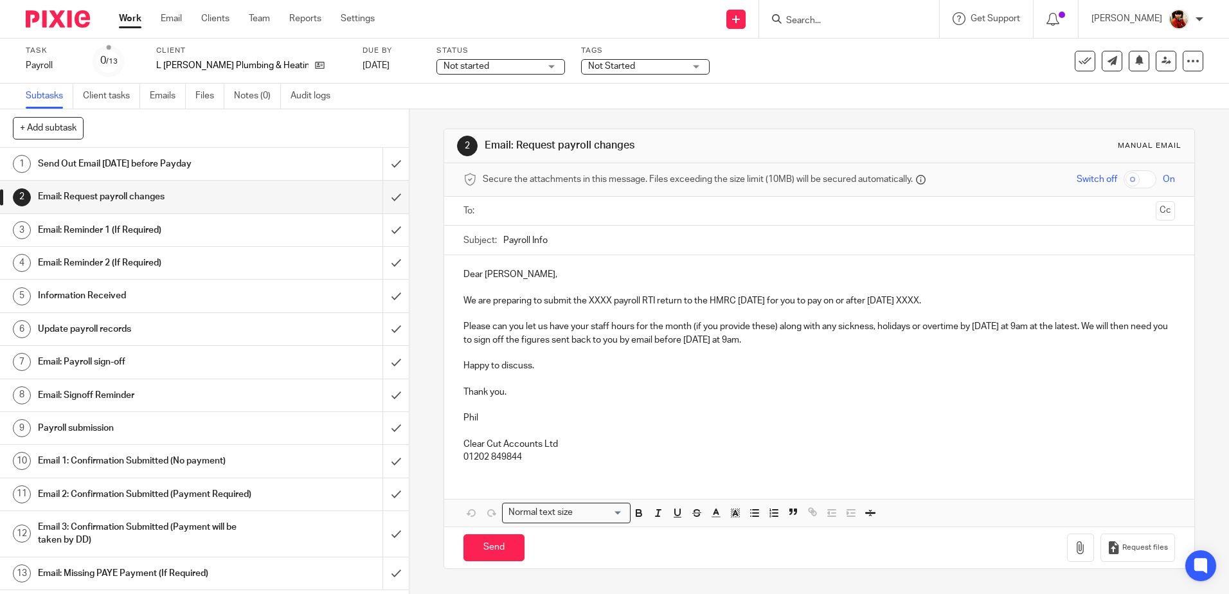
click at [609, 301] on p "We are preparing to submit the XXXX payroll RTI return to the HMRC [DATE] for y…" at bounding box center [818, 300] width 711 height 13
click at [943, 296] on p "We are preparing to submit the August payroll RTI return to the HMRC [DATE] for…" at bounding box center [818, 300] width 711 height 13
click at [495, 208] on input "text" at bounding box center [818, 211] width 662 height 15
click at [495, 542] on input "Send" at bounding box center [493, 551] width 61 height 28
type input "Sent"
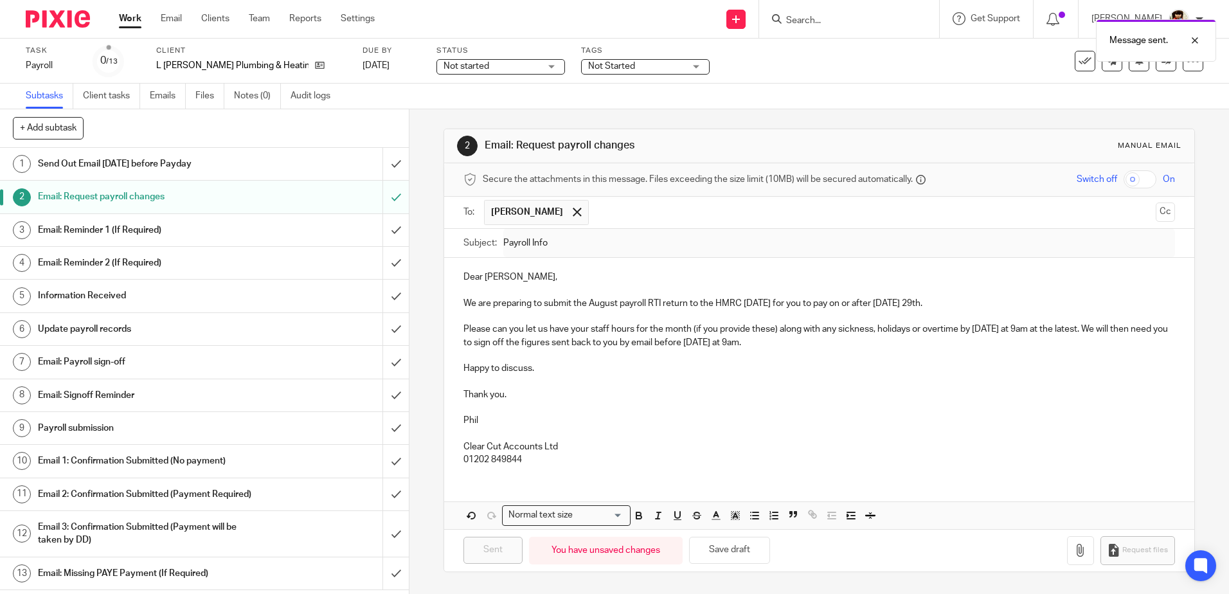
click at [517, 65] on div "Not started Not started" at bounding box center [500, 66] width 129 height 15
click at [427, 114] on span "In progress" at bounding box center [432, 113] width 45 height 9
click at [588, 62] on span "Not Started" at bounding box center [611, 66] width 47 height 9
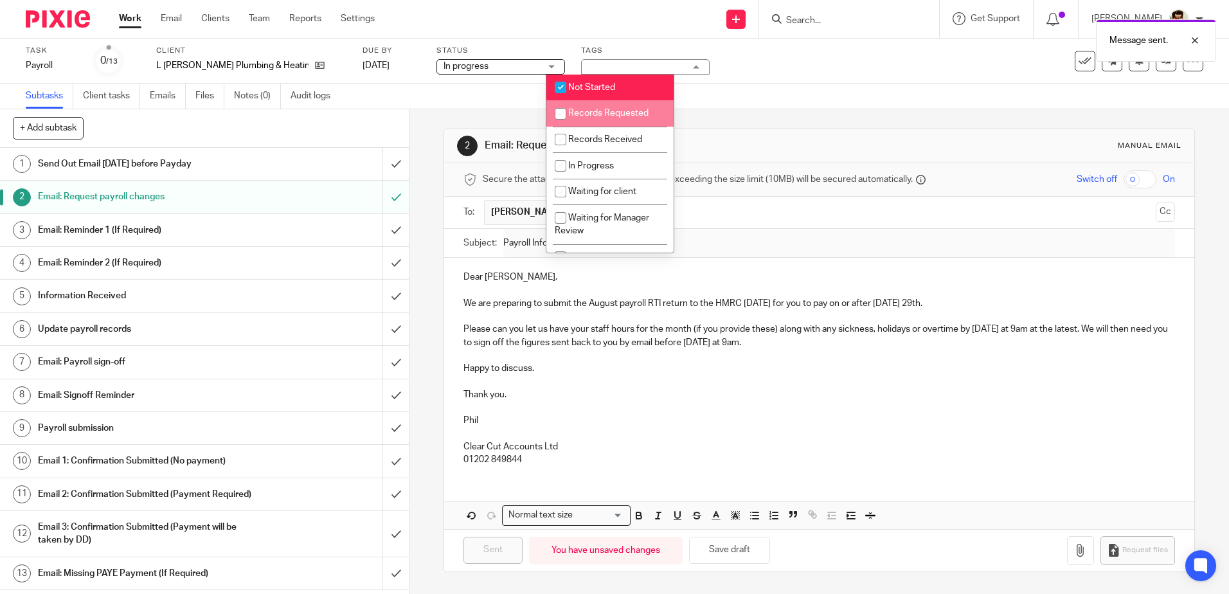
click at [562, 113] on input "checkbox" at bounding box center [560, 114] width 24 height 24
checkbox input "true"
click at [569, 82] on input "checkbox" at bounding box center [560, 87] width 24 height 24
checkbox input "false"
click at [758, 105] on div "Subtasks Client tasks Emails Files Notes (0) Audit logs" at bounding box center [614, 97] width 1229 height 26
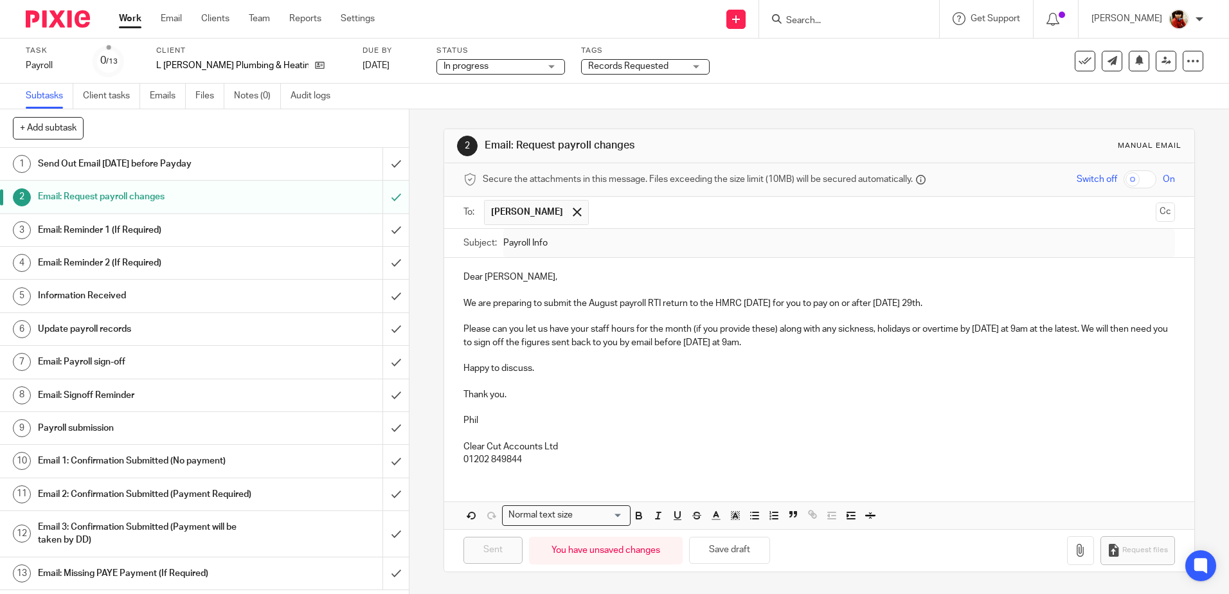
click at [130, 19] on link "Work" at bounding box center [130, 18] width 22 height 13
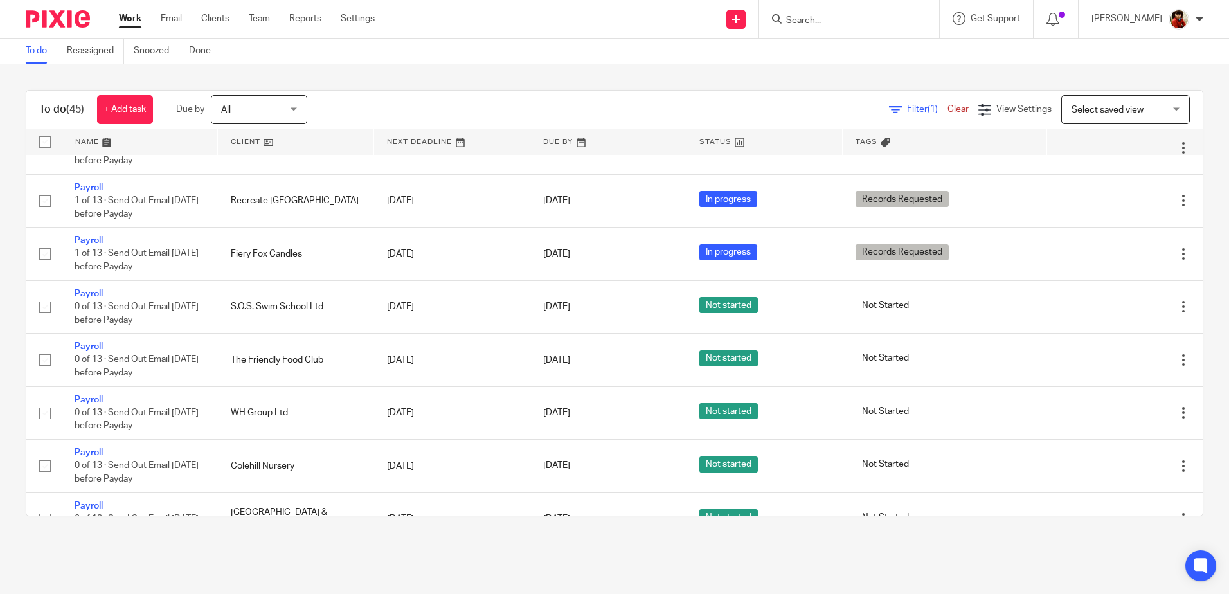
scroll to position [1028, 0]
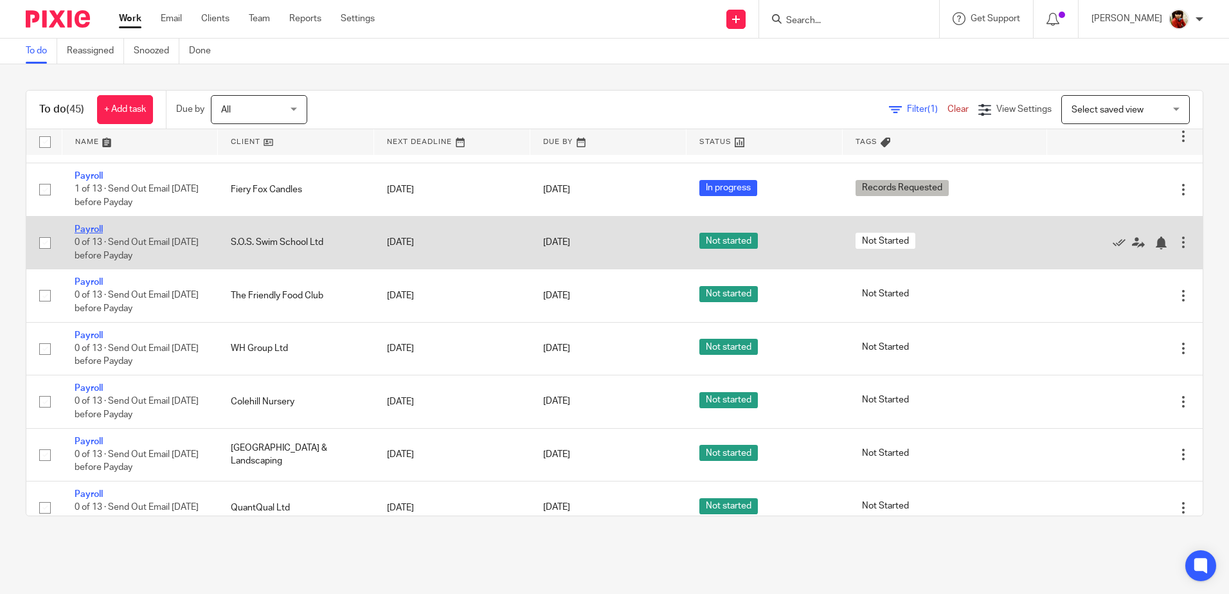
click at [89, 234] on link "Payroll" at bounding box center [89, 229] width 28 height 9
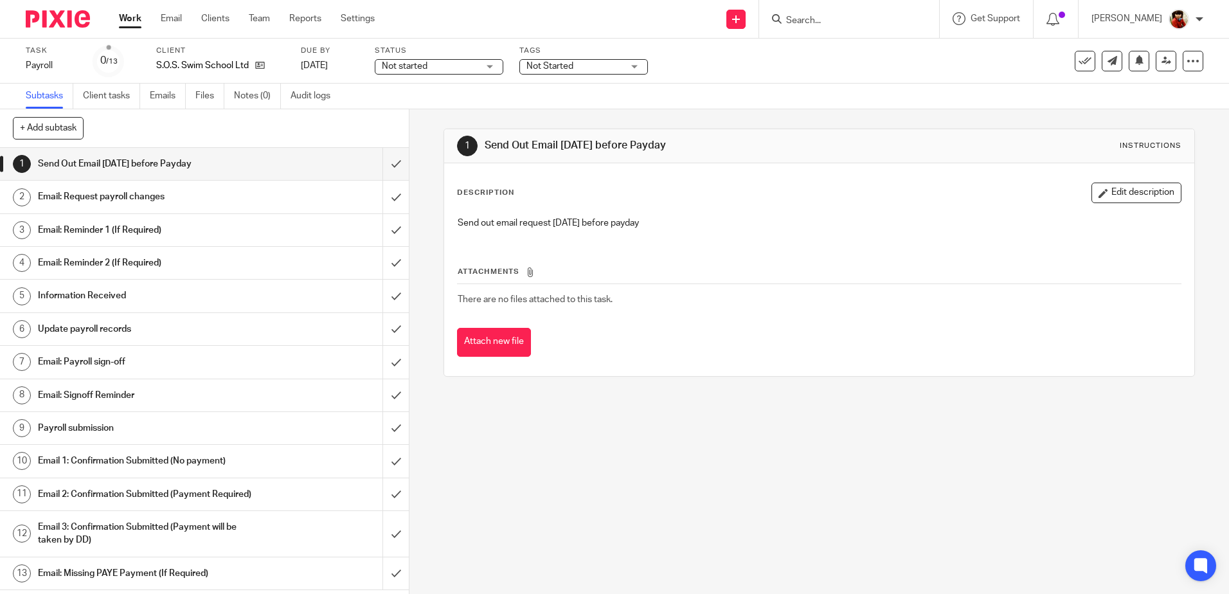
click at [134, 197] on h1 "Email: Request payroll changes" at bounding box center [148, 196] width 221 height 19
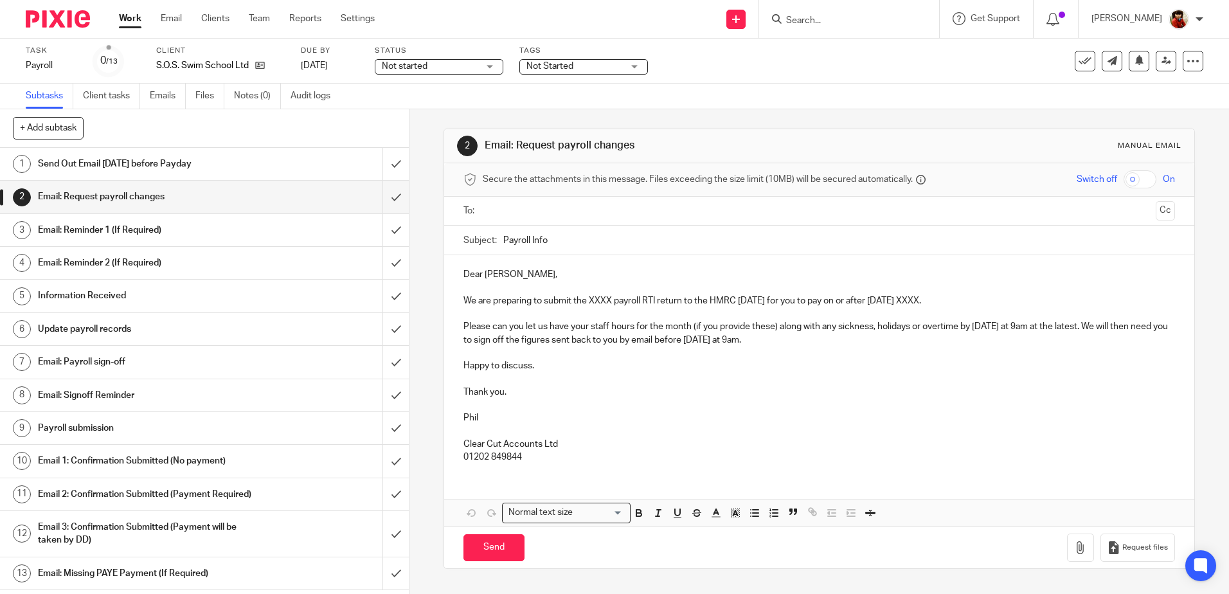
click at [608, 302] on p "We are preparing to submit the XXXX payroll RTI return to the HMRC [DATE] for y…" at bounding box center [818, 300] width 711 height 13
click at [944, 301] on p "We are preparing to submit the August payroll RTI return to the HMRC on Thursda…" at bounding box center [818, 300] width 711 height 13
click at [528, 209] on input "text" at bounding box center [818, 211] width 662 height 15
click at [494, 549] on input "Send" at bounding box center [493, 551] width 61 height 28
type input "Sent"
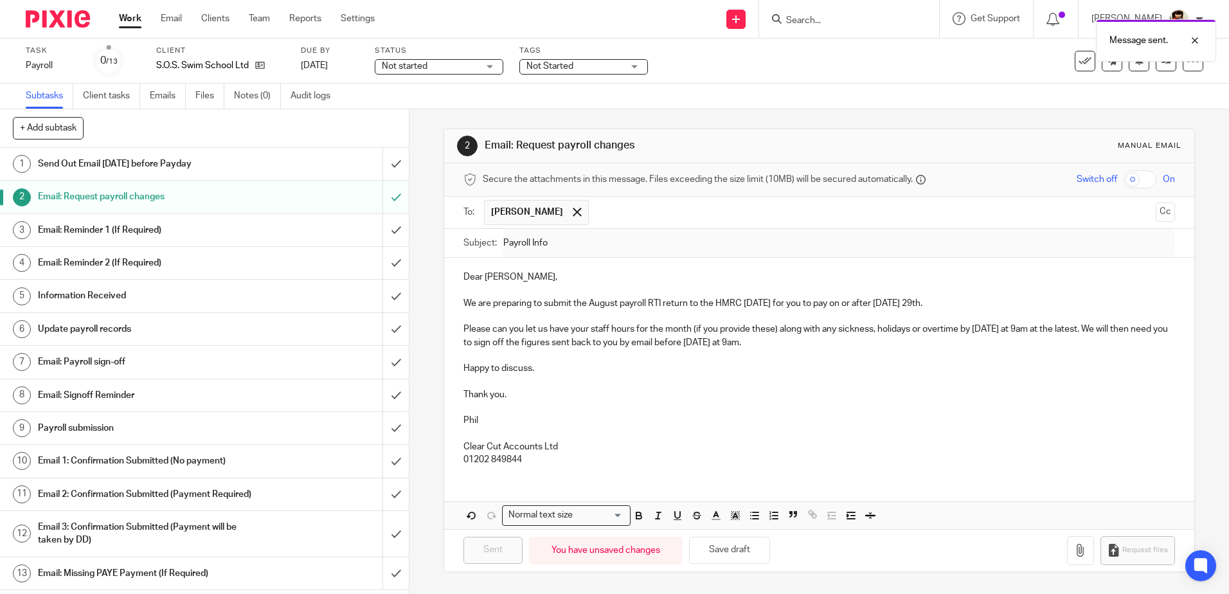
click at [483, 67] on div "Not started Not started" at bounding box center [439, 66] width 129 height 15
click at [409, 116] on span "In progress" at bounding box center [406, 113] width 45 height 9
click at [549, 62] on span "Not Started" at bounding box center [549, 66] width 47 height 9
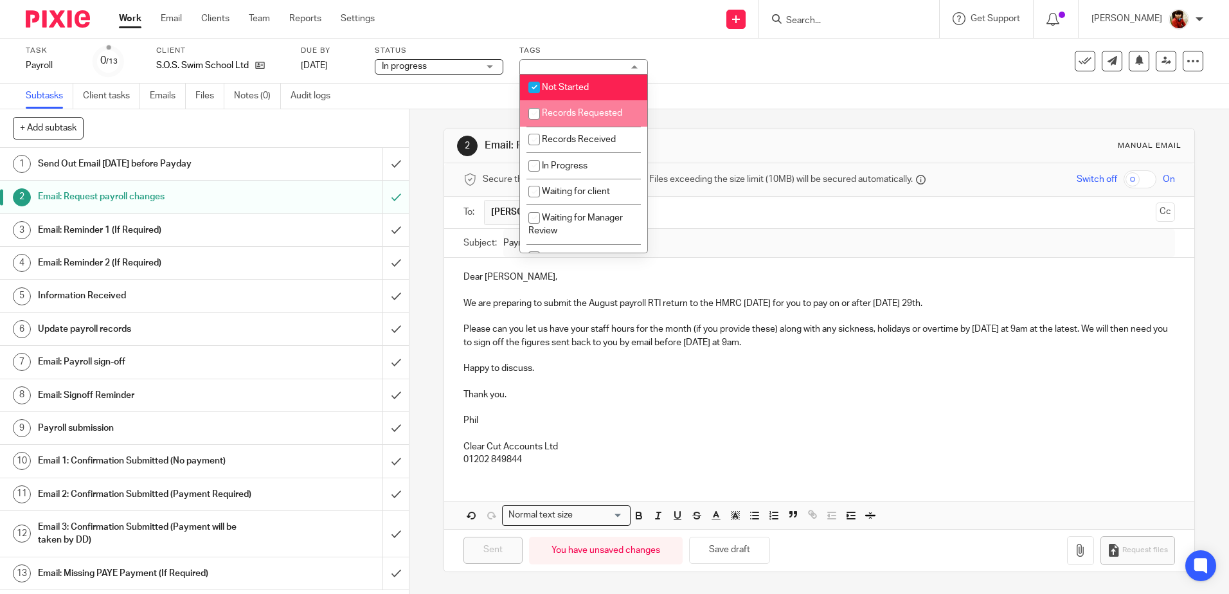
click at [538, 113] on input "checkbox" at bounding box center [534, 114] width 24 height 24
checkbox input "true"
click at [538, 89] on input "checkbox" at bounding box center [534, 87] width 24 height 24
checkbox input "false"
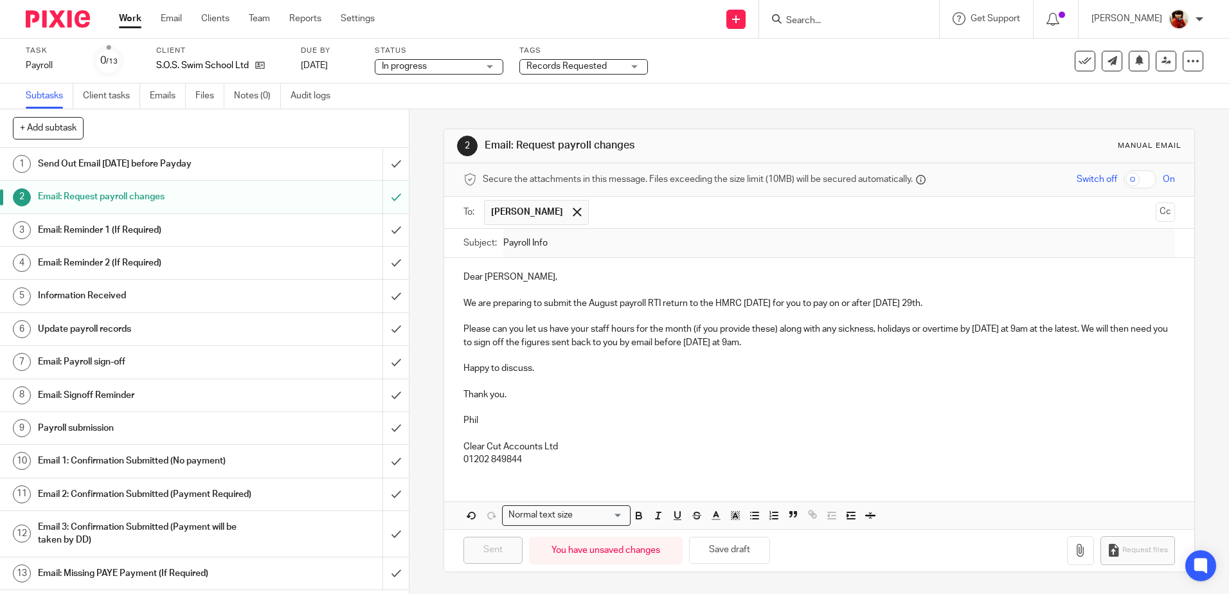
click at [742, 80] on div "Task Payroll Save Payroll 0 /13 Client S.O.S. Swim School Ltd Due by 29 Aug 202…" at bounding box center [614, 61] width 1229 height 45
click at [127, 19] on link "Work" at bounding box center [130, 18] width 22 height 13
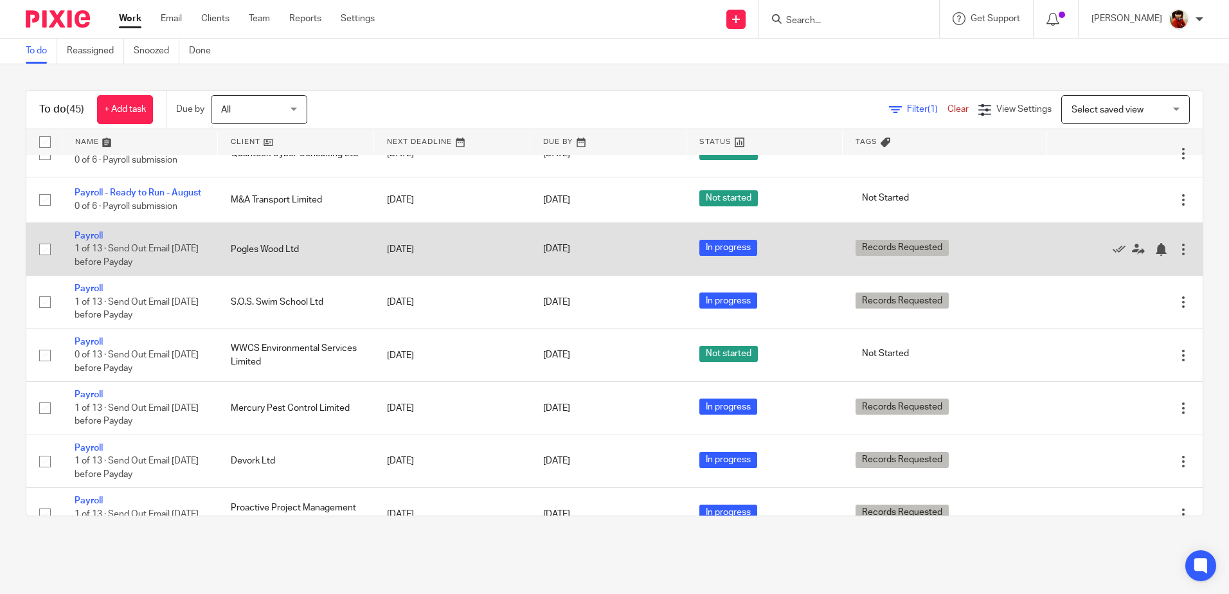
scroll to position [450, 0]
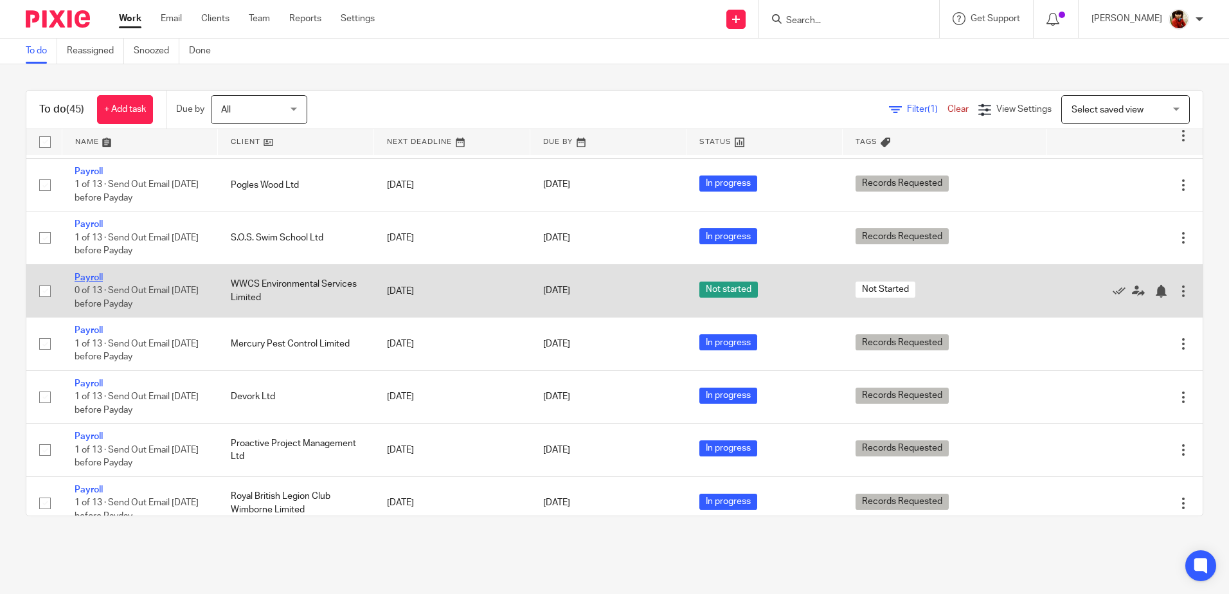
click at [87, 282] on link "Payroll" at bounding box center [89, 277] width 28 height 9
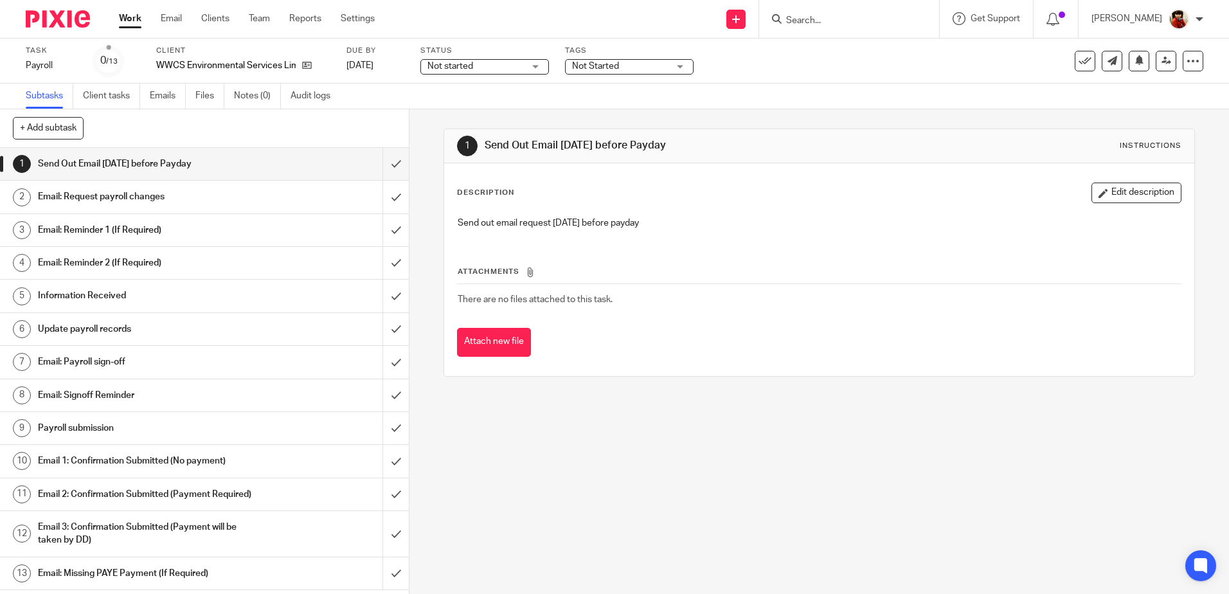
click at [78, 197] on h1 "Email: Request payroll changes" at bounding box center [148, 196] width 221 height 19
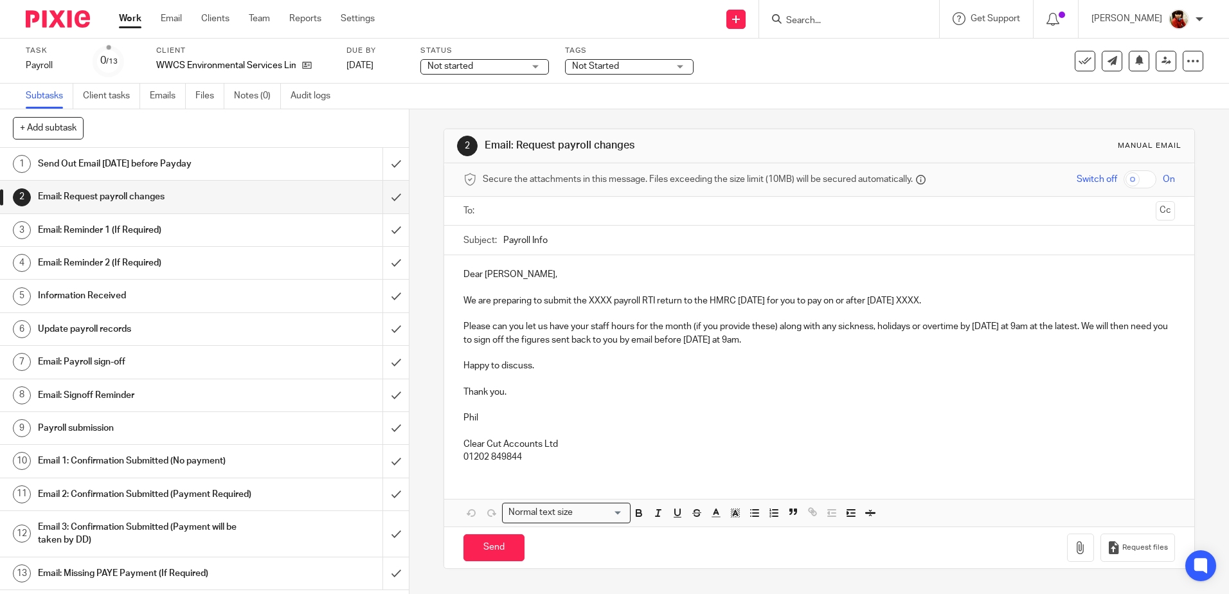
click at [609, 300] on p "We are preparing to submit the XXXX payroll RTI return to the HMRC [DATE] for y…" at bounding box center [818, 300] width 711 height 13
drag, startPoint x: 896, startPoint y: 301, endPoint x: 945, endPoint y: 302, distance: 48.2
click at [945, 302] on p "We are preparing to submit the August payroll RTI return to the HMRC [DATE] for…" at bounding box center [818, 300] width 711 height 13
click at [507, 273] on p "Dear [PERSON_NAME]," at bounding box center [818, 274] width 711 height 13
click at [508, 211] on input "text" at bounding box center [818, 211] width 662 height 15
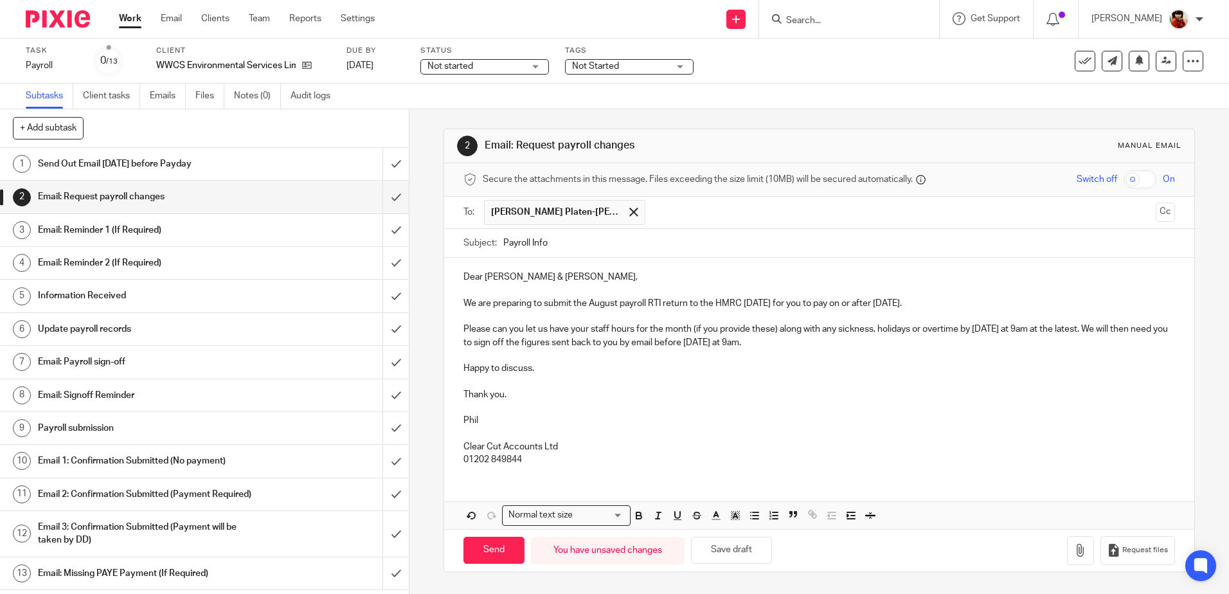
click at [652, 210] on input "text" at bounding box center [901, 212] width 499 height 25
click at [485, 549] on input "Send" at bounding box center [493, 551] width 61 height 28
type input "Sent"
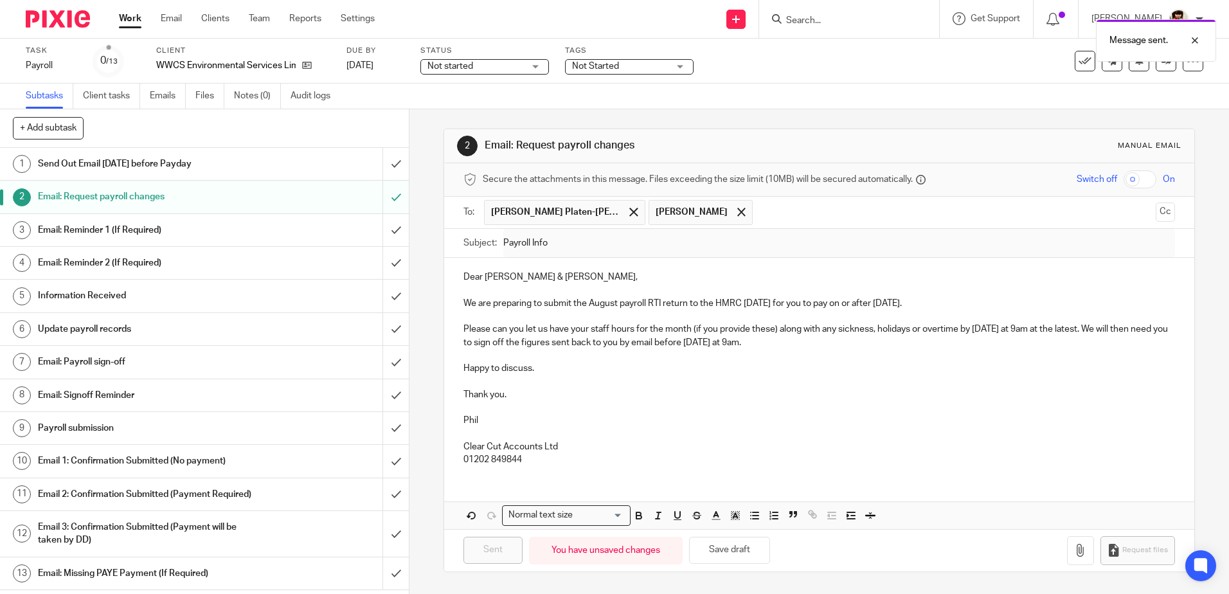
click at [537, 65] on div "Not started Not started" at bounding box center [484, 66] width 129 height 15
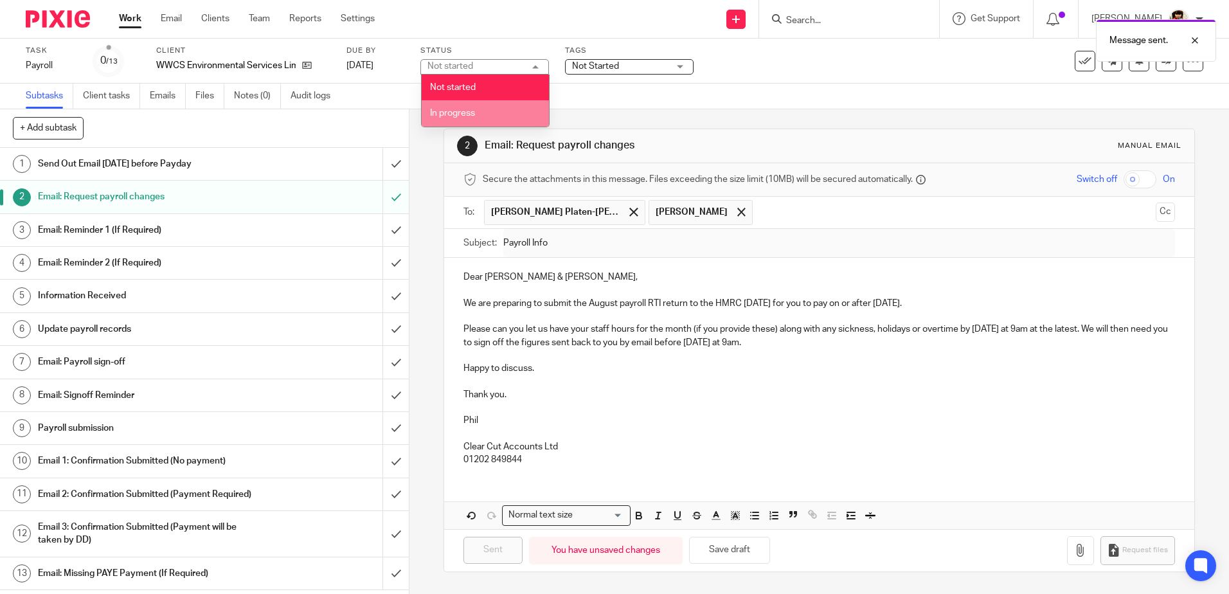
click at [450, 109] on span "In progress" at bounding box center [452, 113] width 45 height 9
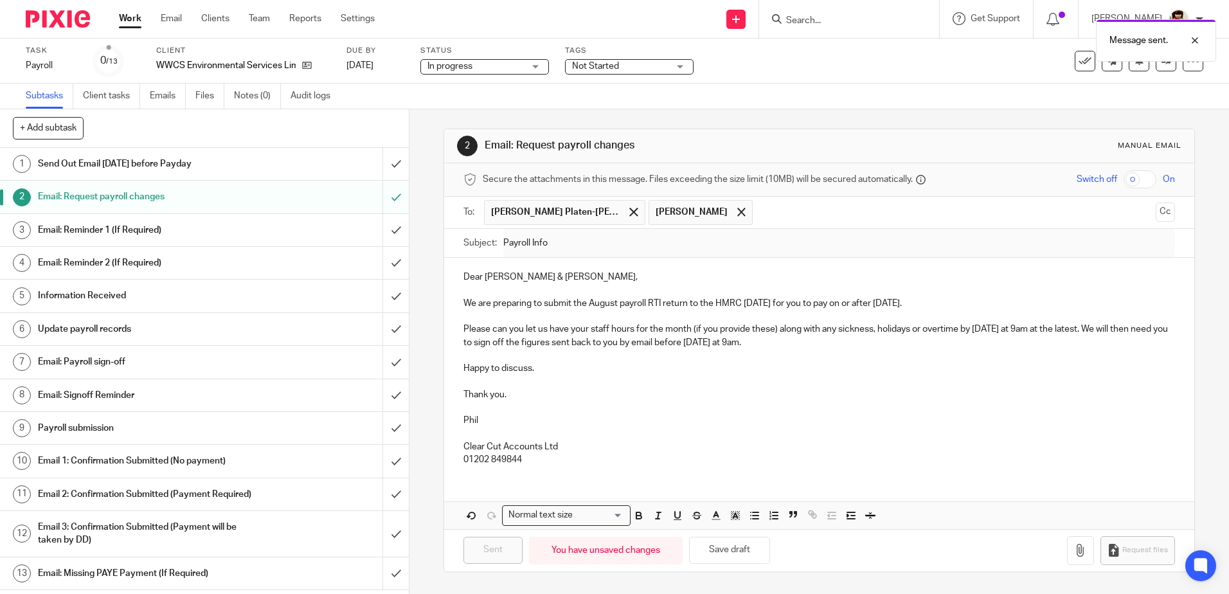
click at [592, 65] on span "Not Started" at bounding box center [595, 66] width 47 height 9
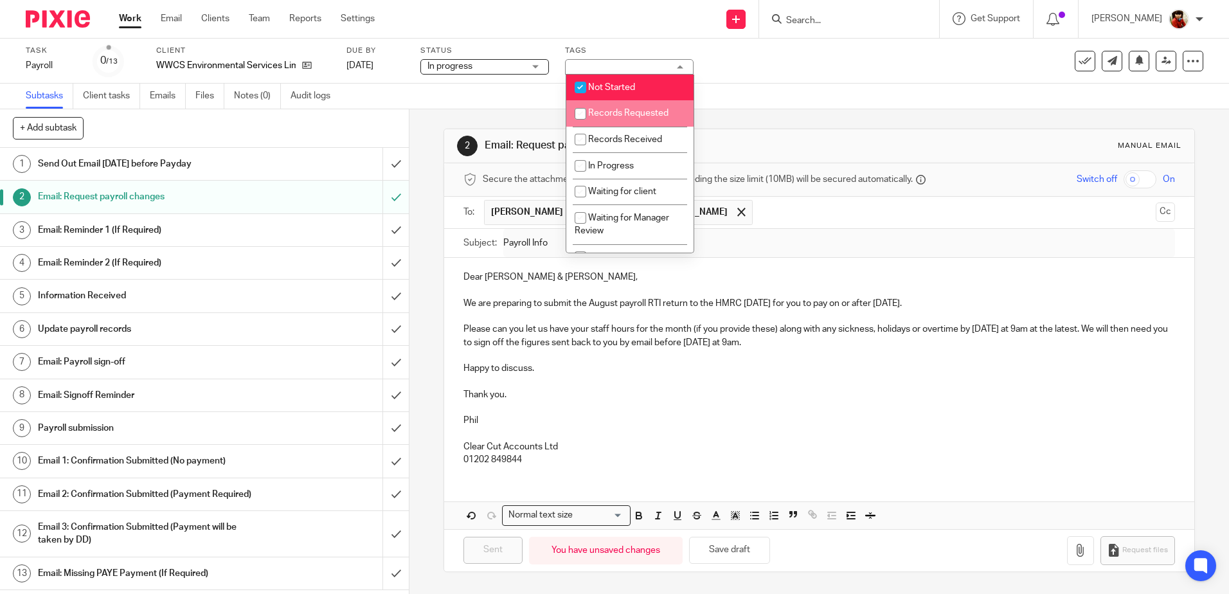
click at [580, 114] on input "checkbox" at bounding box center [580, 114] width 24 height 24
checkbox input "true"
click at [583, 89] on input "checkbox" at bounding box center [580, 87] width 24 height 24
checkbox input "false"
click at [791, 89] on div "Subtasks Client tasks Emails Files Notes (0) Audit logs" at bounding box center [614, 97] width 1229 height 26
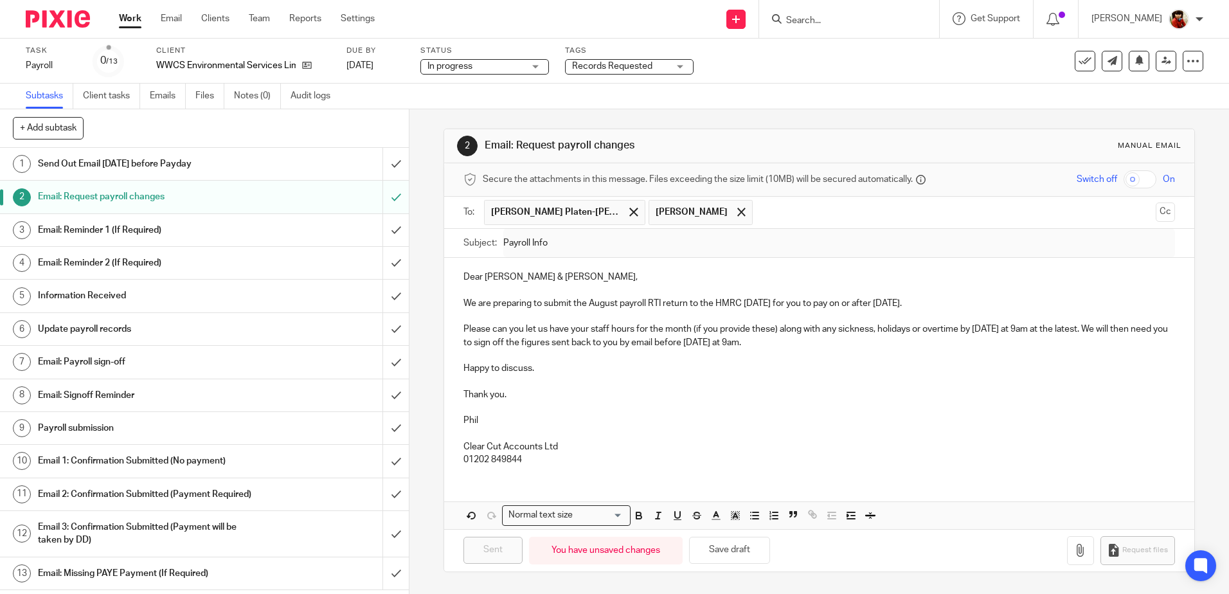
click at [130, 19] on link "Work" at bounding box center [130, 18] width 22 height 13
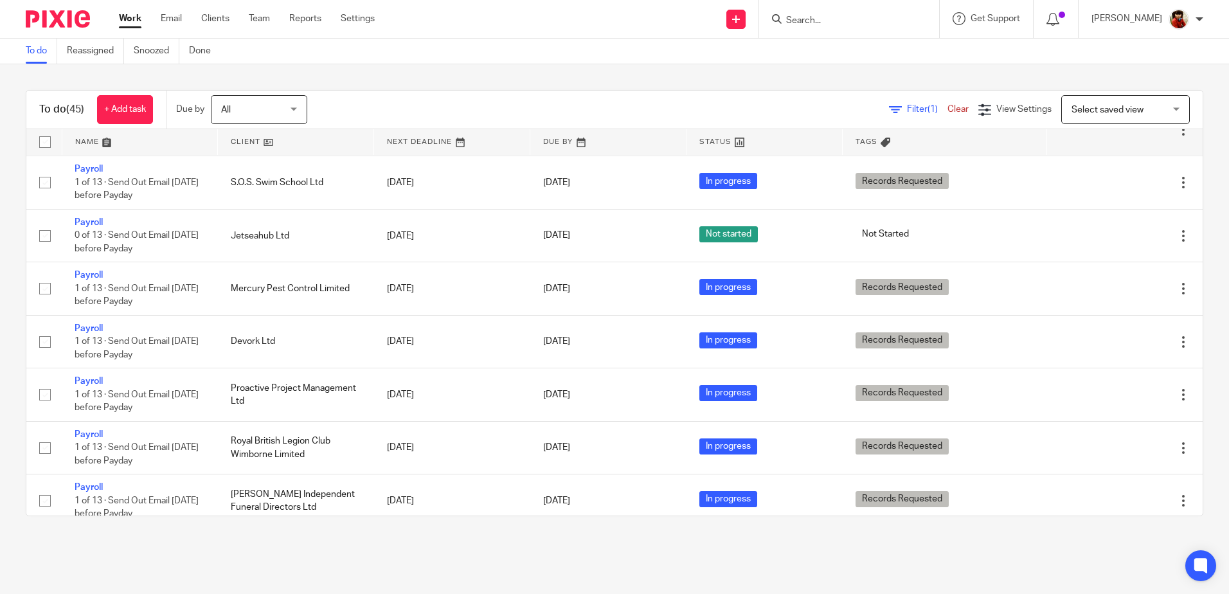
scroll to position [442, 0]
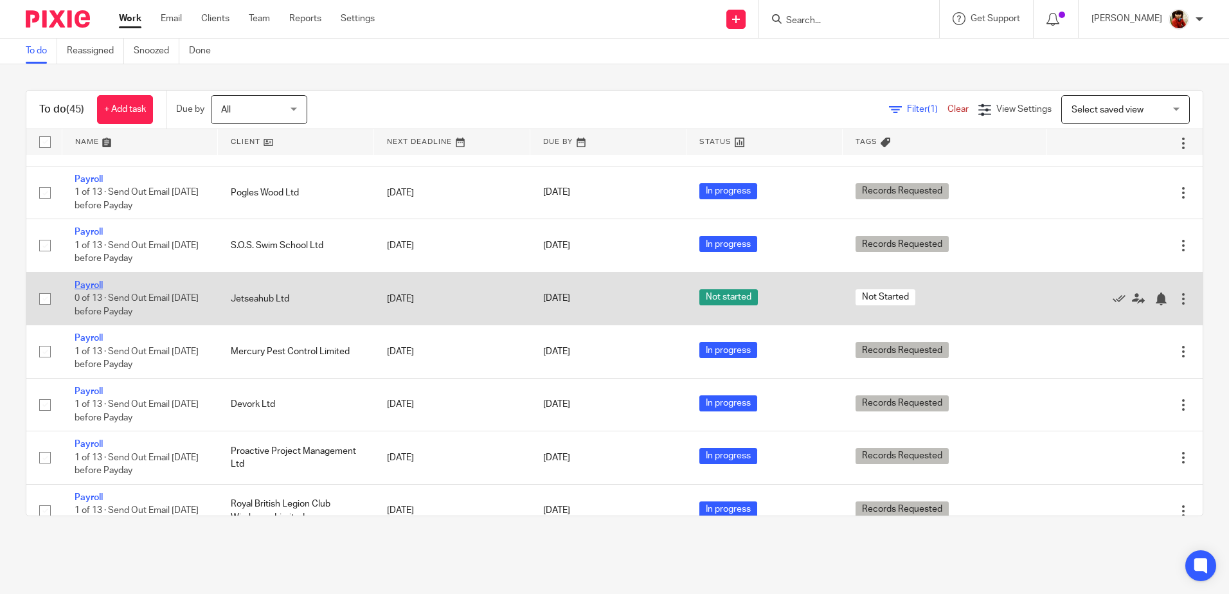
click at [93, 290] on link "Payroll" at bounding box center [89, 285] width 28 height 9
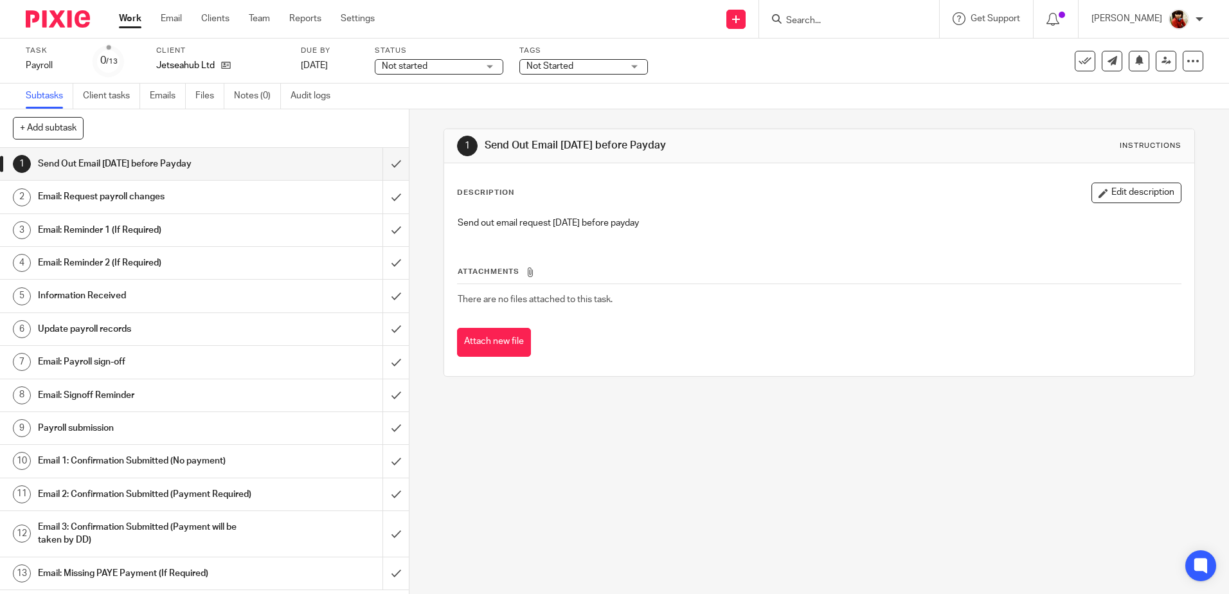
click at [128, 196] on h1 "Email: Request payroll changes" at bounding box center [148, 196] width 221 height 19
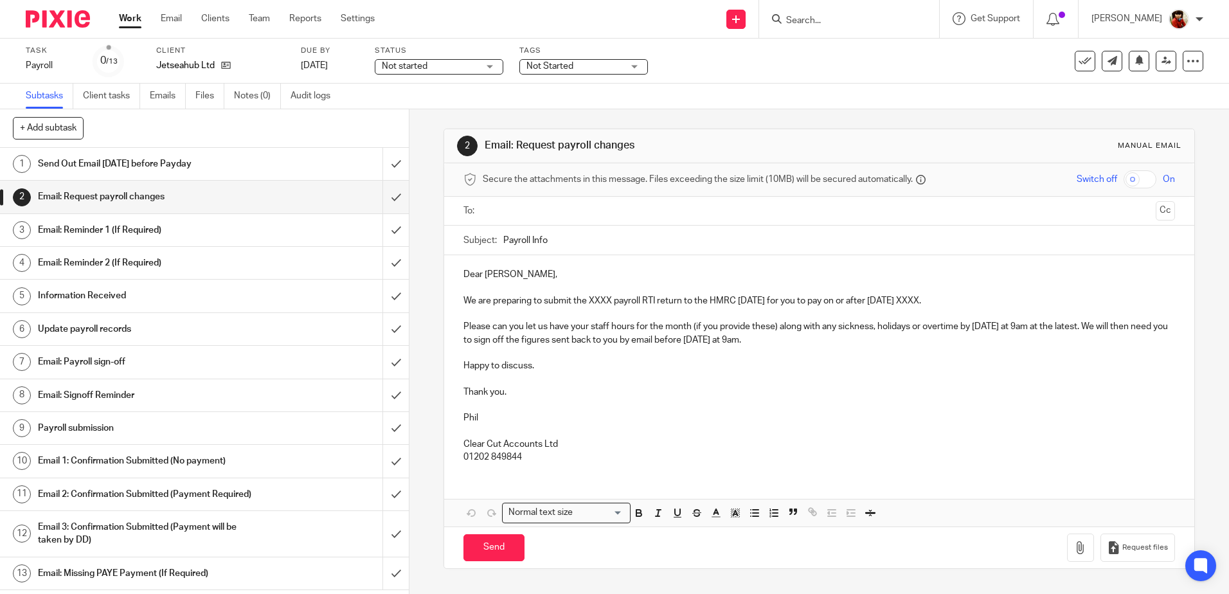
click at [608, 296] on p "We are preparing to submit the XXXX payroll RTI return to the HMRC [DATE] for y…" at bounding box center [818, 300] width 711 height 13
click at [943, 301] on p "We are preparing to submit the August payroll RTI return to the HMRC on Thursda…" at bounding box center [818, 300] width 711 height 13
click at [774, 326] on p "Please can you let us have your staff hours for the month (if you provide these…" at bounding box center [818, 333] width 711 height 26
click at [589, 324] on p "Please can you let us have your staff hours for the month along with any sickne…" at bounding box center [818, 333] width 711 height 26
click at [708, 326] on p "Please can you let us have your total staff hours for the month along with any …" at bounding box center [818, 333] width 711 height 26
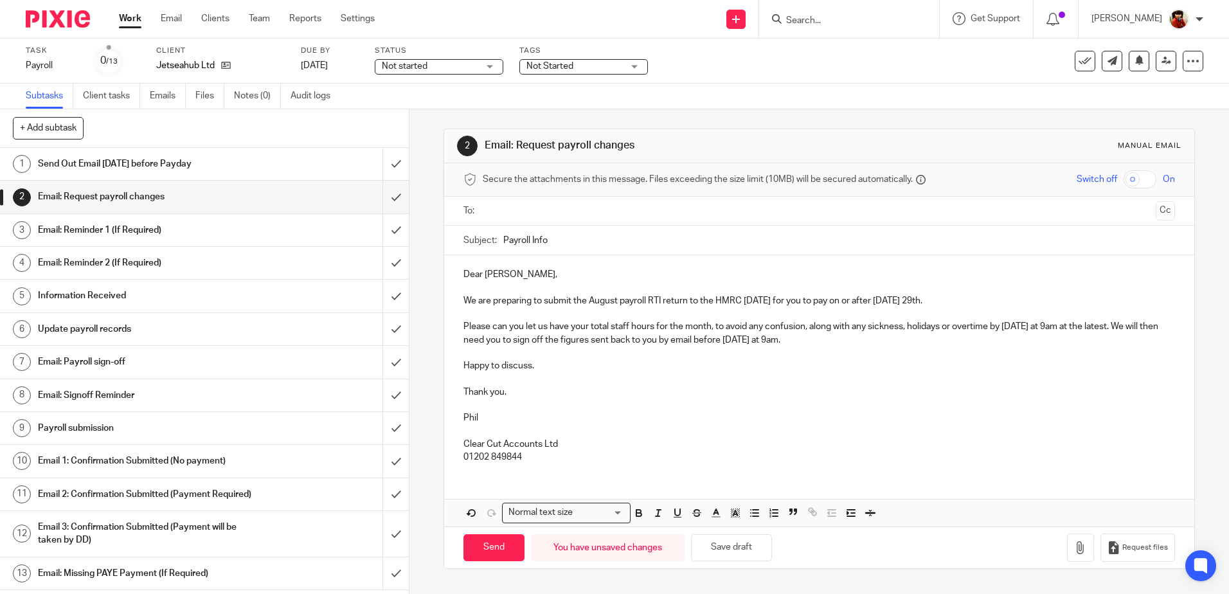
click at [497, 211] on input "text" at bounding box center [818, 211] width 662 height 15
click at [489, 65] on div "Not started Not started" at bounding box center [439, 66] width 129 height 15
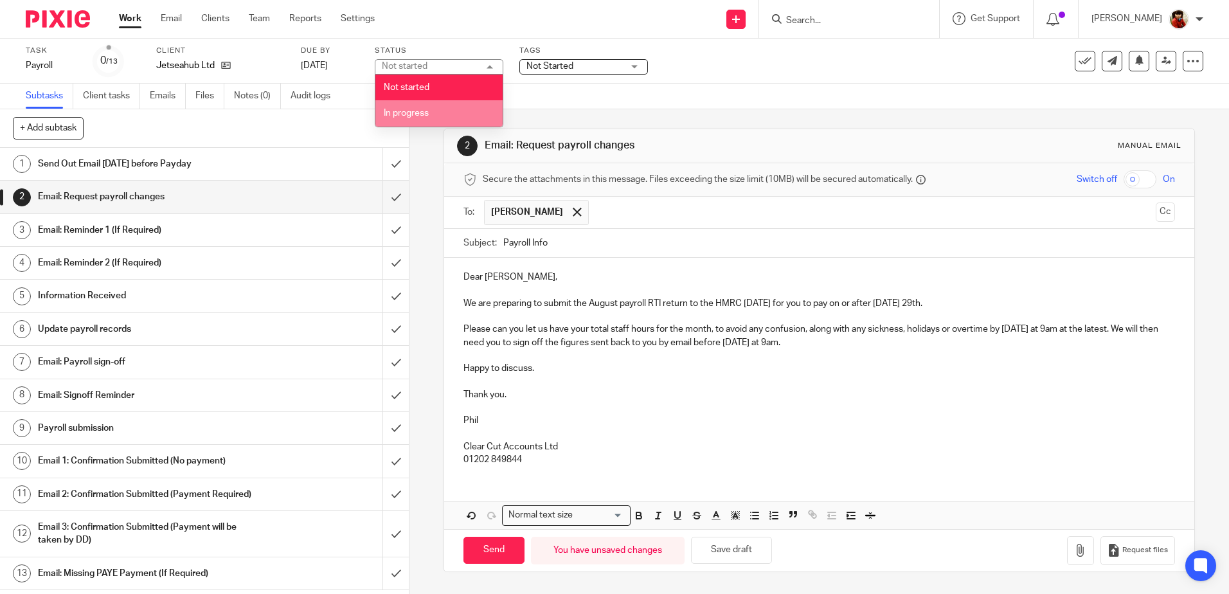
click at [412, 112] on span "In progress" at bounding box center [406, 113] width 45 height 9
click at [545, 64] on span "Not Started" at bounding box center [549, 66] width 47 height 9
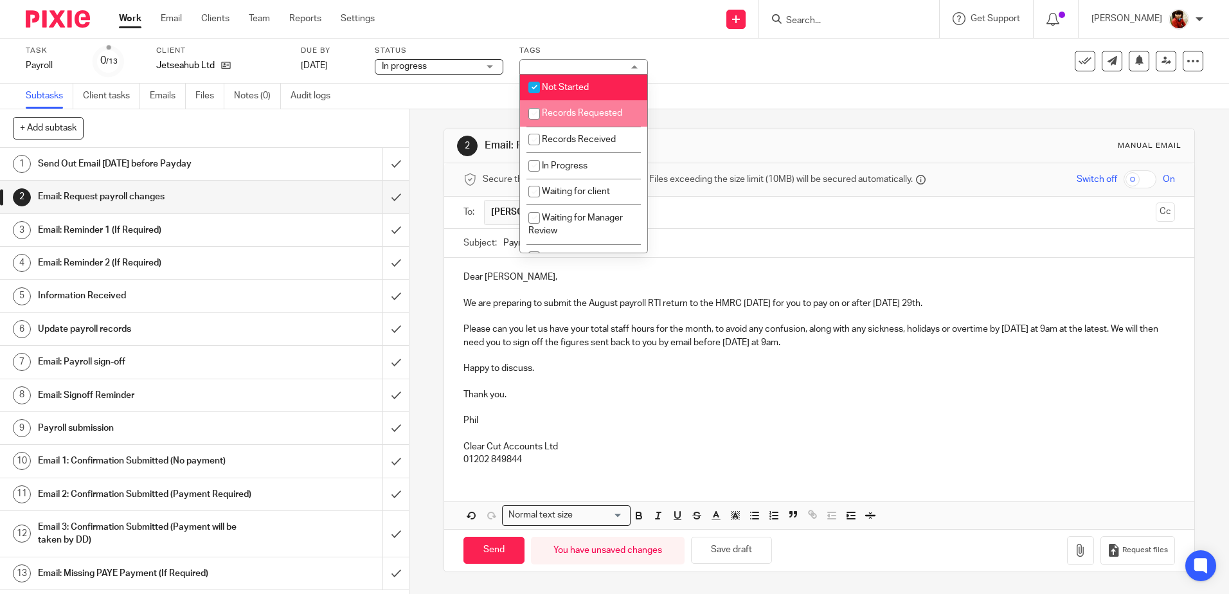
click at [535, 114] on input "checkbox" at bounding box center [534, 114] width 24 height 24
checkbox input "true"
click at [533, 87] on input "checkbox" at bounding box center [534, 87] width 24 height 24
checkbox input "false"
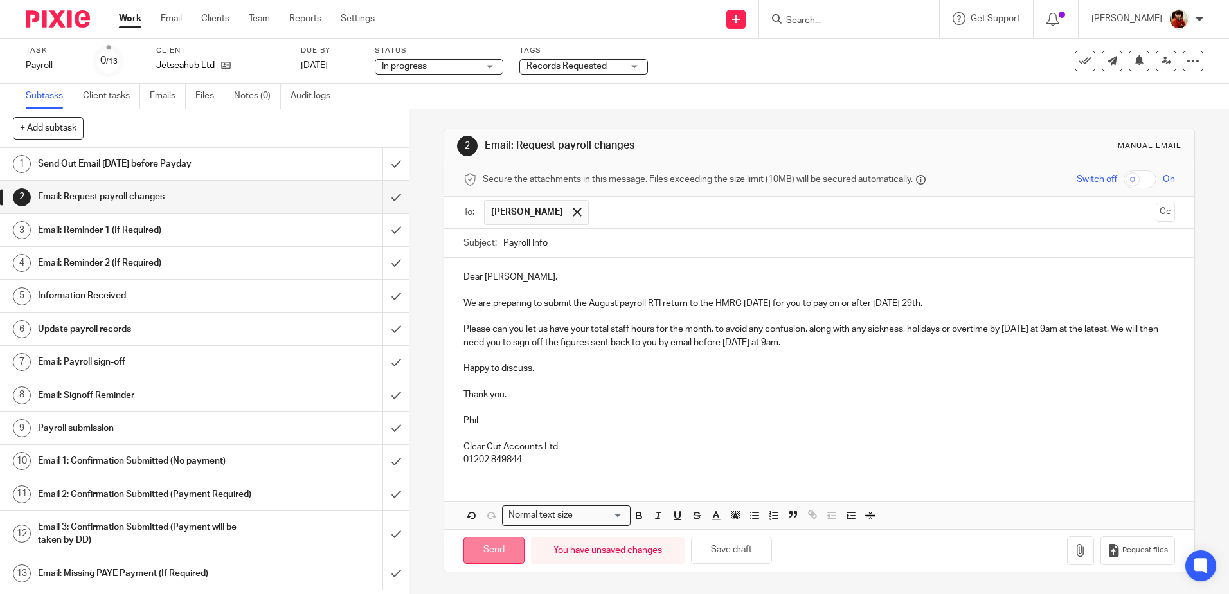
click at [492, 555] on input "Send" at bounding box center [493, 551] width 61 height 28
type input "Sent"
click at [132, 19] on link "Work" at bounding box center [130, 18] width 22 height 13
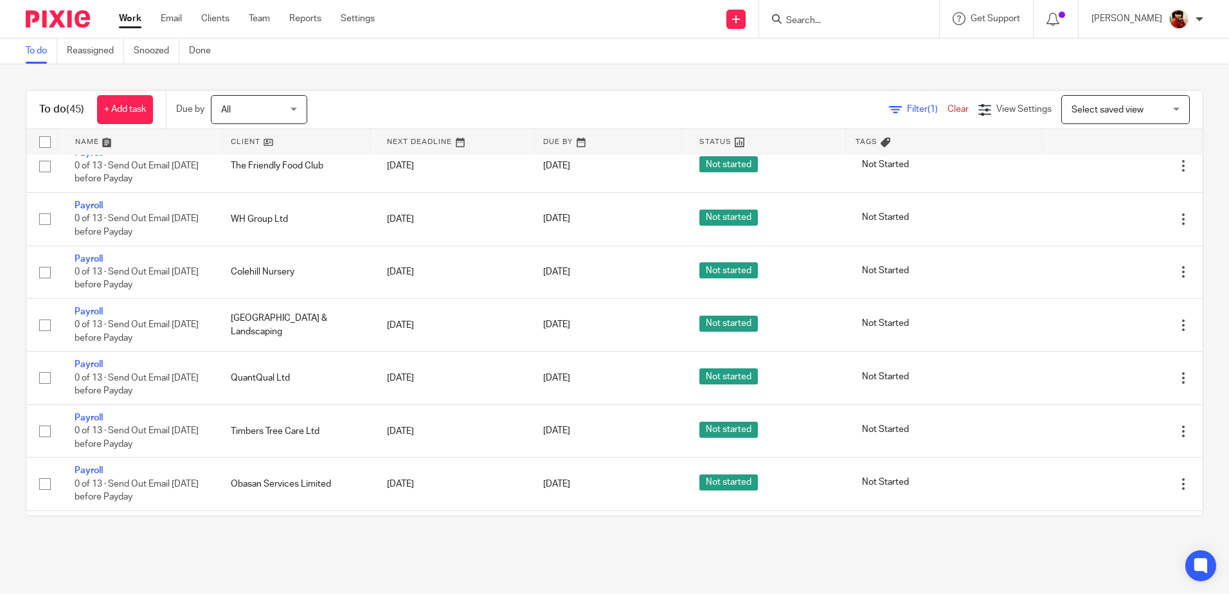
scroll to position [1193, 0]
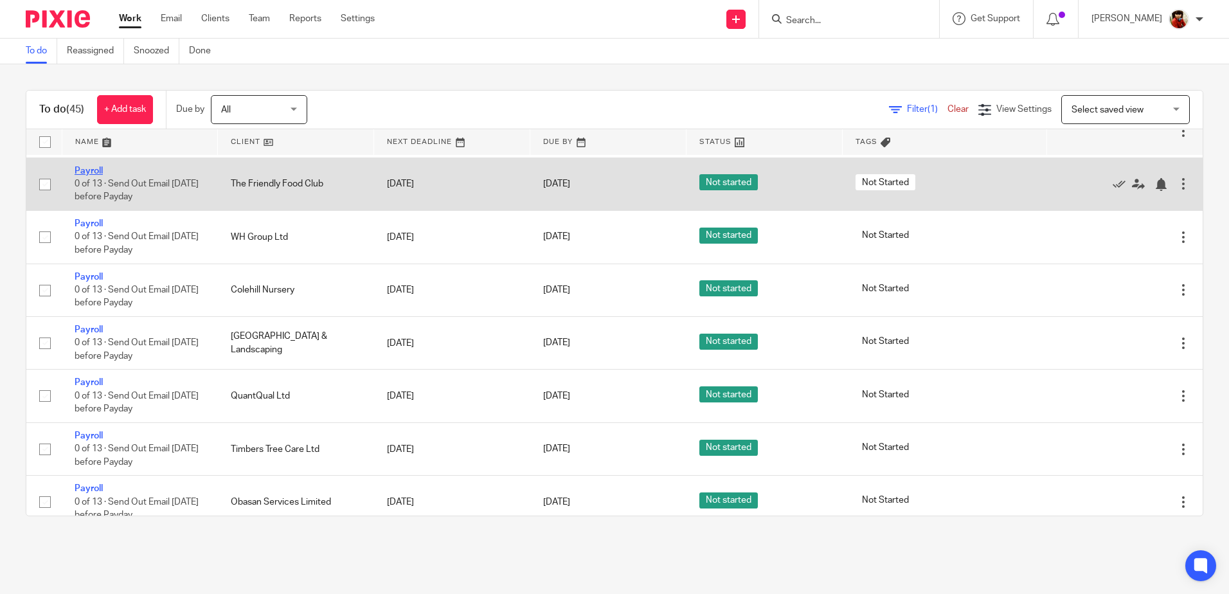
click at [91, 175] on link "Payroll" at bounding box center [89, 170] width 28 height 9
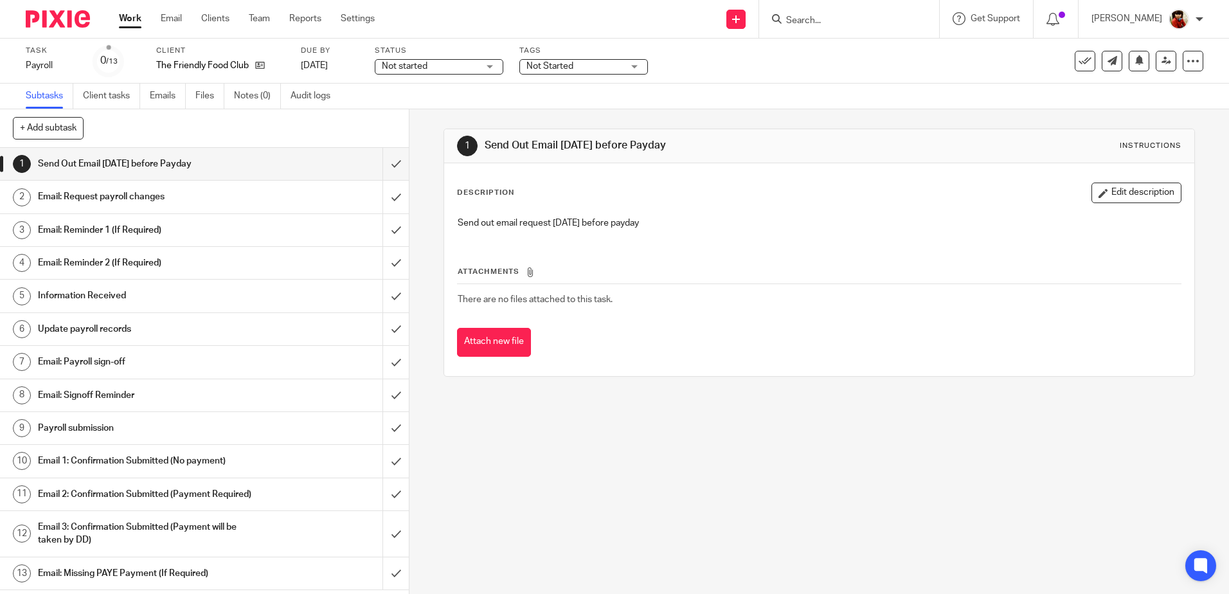
click at [130, 194] on h1 "Email: Request payroll changes" at bounding box center [148, 196] width 221 height 19
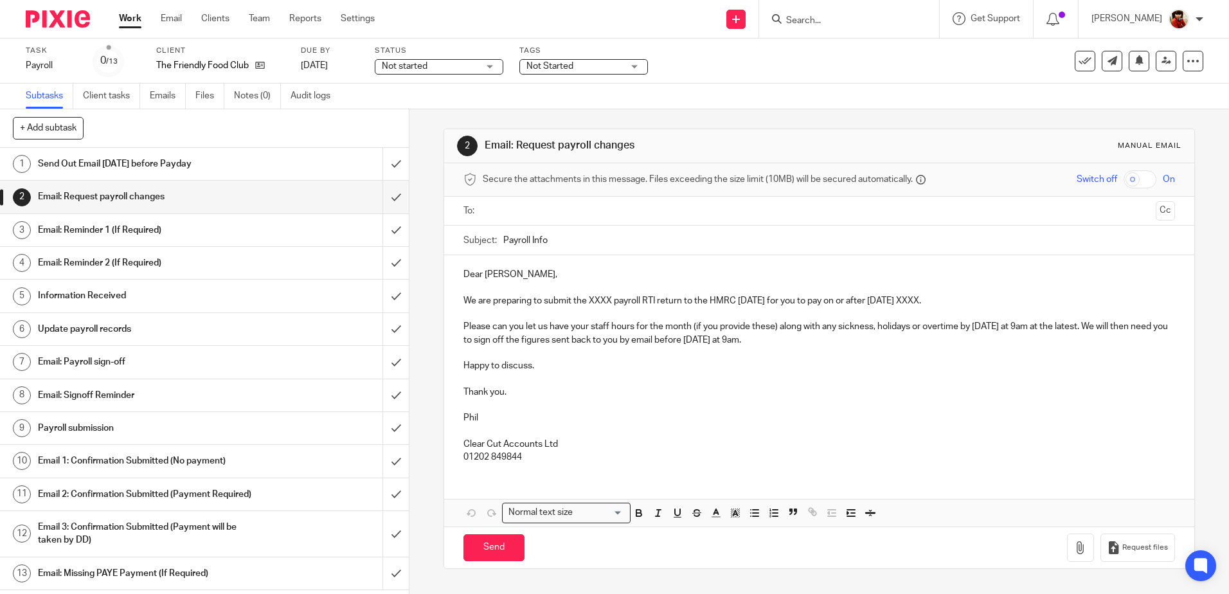
click at [610, 298] on p "We are preparing to submit the XXXX payroll RTI return to the HMRC on Thursday …" at bounding box center [818, 300] width 711 height 13
click at [945, 300] on p "We are preparing to submit the August payroll RTI return to the HMRC [DATE] for…" at bounding box center [818, 300] width 711 height 13
click at [500, 211] on input "text" at bounding box center [818, 211] width 662 height 15
click at [502, 547] on input "Send" at bounding box center [493, 551] width 61 height 28
type input "Sent"
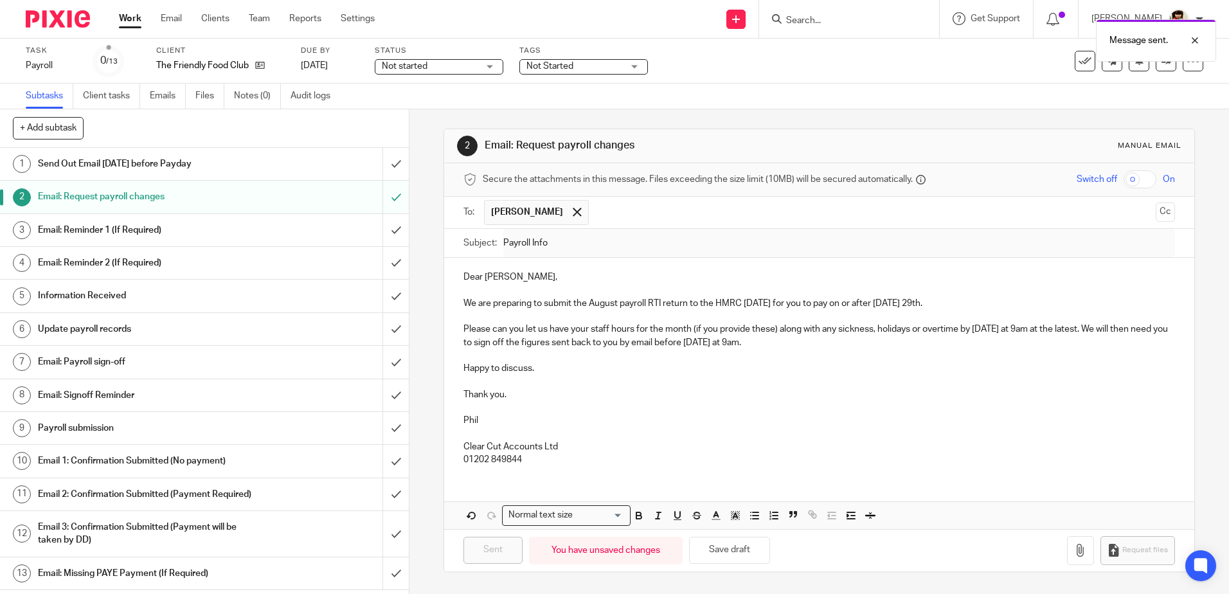
click at [485, 67] on div "Not started Not started" at bounding box center [439, 66] width 129 height 15
click at [425, 111] on span "In progress" at bounding box center [406, 113] width 45 height 9
click at [585, 66] on span "Not Started" at bounding box center [574, 66] width 96 height 13
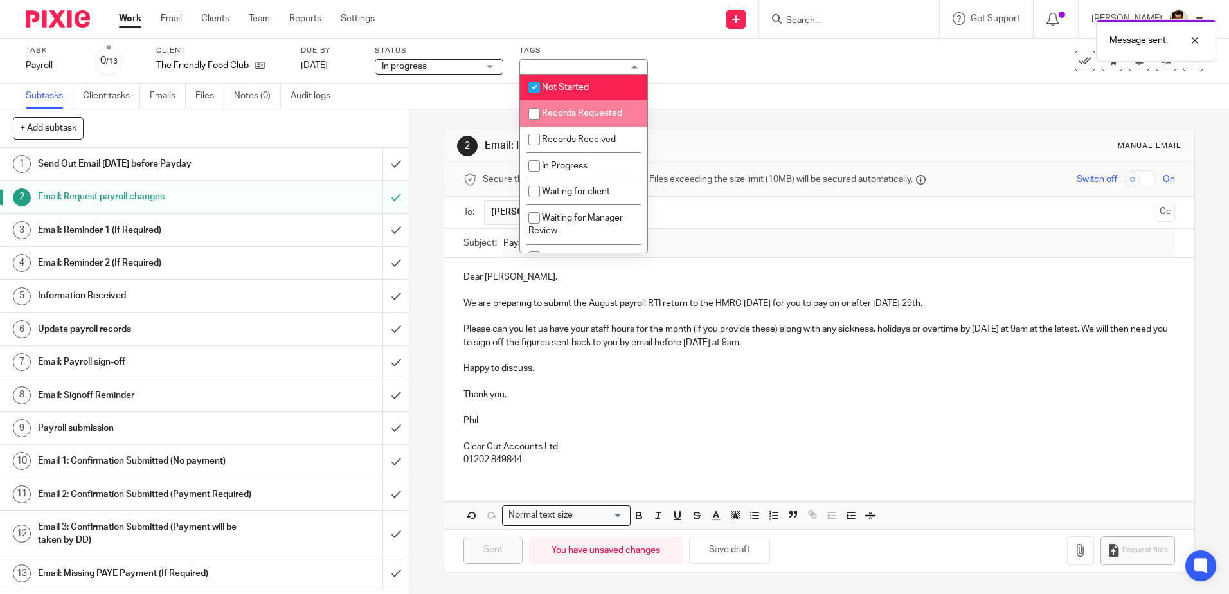
click at [556, 112] on span "Records Requested" at bounding box center [582, 113] width 80 height 9
checkbox input "true"
click at [551, 90] on span "Not Started" at bounding box center [565, 87] width 47 height 9
checkbox input "false"
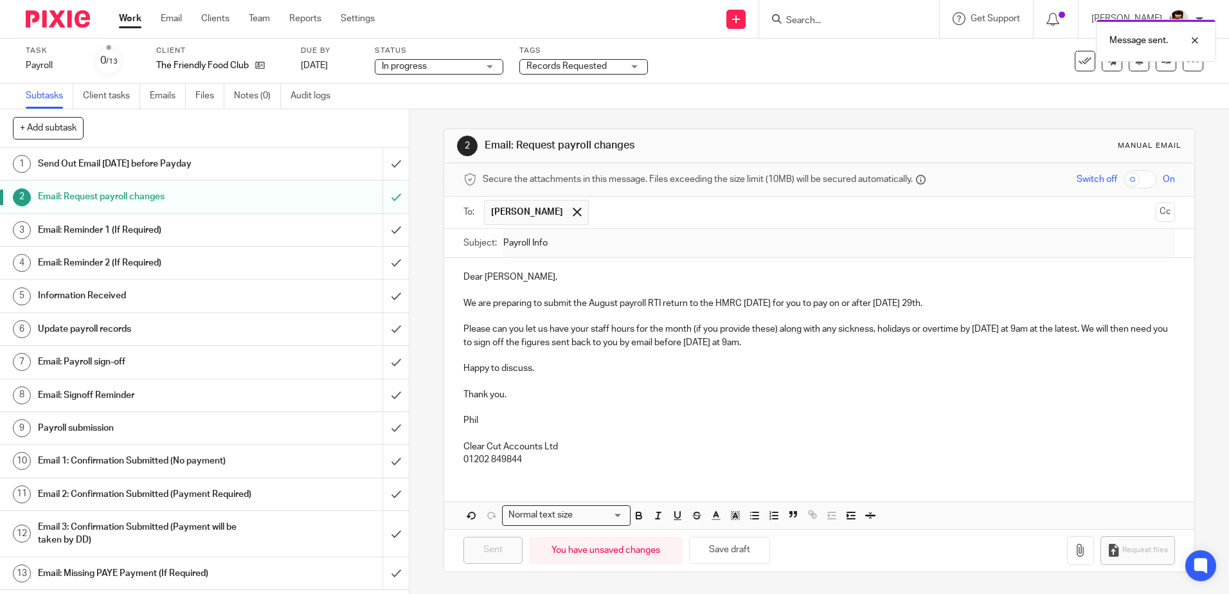
click at [724, 402] on p at bounding box center [818, 407] width 711 height 13
click at [134, 19] on link "Work" at bounding box center [130, 18] width 22 height 13
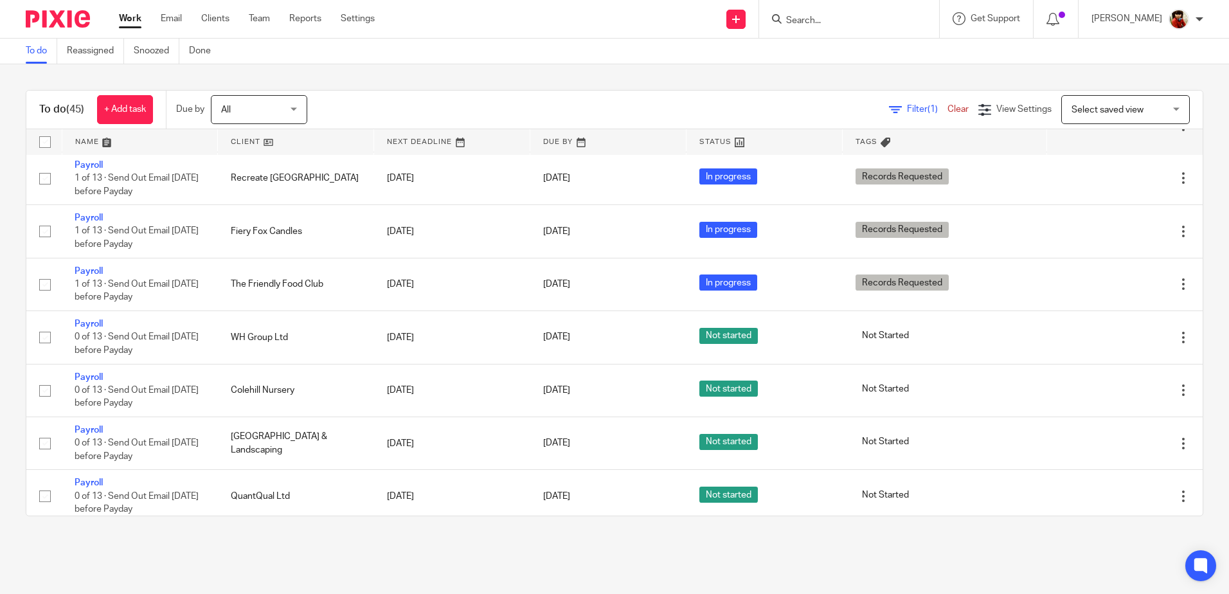
scroll to position [1157, 0]
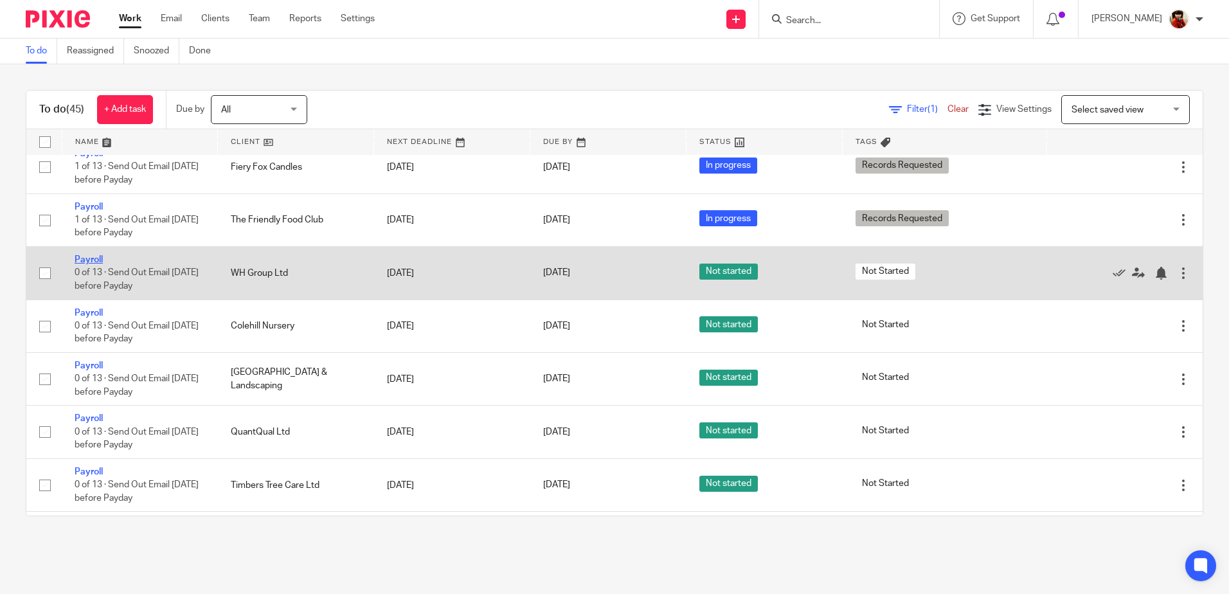
click at [95, 264] on link "Payroll" at bounding box center [89, 259] width 28 height 9
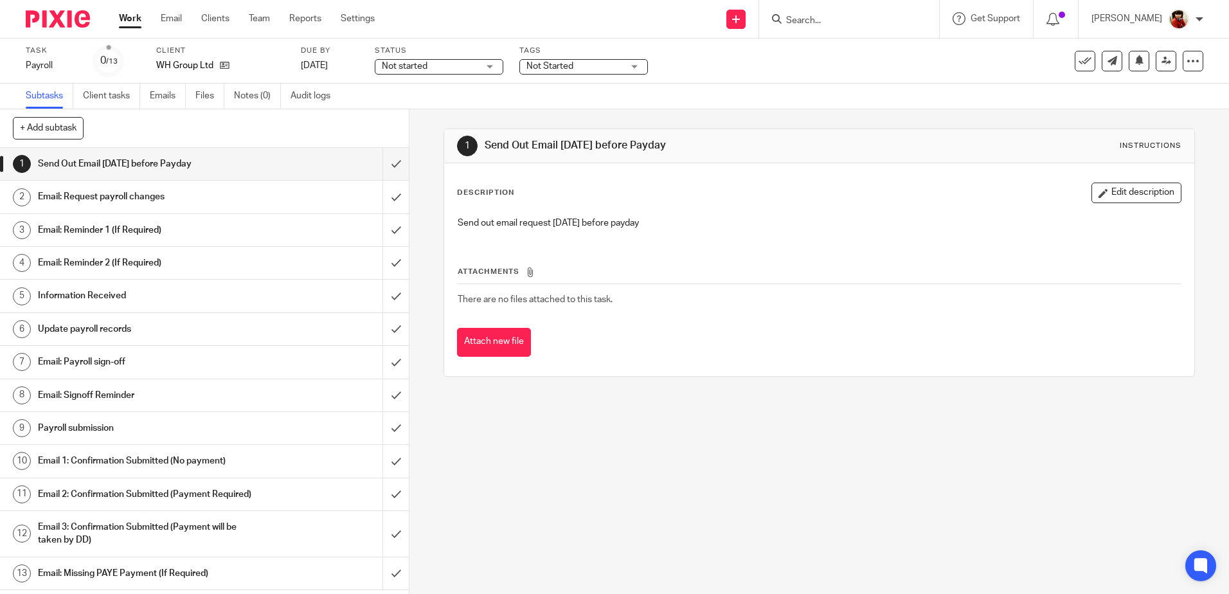
click at [125, 197] on h1 "Email: Request payroll changes" at bounding box center [148, 196] width 221 height 19
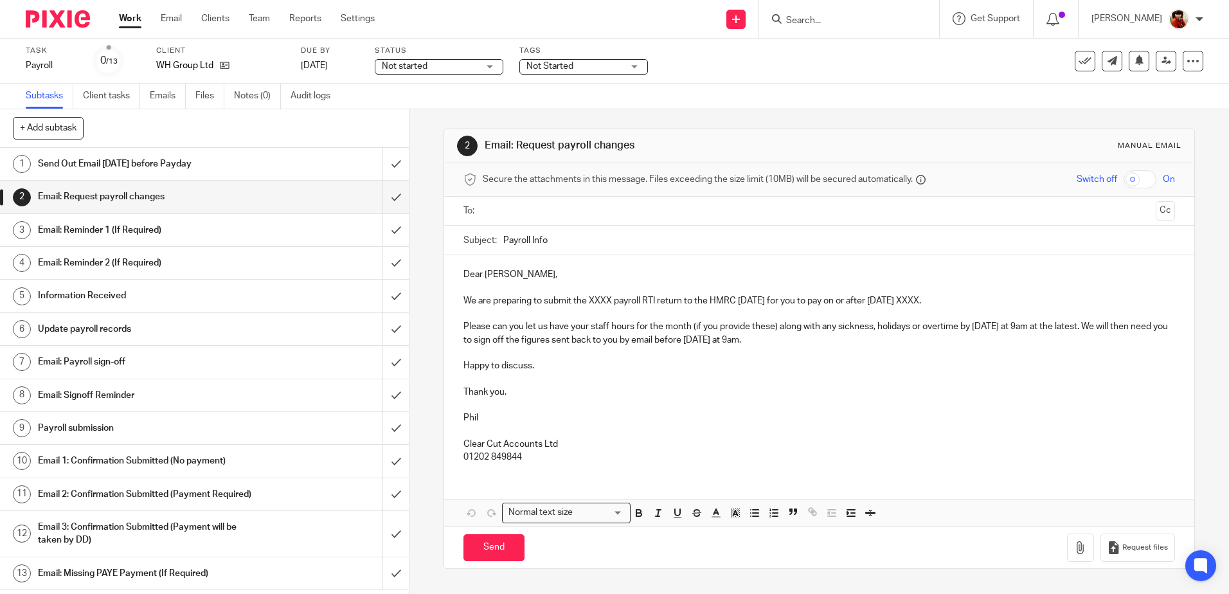
click at [608, 298] on p "We are preparing to submit the XXXX payroll RTI return to the HMRC [DATE] for y…" at bounding box center [818, 300] width 711 height 13
click at [943, 303] on p "We are preparing to submit the August payroll RTI return to the HMRC [DATE] for…" at bounding box center [818, 300] width 711 height 13
click at [524, 209] on input "text" at bounding box center [818, 211] width 662 height 15
click at [496, 545] on input "Send" at bounding box center [493, 551] width 61 height 28
type input "Sent"
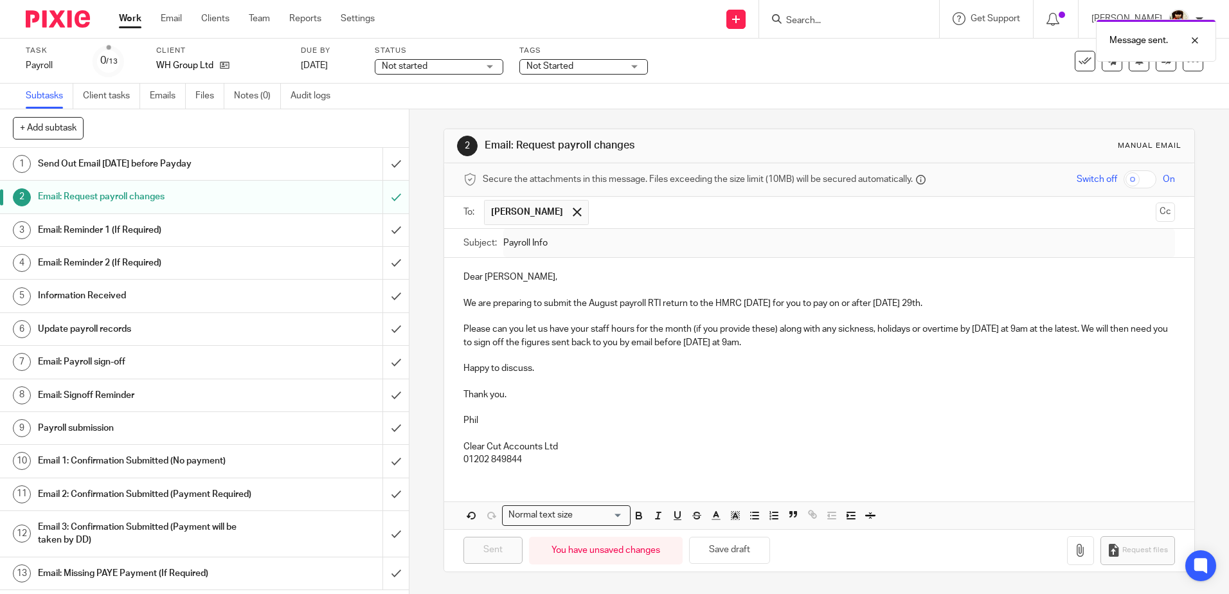
click at [486, 66] on div "Not started Not started" at bounding box center [439, 66] width 129 height 15
click at [430, 107] on li "In progress" at bounding box center [438, 113] width 127 height 26
click at [553, 62] on span "Not Started" at bounding box center [549, 66] width 47 height 9
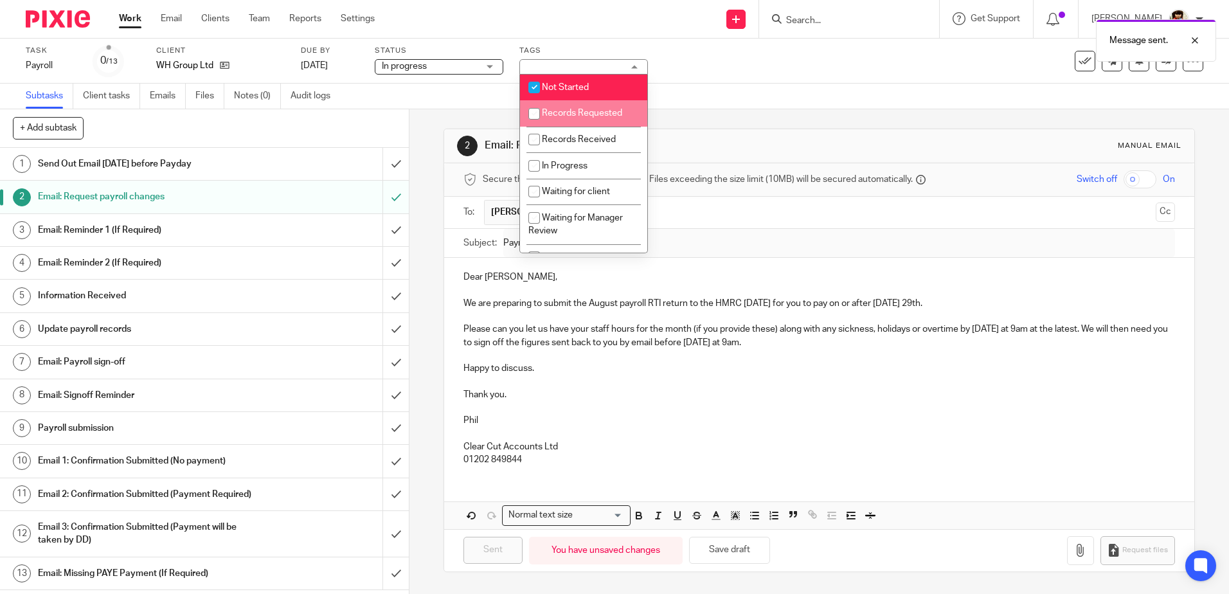
click at [555, 104] on li "Records Requested" at bounding box center [583, 113] width 127 height 26
checkbox input "true"
click at [551, 90] on span "Not Started" at bounding box center [565, 87] width 47 height 9
checkbox input "false"
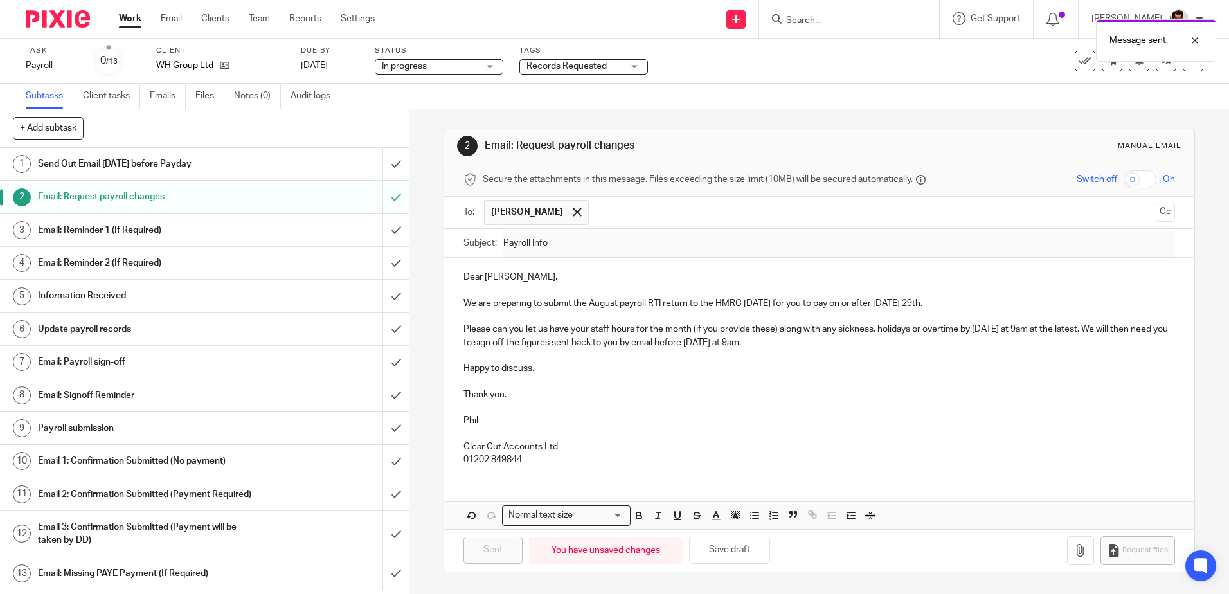
click at [752, 76] on div "Task Payroll Save Payroll 0 /13 Client WH Group Ltd Due by 29 Aug 2025 Status I…" at bounding box center [614, 61] width 1229 height 45
click at [129, 12] on link "Work" at bounding box center [130, 18] width 22 height 13
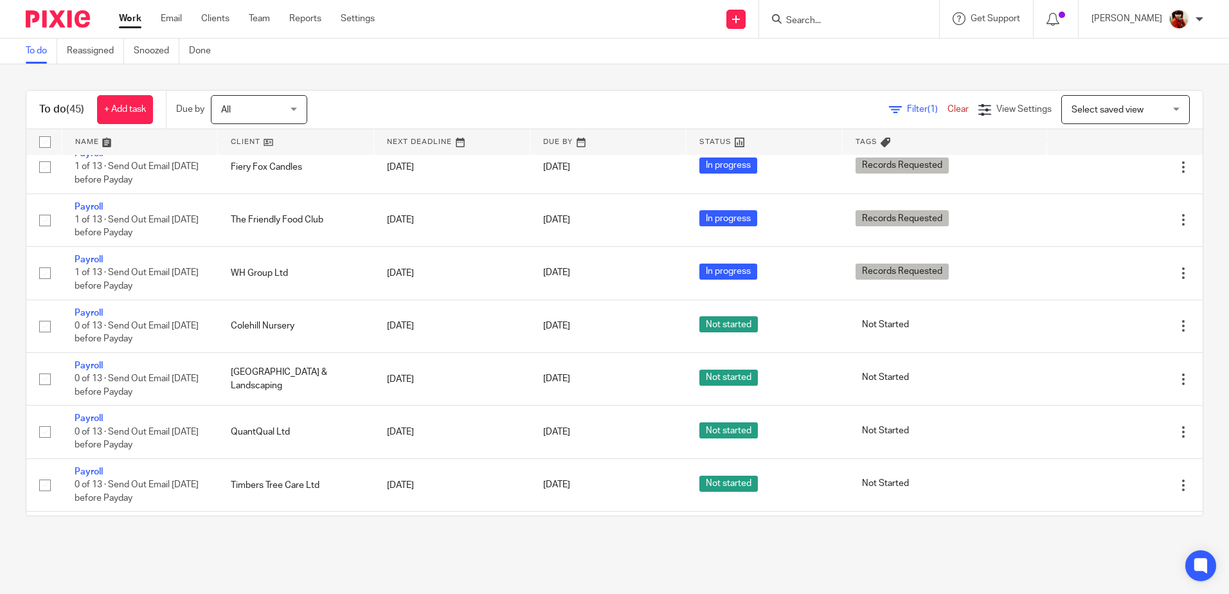
scroll to position [1221, 0]
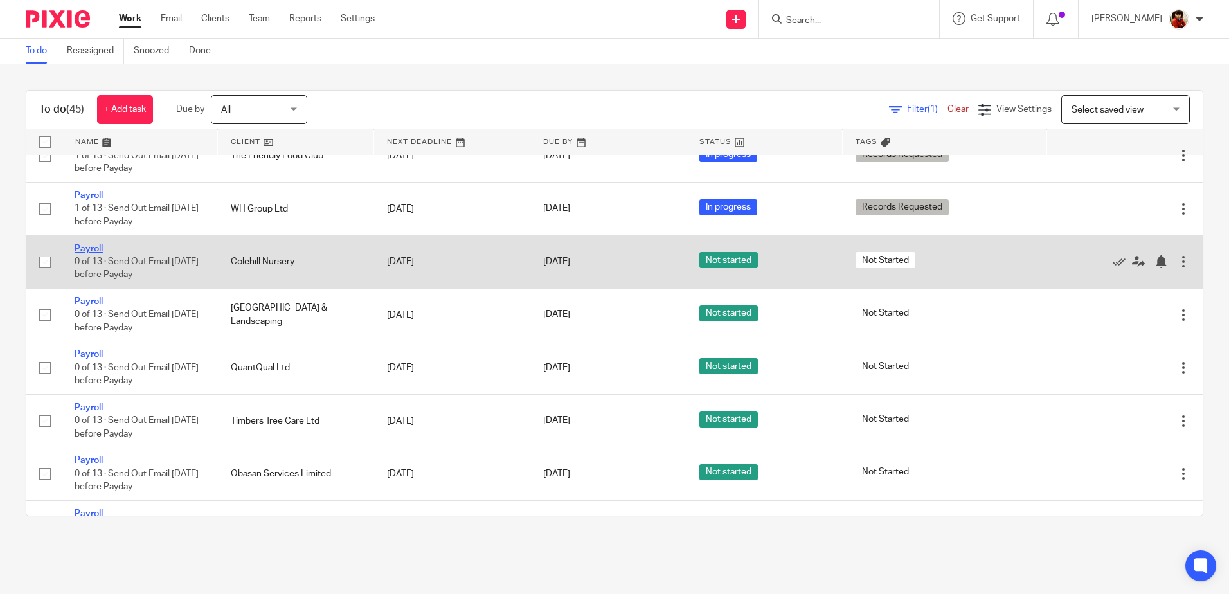
click at [100, 253] on link "Payroll" at bounding box center [89, 248] width 28 height 9
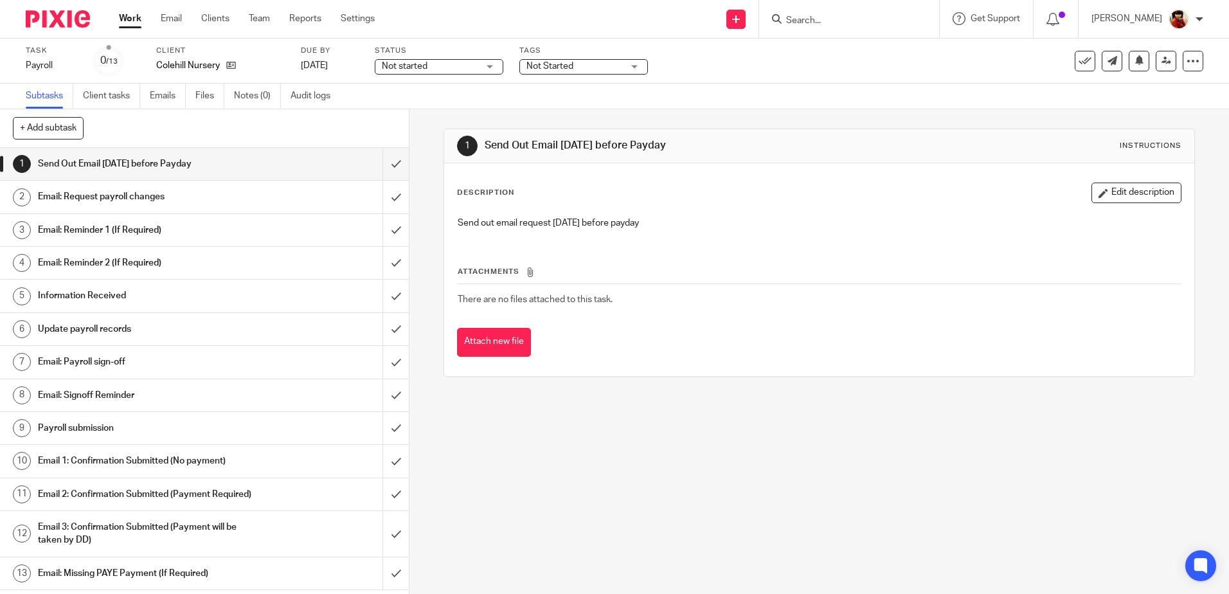
click at [95, 191] on h1 "Email: Request payroll changes" at bounding box center [148, 196] width 221 height 19
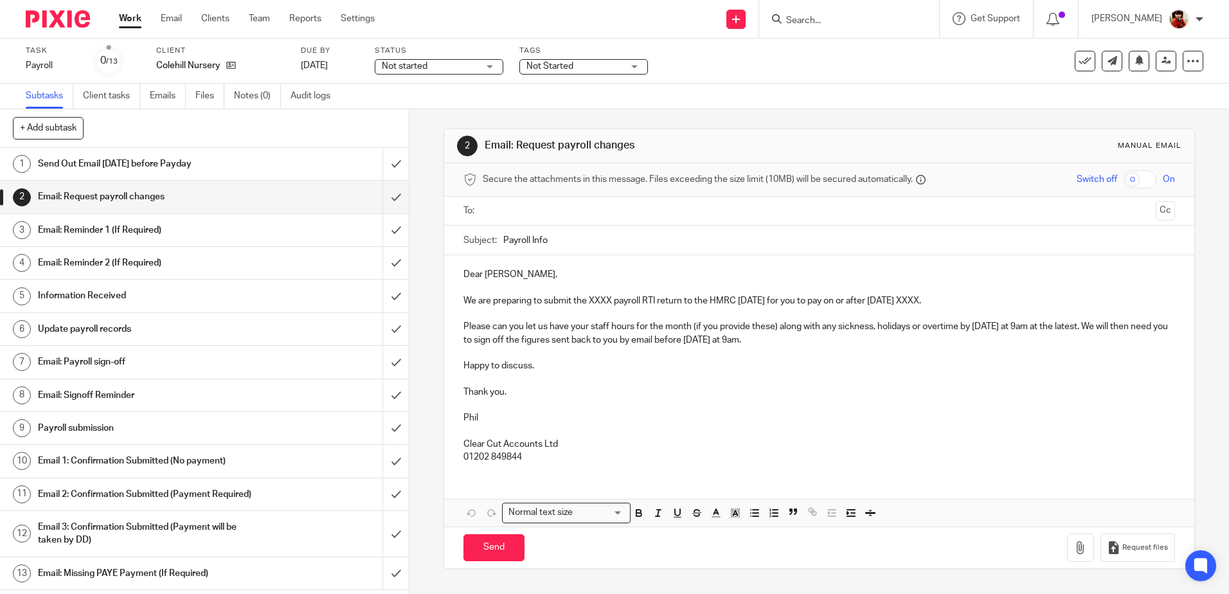
click at [608, 300] on p "We are preparing to submit the XXXX payroll RTI return to the HMRC on Thursday …" at bounding box center [818, 300] width 711 height 13
click at [943, 299] on p "We are preparing to submit the August payroll RTI return to the HMRC on Thursda…" at bounding box center [818, 300] width 711 height 13
click at [513, 206] on input "text" at bounding box center [818, 211] width 662 height 15
click at [492, 547] on input "Send" at bounding box center [493, 551] width 61 height 28
type input "Sent"
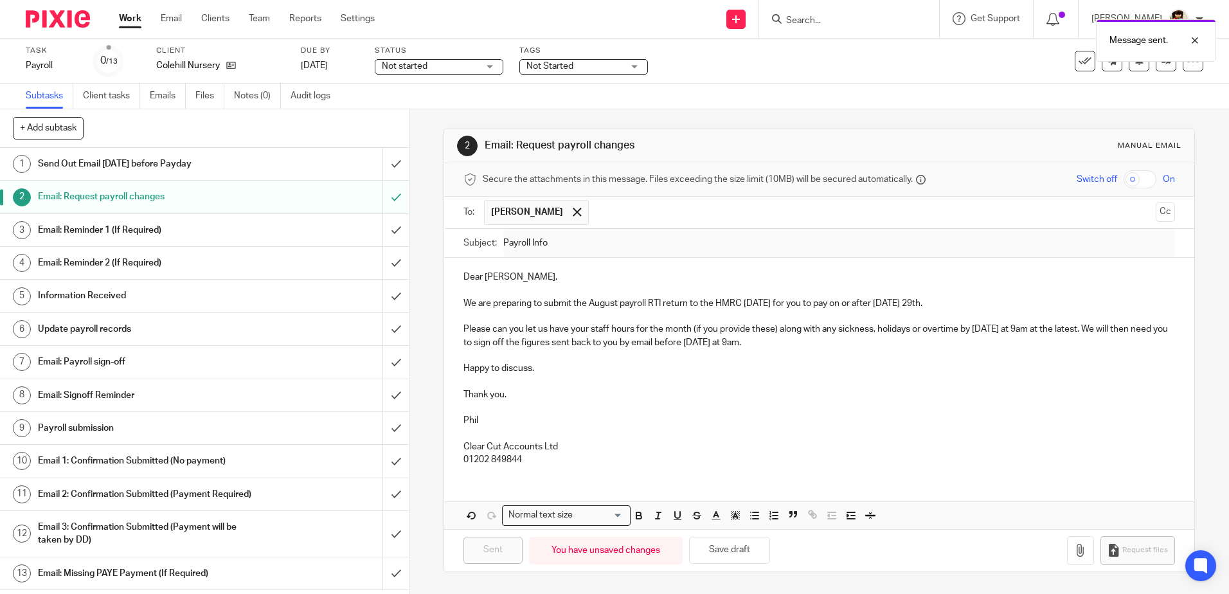
click at [490, 65] on div "Not started Not started" at bounding box center [439, 66] width 129 height 15
click at [429, 115] on li "In progress" at bounding box center [438, 113] width 127 height 26
click at [567, 67] on span "Not Started" at bounding box center [549, 66] width 47 height 9
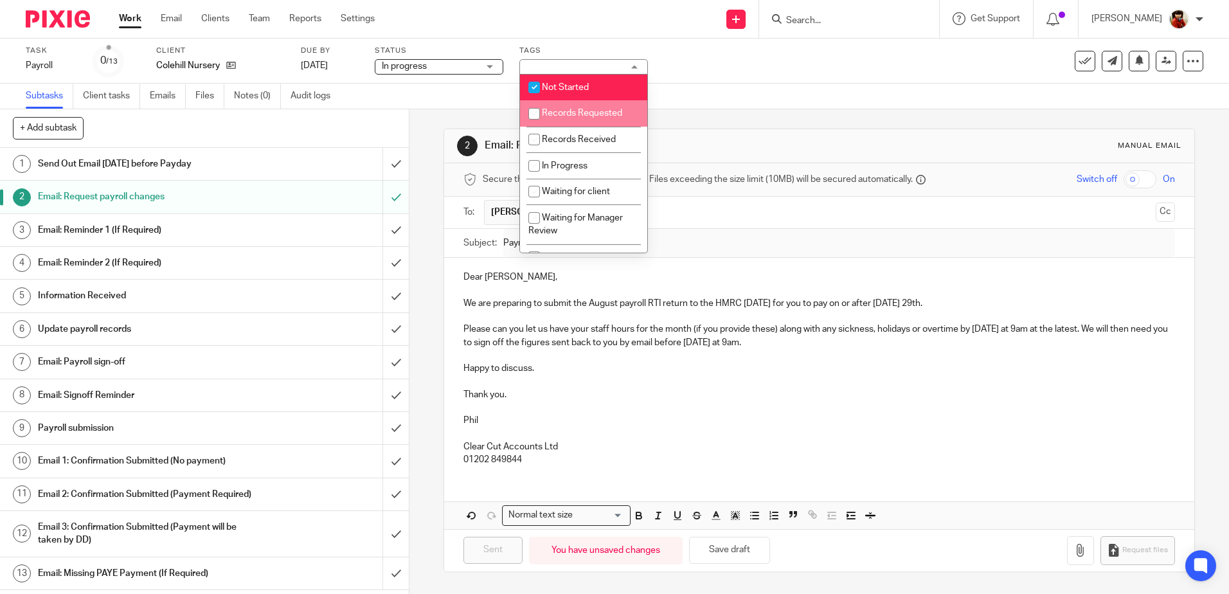
click at [535, 116] on input "checkbox" at bounding box center [534, 114] width 24 height 24
checkbox input "true"
click at [538, 87] on input "checkbox" at bounding box center [534, 87] width 24 height 24
checkbox input "false"
click at [739, 80] on div "Task Payroll Save Payroll 0 /13 Client Colehill Nursery Due by 29 Aug 2025 Stat…" at bounding box center [614, 61] width 1229 height 45
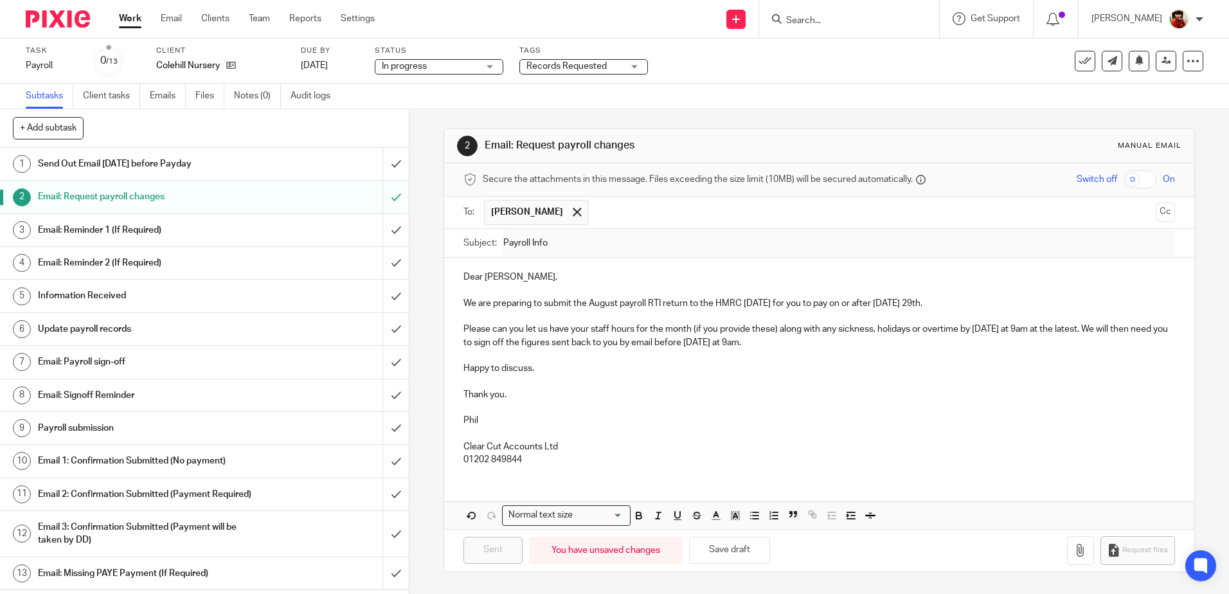
click at [134, 21] on link "Work" at bounding box center [130, 18] width 22 height 13
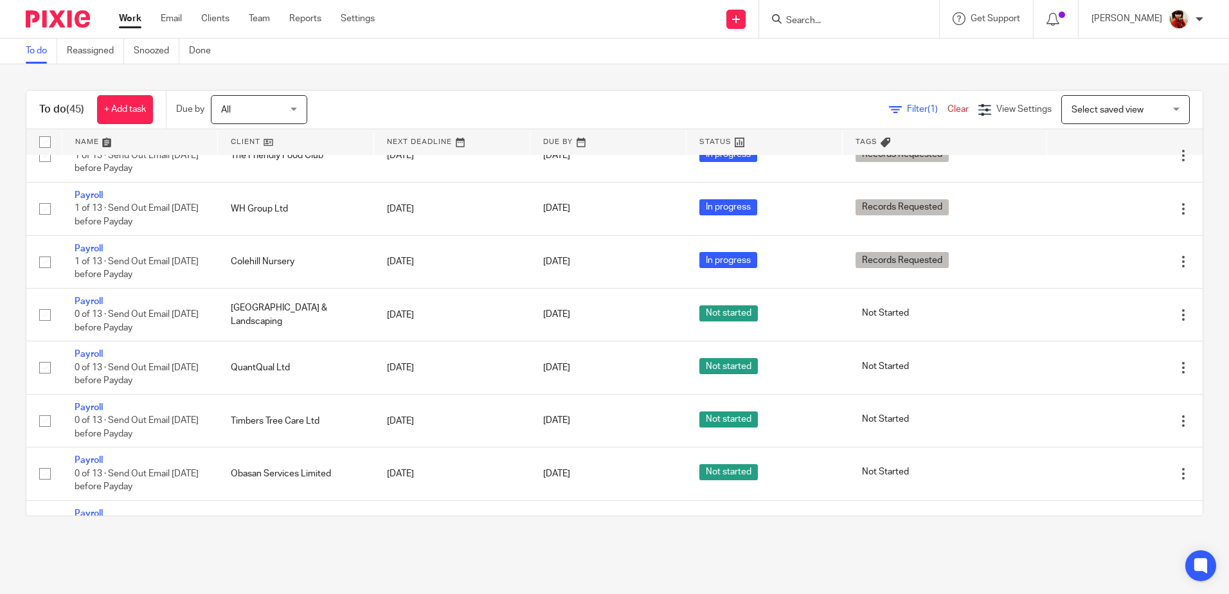
scroll to position [1285, 0]
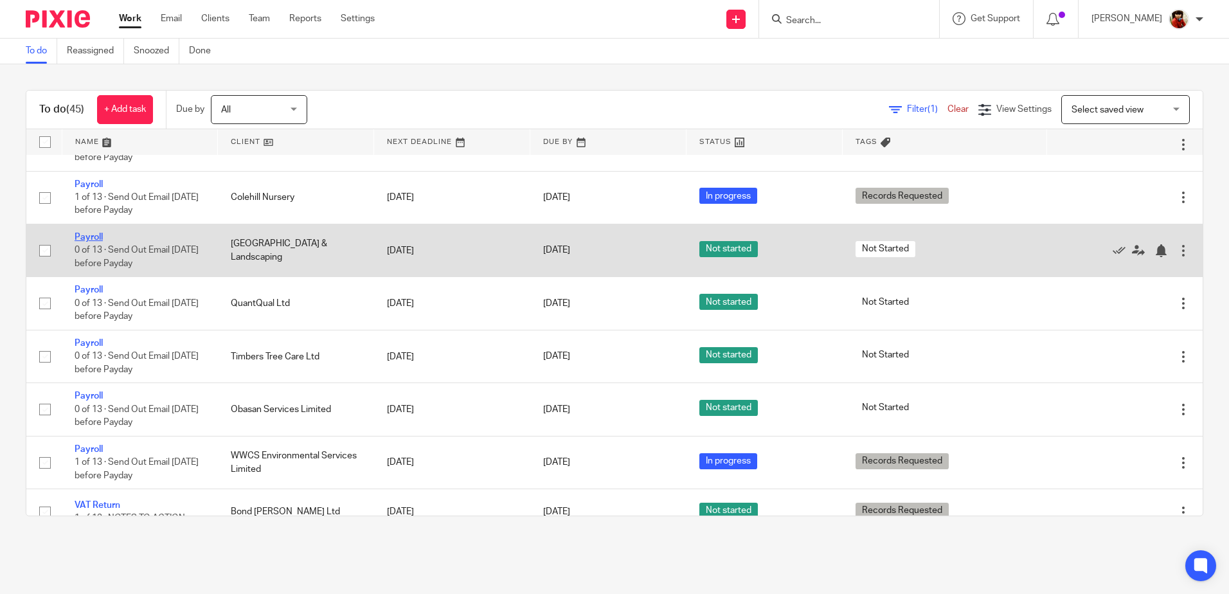
click at [84, 242] on link "Payroll" at bounding box center [89, 237] width 28 height 9
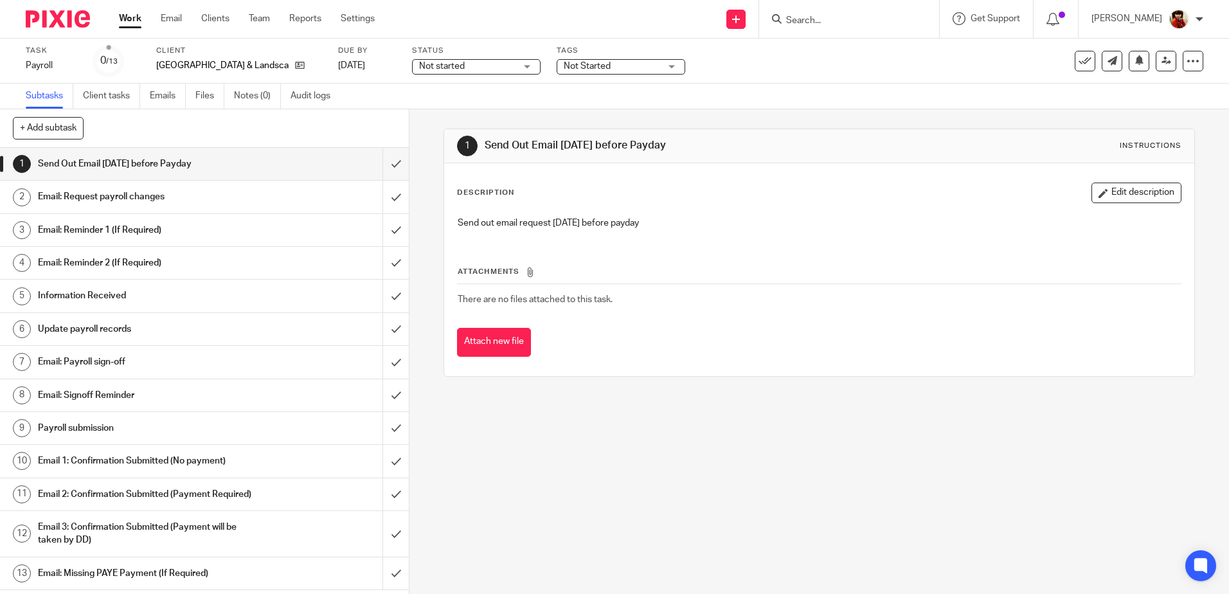
click at [114, 194] on h1 "Email: Request payroll changes" at bounding box center [148, 196] width 221 height 19
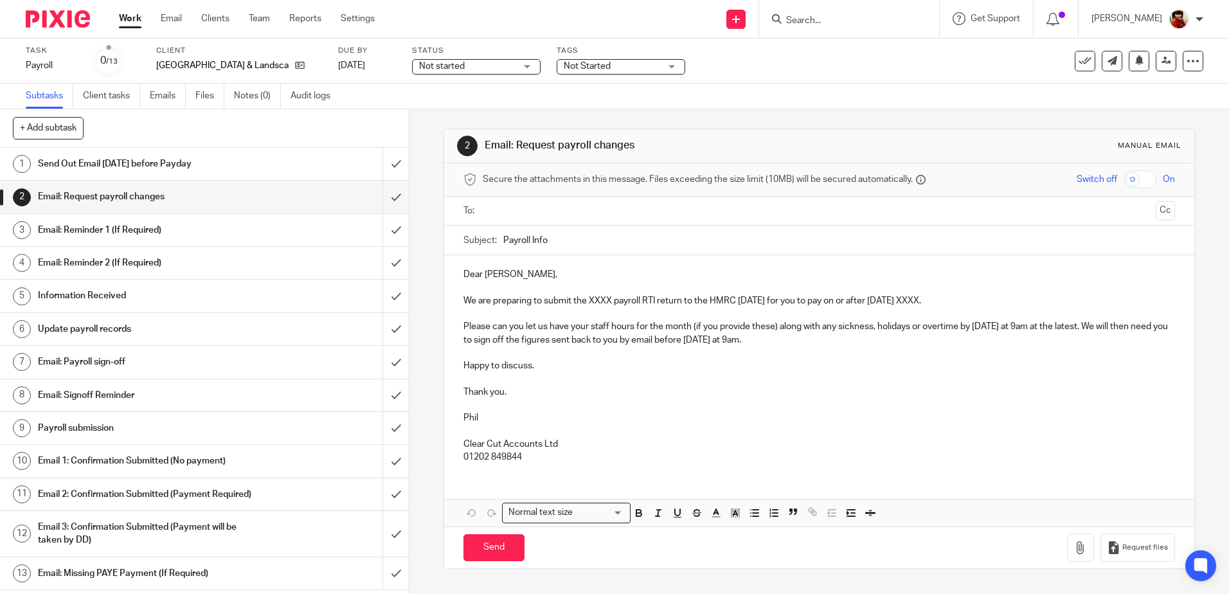
click at [610, 301] on p "We are preparing to submit the XXXX payroll RTI return to the HMRC [DATE] for y…" at bounding box center [818, 300] width 711 height 13
click at [944, 303] on p "We are preparing to submit the August payroll RTI return to the HMRC [DATE] for…" at bounding box center [818, 300] width 711 height 13
click at [503, 206] on input "text" at bounding box center [818, 211] width 662 height 15
click at [491, 544] on input "Send" at bounding box center [493, 551] width 61 height 28
type input "Sent"
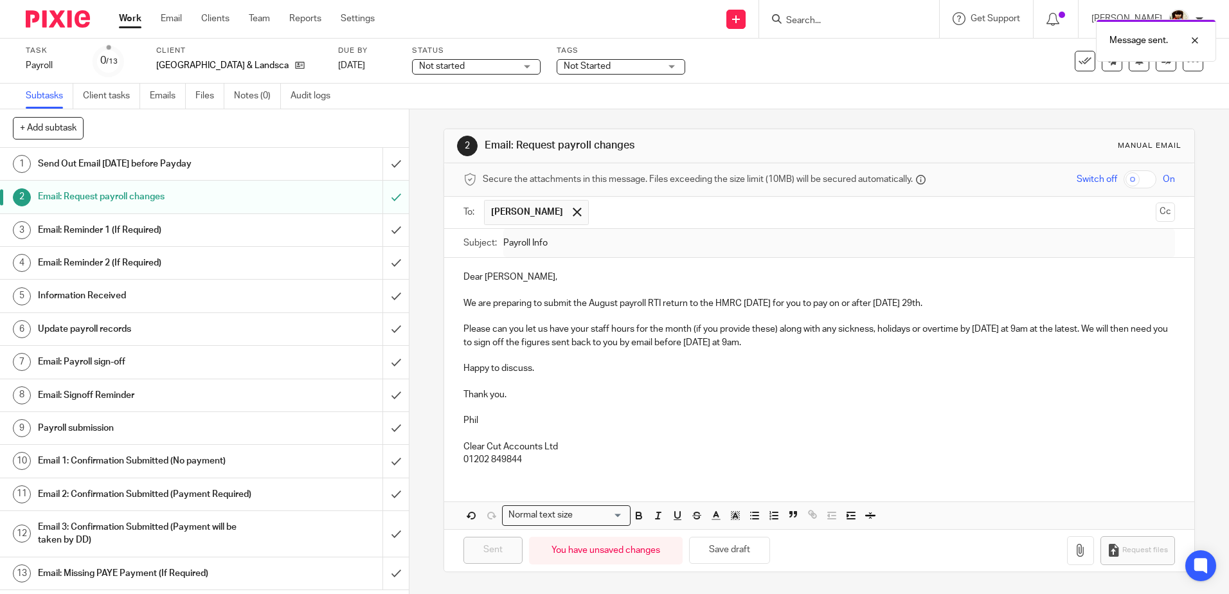
click at [501, 64] on div "Not started Not started" at bounding box center [476, 66] width 129 height 15
click at [425, 116] on span "In progress" at bounding box center [418, 113] width 45 height 9
click at [580, 62] on span "Not Started" at bounding box center [586, 66] width 47 height 9
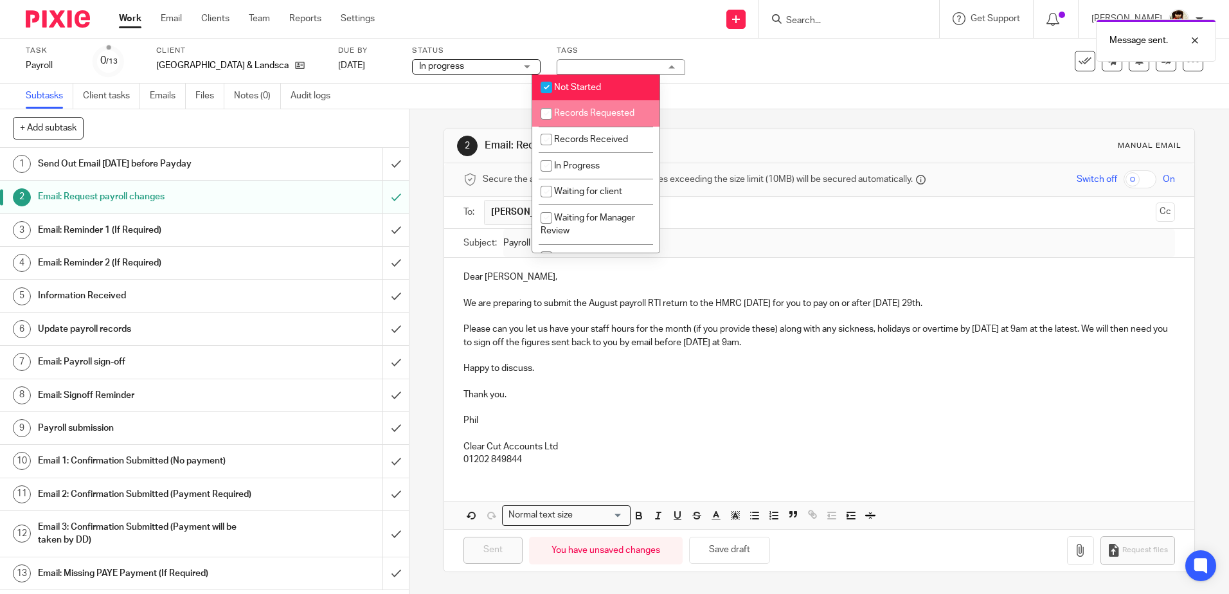
click at [544, 115] on input "checkbox" at bounding box center [546, 114] width 24 height 24
checkbox input "true"
click at [551, 91] on input "checkbox" at bounding box center [546, 87] width 24 height 24
checkbox input "false"
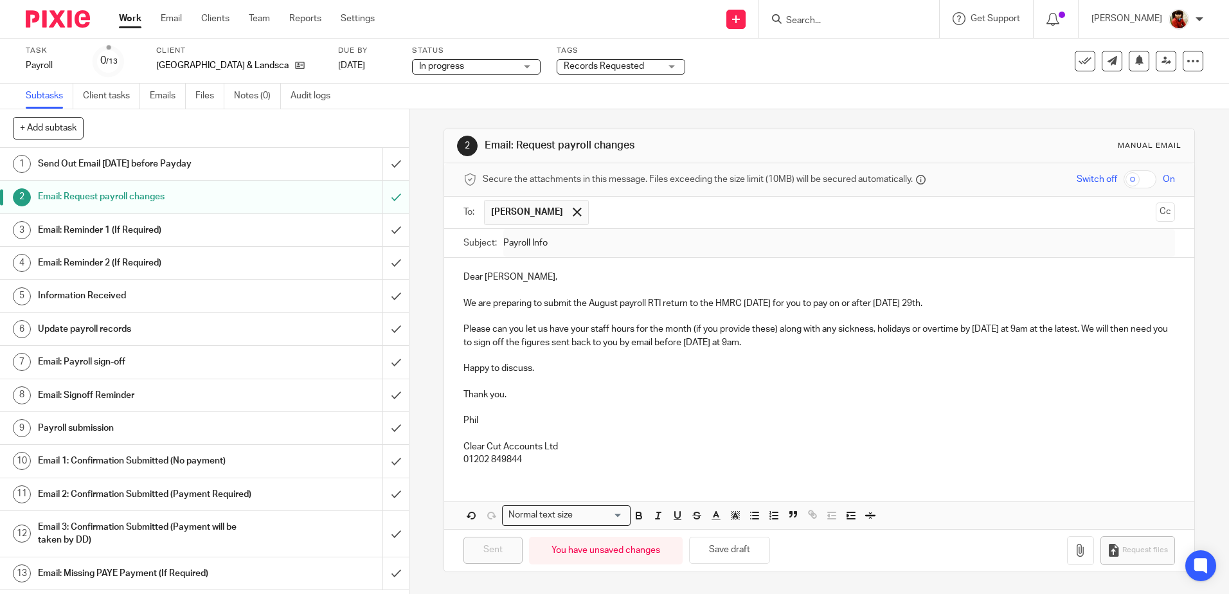
click at [713, 71] on div "Task Payroll Save Payroll 0 /13 Client Pinehill Building & Landscaping Due by 2…" at bounding box center [516, 61] width 981 height 31
click at [136, 21] on link "Work" at bounding box center [130, 18] width 22 height 13
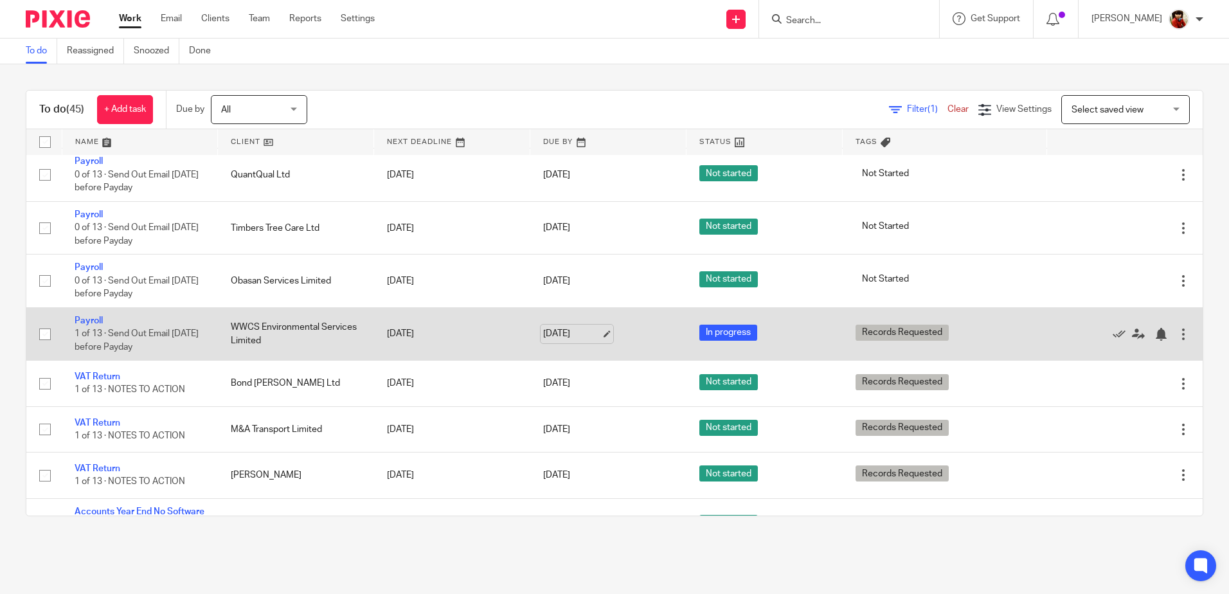
scroll to position [1349, 0]
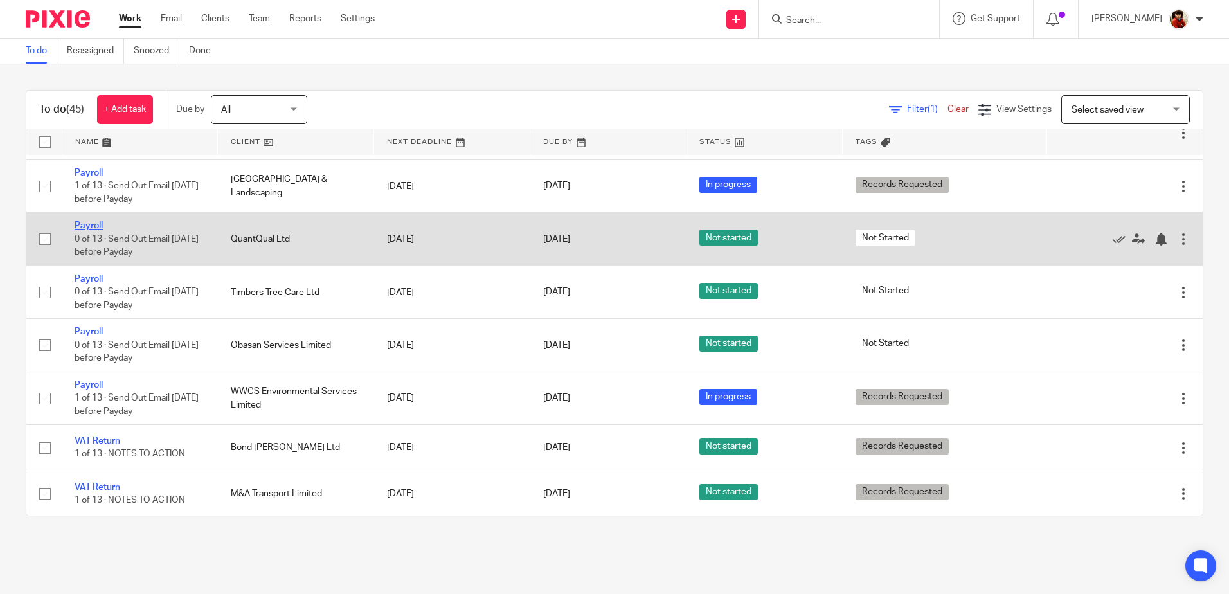
click at [87, 230] on link "Payroll" at bounding box center [89, 225] width 28 height 9
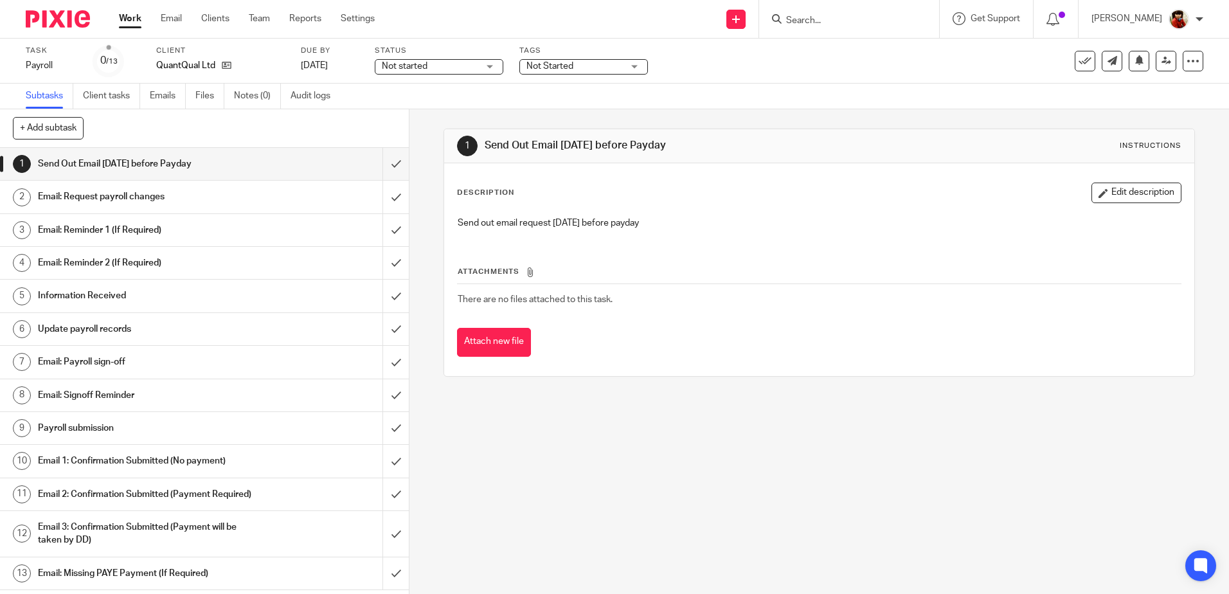
click at [132, 194] on h1 "Email: Request payroll changes" at bounding box center [148, 196] width 221 height 19
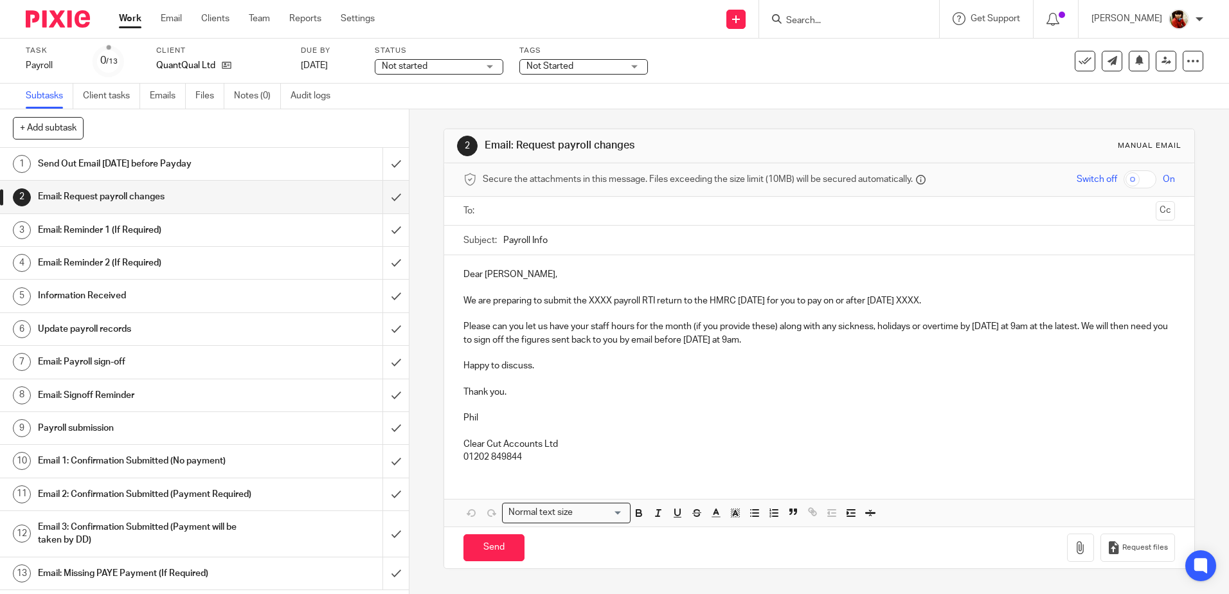
click at [611, 301] on p "We are preparing to submit the XXXX payroll RTI return to the HMRC on Thursday …" at bounding box center [818, 300] width 711 height 13
click at [943, 299] on p "We are preparing to submit the August payroll RTI return to the HMRC [DATE] for…" at bounding box center [818, 300] width 711 height 13
click at [498, 207] on input "text" at bounding box center [818, 211] width 662 height 15
click at [497, 550] on input "Send" at bounding box center [493, 551] width 61 height 28
type input "Sent"
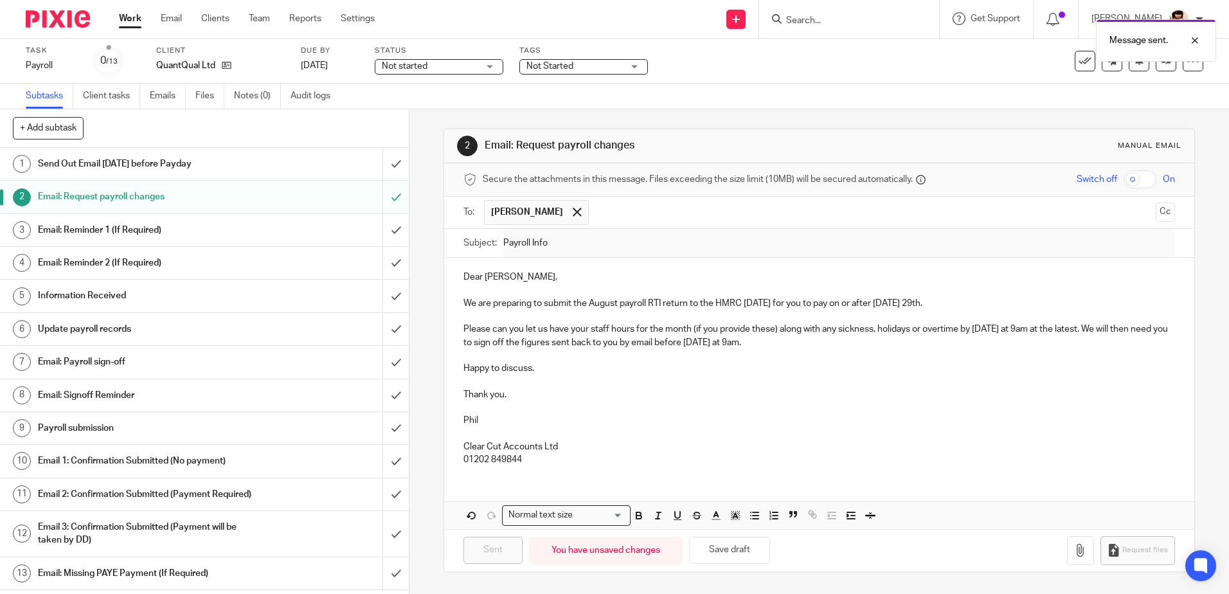
click at [485, 64] on div "Not started Not started" at bounding box center [439, 66] width 129 height 15
click at [418, 105] on li "In progress" at bounding box center [438, 113] width 127 height 26
click at [546, 62] on span "Not Started" at bounding box center [549, 66] width 47 height 9
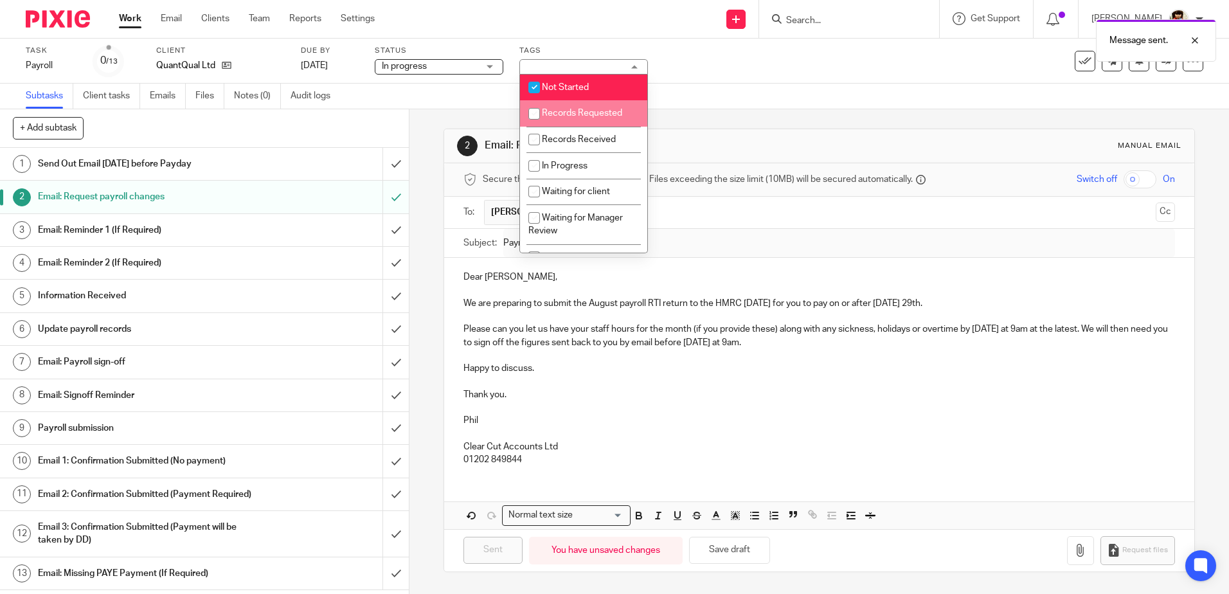
click at [569, 105] on li "Records Requested" at bounding box center [583, 113] width 127 height 26
checkbox input "true"
click at [534, 85] on input "checkbox" at bounding box center [534, 87] width 24 height 24
checkbox input "false"
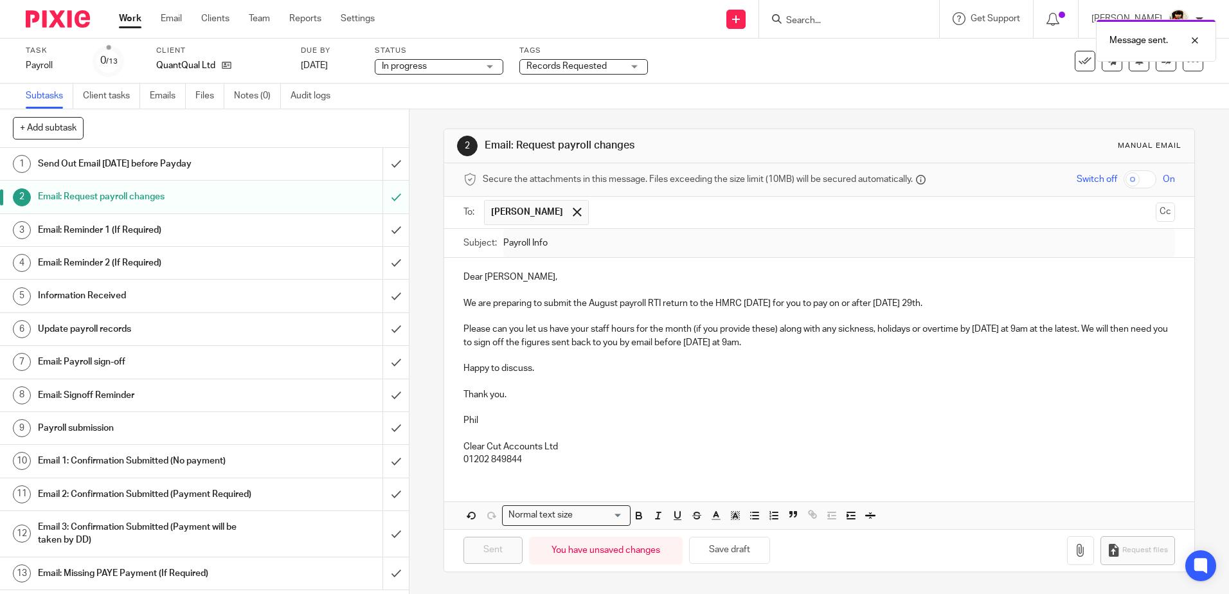
click at [707, 79] on div "Task Payroll Save Payroll 0 /13 Client QuantQual Ltd Due by 29 Aug 2025 Status …" at bounding box center [614, 61] width 1229 height 45
click at [134, 21] on link "Work" at bounding box center [130, 18] width 22 height 13
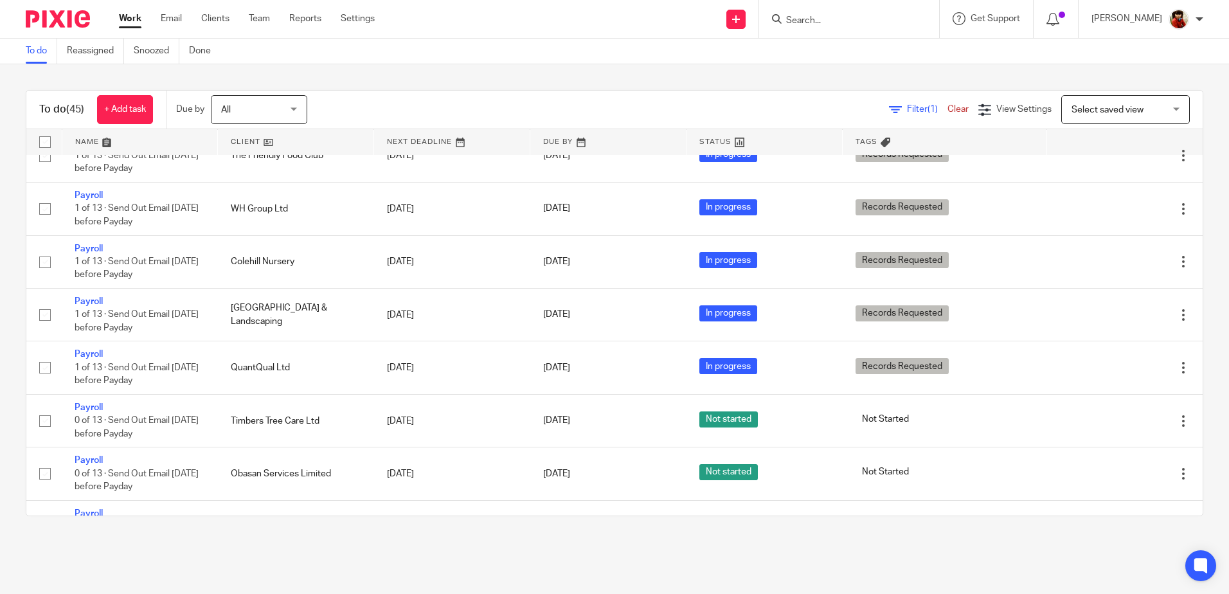
scroll to position [1349, 0]
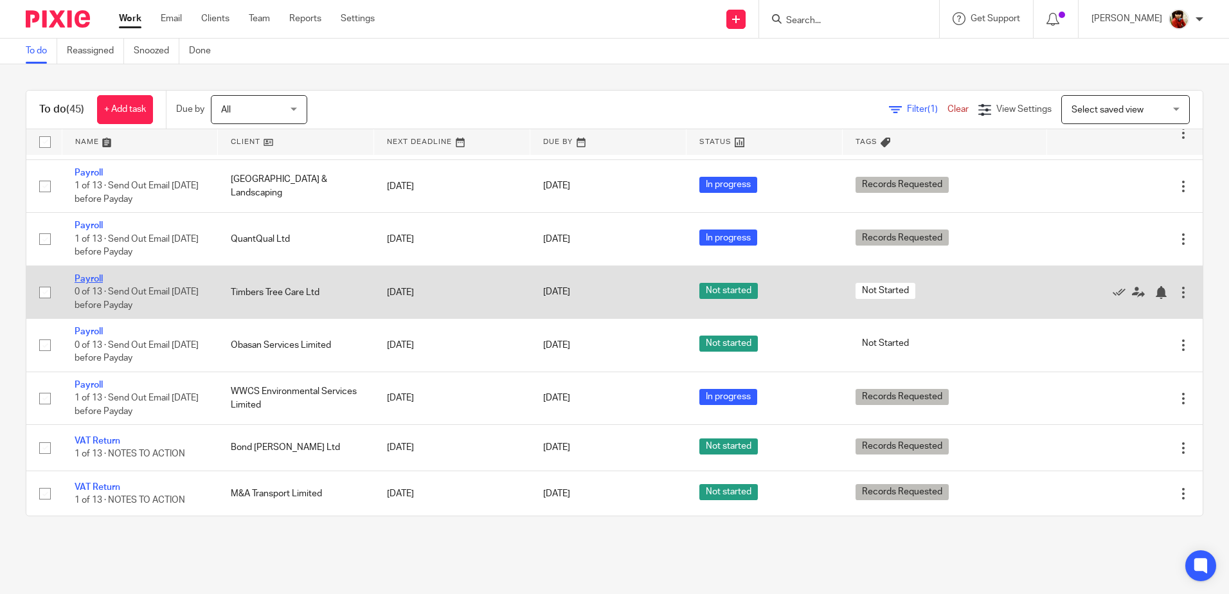
click at [98, 283] on link "Payroll" at bounding box center [89, 278] width 28 height 9
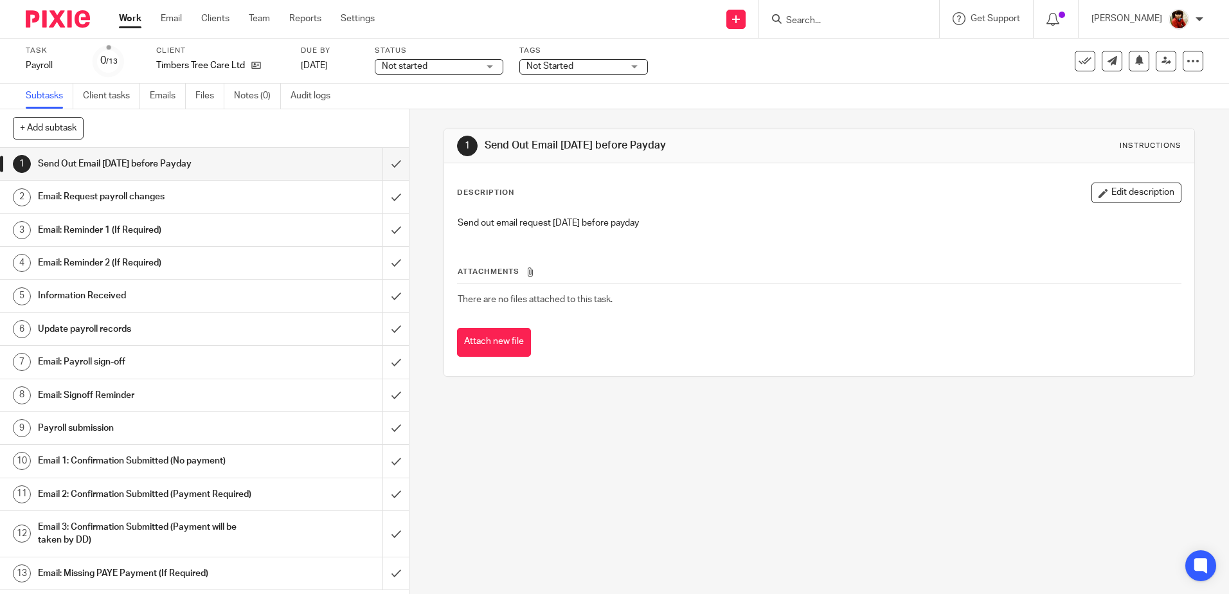
click at [128, 195] on h1 "Email: Request payroll changes" at bounding box center [148, 196] width 221 height 19
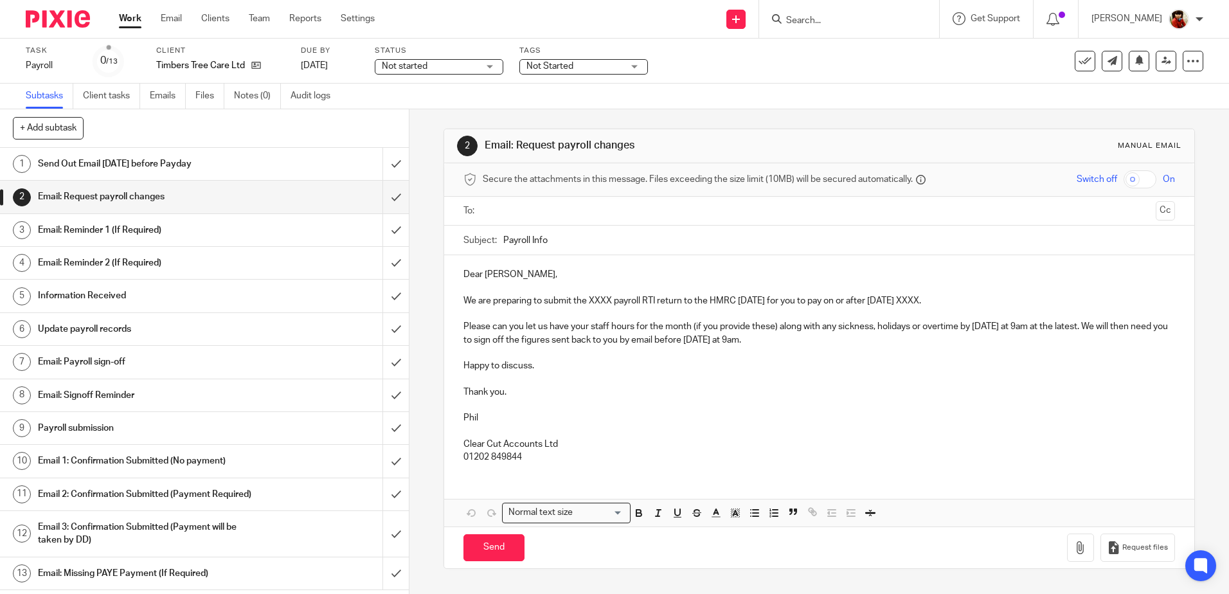
click at [608, 301] on p "We are preparing to submit the XXXX payroll RTI return to the HMRC [DATE] for y…" at bounding box center [818, 300] width 711 height 13
click at [944, 301] on p "We are preparing to submit the August payroll RTI return to the HMRC on Thursda…" at bounding box center [818, 300] width 711 height 13
click at [522, 213] on input "text" at bounding box center [818, 211] width 662 height 15
click at [495, 547] on input "Send" at bounding box center [493, 551] width 61 height 28
type input "Sent"
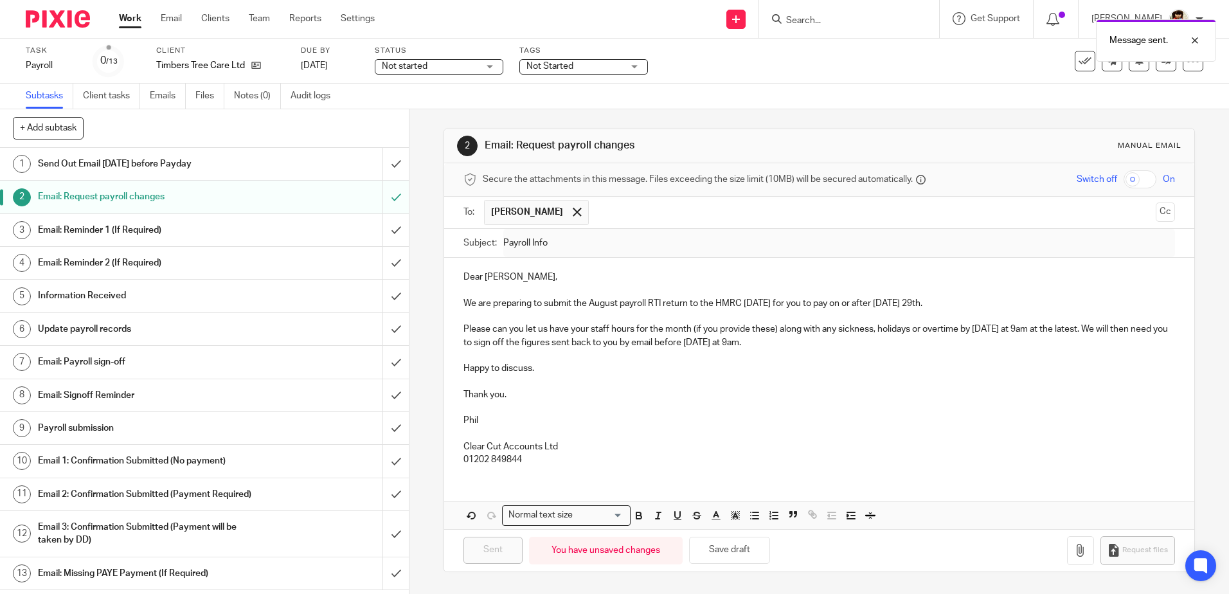
click at [489, 64] on div "Not started Not started" at bounding box center [439, 66] width 129 height 15
click at [420, 112] on span "In progress" at bounding box center [406, 113] width 45 height 9
click at [545, 64] on span "Not Started" at bounding box center [549, 66] width 47 height 9
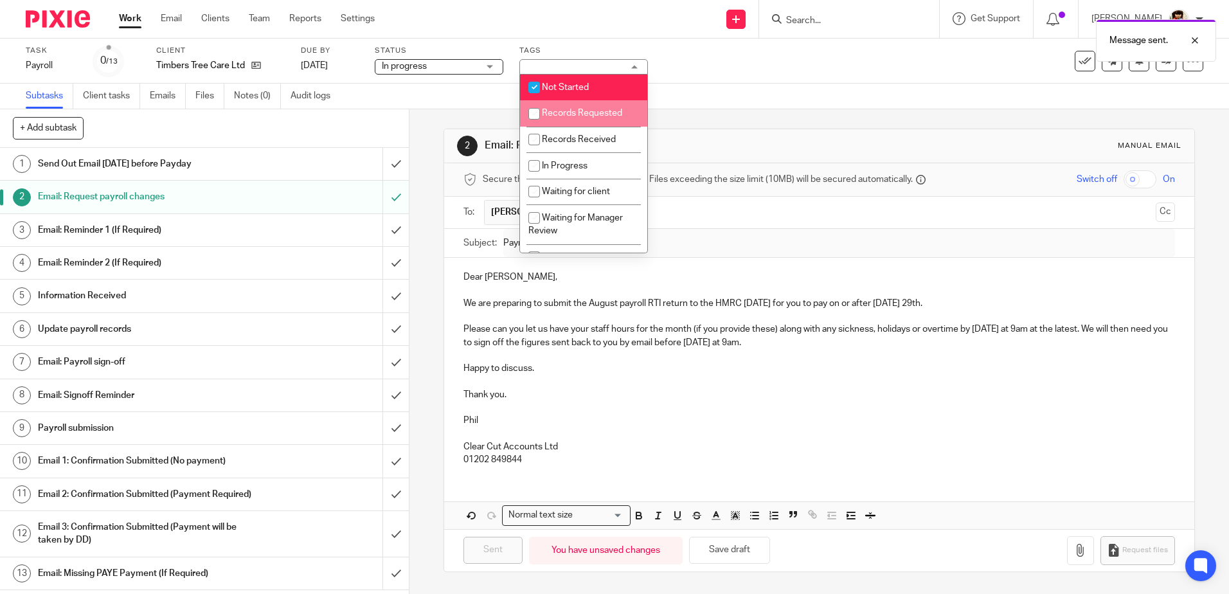
click at [537, 113] on input "checkbox" at bounding box center [534, 114] width 24 height 24
checkbox input "true"
click at [536, 88] on input "checkbox" at bounding box center [534, 87] width 24 height 24
checkbox input "false"
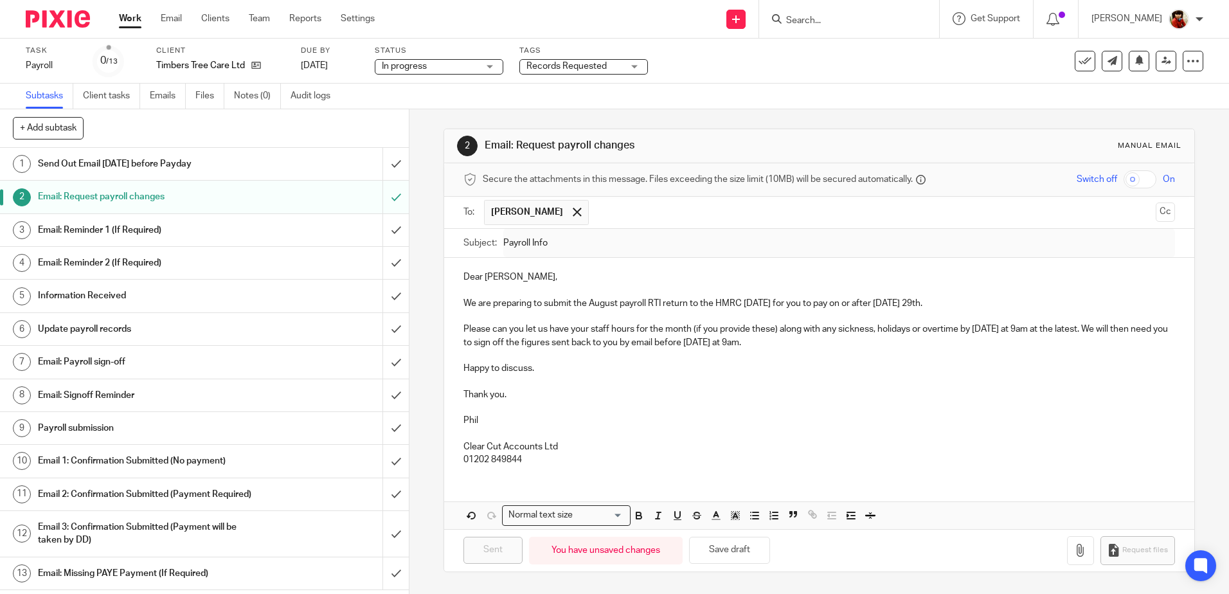
click at [749, 89] on div "Subtasks Client tasks Emails Files Notes (0) Audit logs" at bounding box center [614, 97] width 1229 height 26
click at [134, 17] on link "Work" at bounding box center [130, 18] width 22 height 13
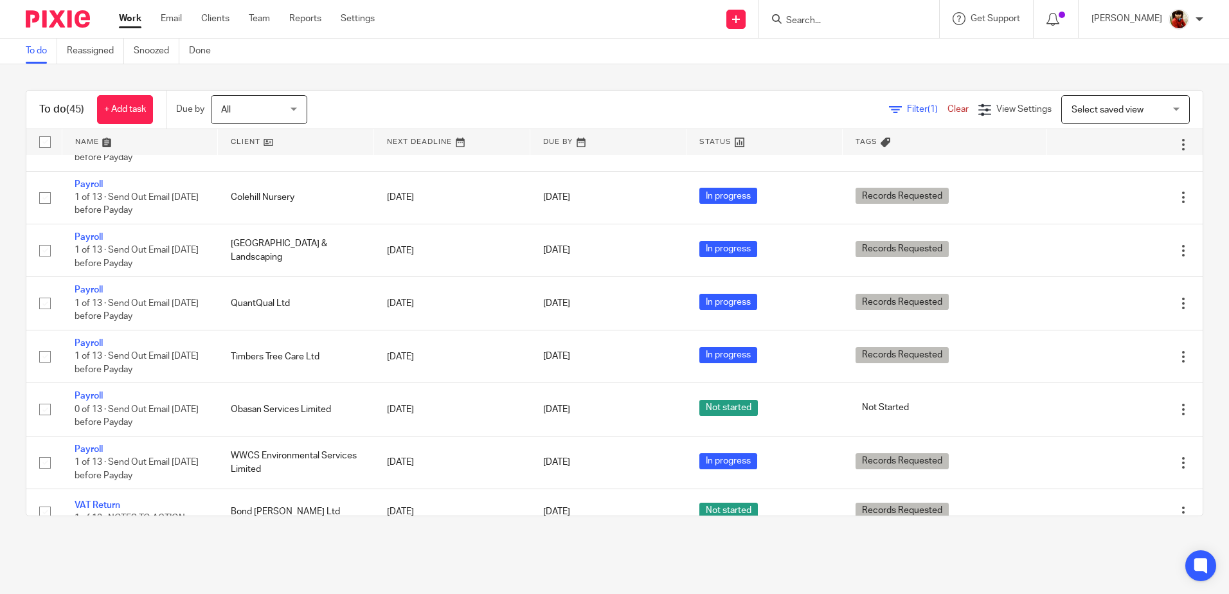
scroll to position [1414, 0]
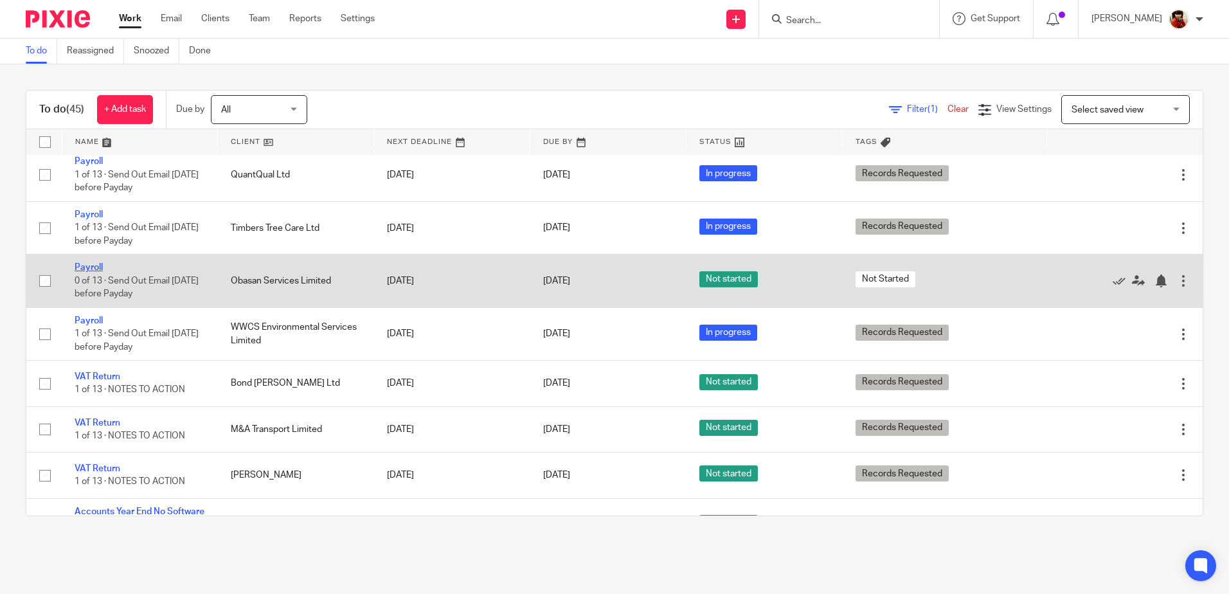
click at [92, 272] on link "Payroll" at bounding box center [89, 267] width 28 height 9
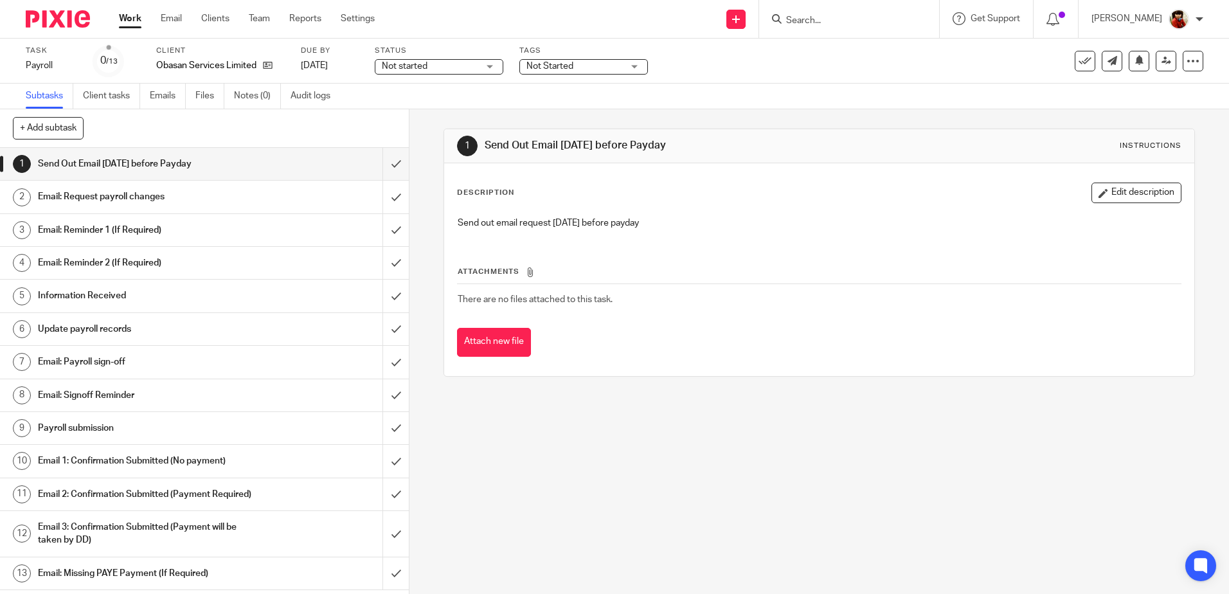
click at [127, 193] on h1 "Email: Request payroll changes" at bounding box center [148, 196] width 221 height 19
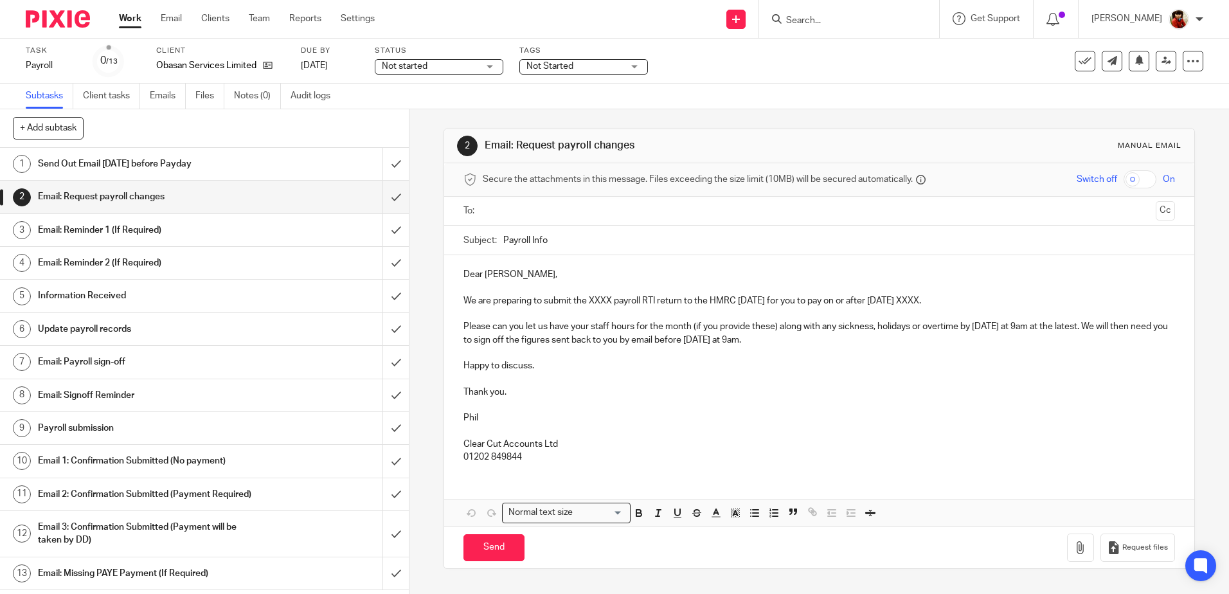
click at [607, 301] on p "We are preparing to submit the XXXX payroll RTI return to the HMRC on Thursday …" at bounding box center [818, 300] width 711 height 13
click at [944, 298] on p "We are preparing to submit the August payroll RTI return to the HMRC on Thursda…" at bounding box center [818, 300] width 711 height 13
click at [503, 205] on input "text" at bounding box center [818, 211] width 662 height 15
click at [487, 551] on input "Send" at bounding box center [493, 551] width 61 height 28
type input "Sent"
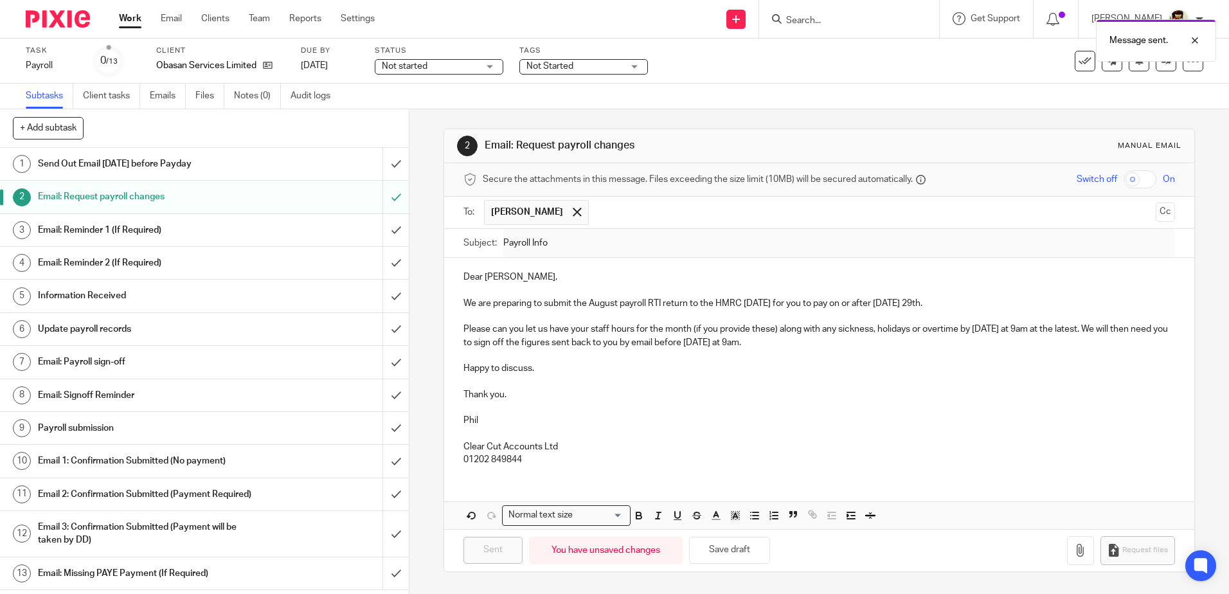
click at [490, 64] on div "Not started Not started" at bounding box center [439, 66] width 129 height 15
click at [409, 105] on li "In progress" at bounding box center [438, 113] width 127 height 26
click at [534, 60] on span "Not Started" at bounding box center [574, 66] width 96 height 13
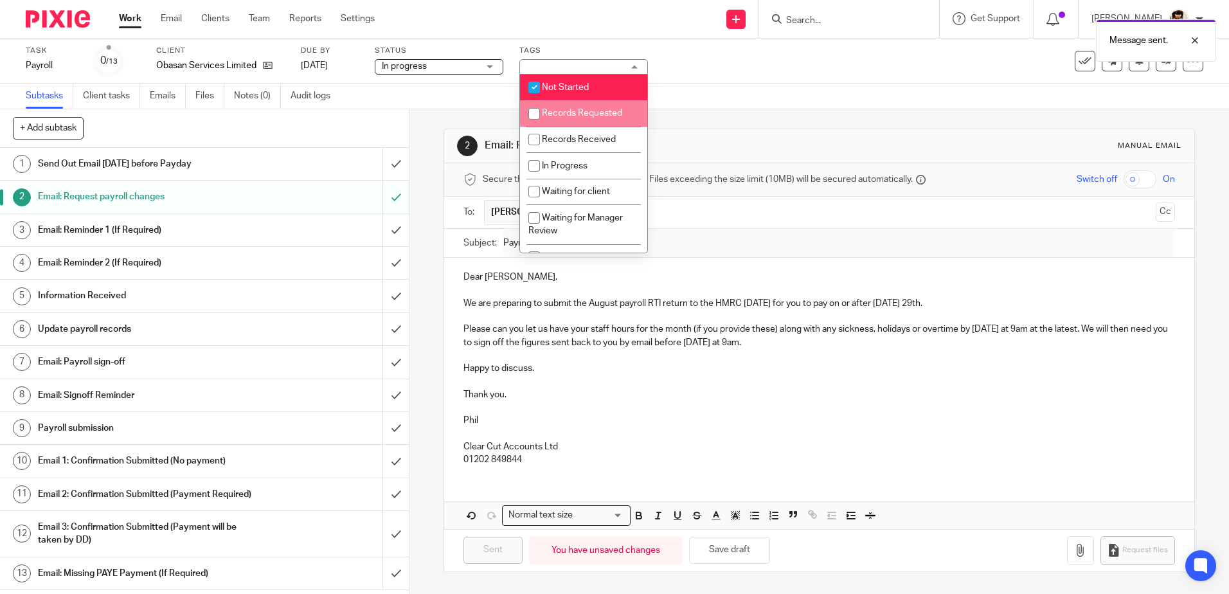
click at [552, 111] on span "Records Requested" at bounding box center [582, 113] width 80 height 9
checkbox input "true"
click at [552, 88] on span "Not Started" at bounding box center [565, 87] width 47 height 9
checkbox input "false"
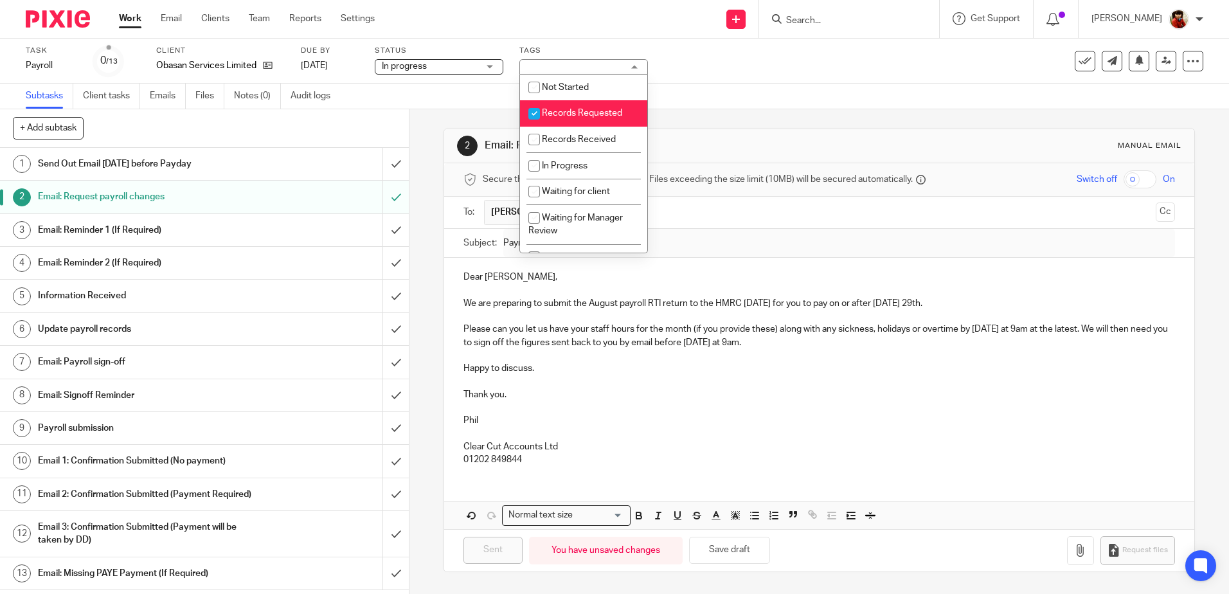
click at [727, 73] on div "Task Payroll Save Payroll 0 /13 Client Obasan Services Limited Due by 29 Aug 20…" at bounding box center [516, 61] width 981 height 31
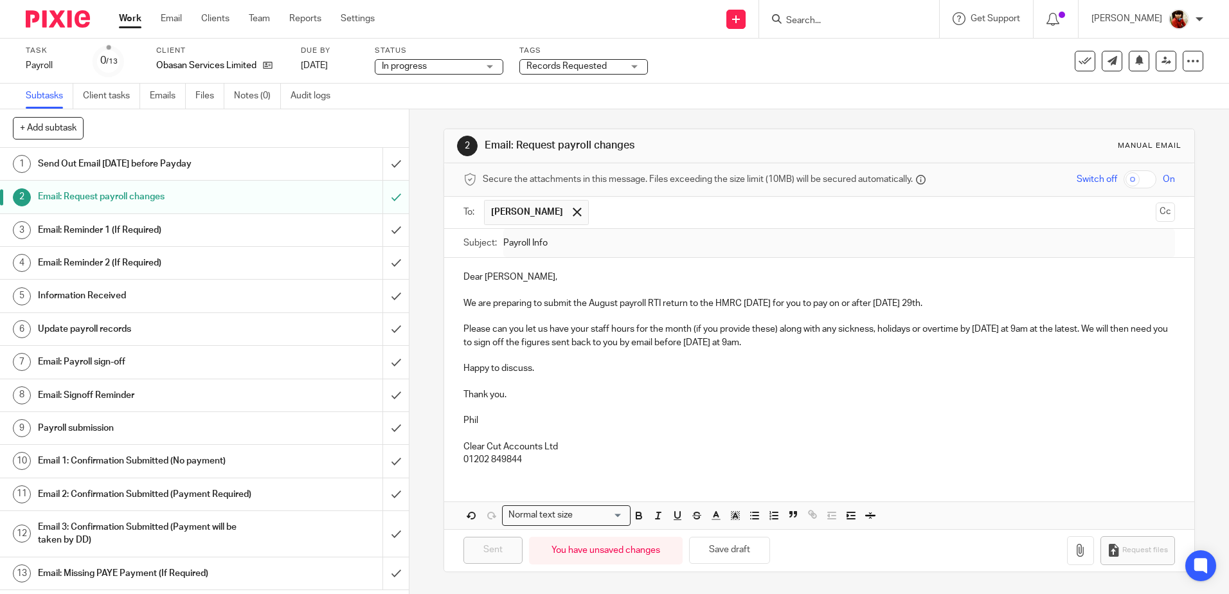
click at [136, 18] on link "Work" at bounding box center [130, 18] width 22 height 13
